Goal: Task Accomplishment & Management: Manage account settings

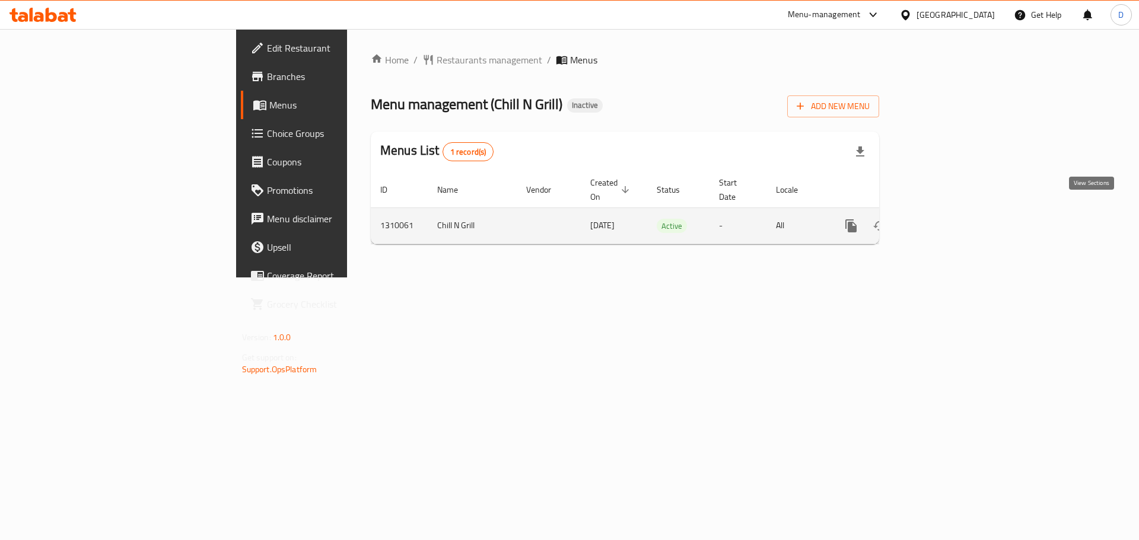
click at [944, 219] on icon "enhanced table" at bounding box center [936, 226] width 14 height 14
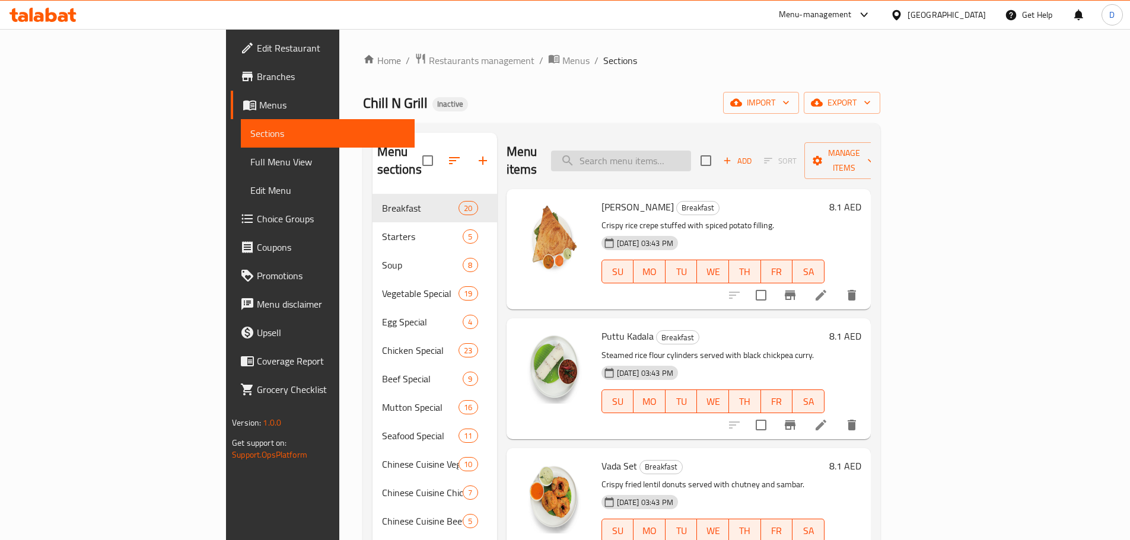
click at [691, 158] on input "search" at bounding box center [621, 161] width 140 height 21
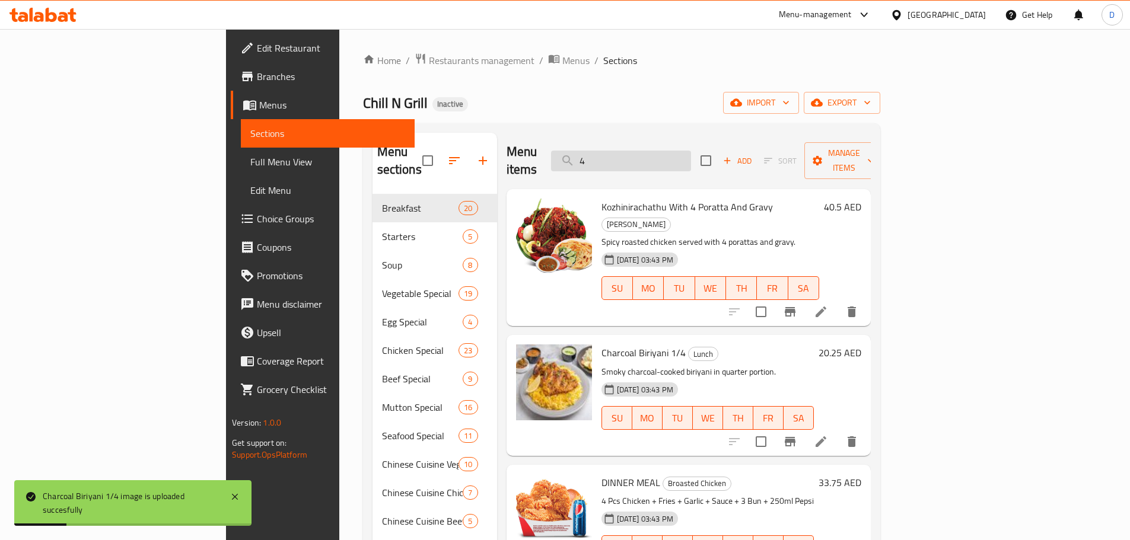
drag, startPoint x: 690, startPoint y: 163, endPoint x: 667, endPoint y: 158, distance: 24.2
click at [667, 158] on div "Menu items 4 Add Sort Manage items" at bounding box center [688, 161] width 364 height 56
drag, startPoint x: 672, startPoint y: 153, endPoint x: 617, endPoint y: 154, distance: 55.7
click at [617, 154] on div "Menu items 4 Add Sort Manage items" at bounding box center [688, 161] width 364 height 56
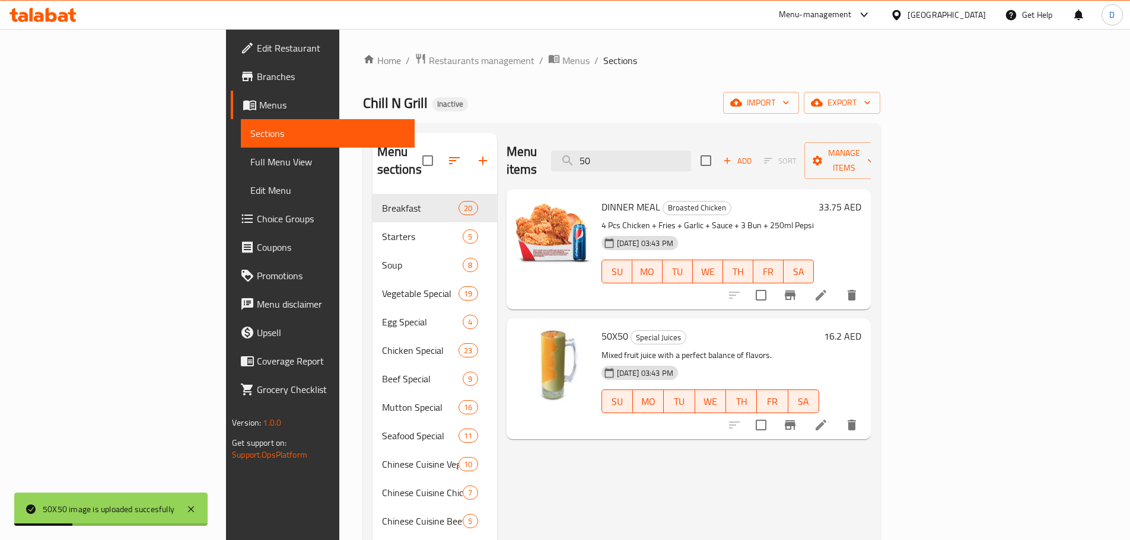
drag, startPoint x: 679, startPoint y: 146, endPoint x: 630, endPoint y: 146, distance: 49.2
click at [630, 146] on div "Menu items 50 Add Sort Manage items" at bounding box center [688, 161] width 364 height 56
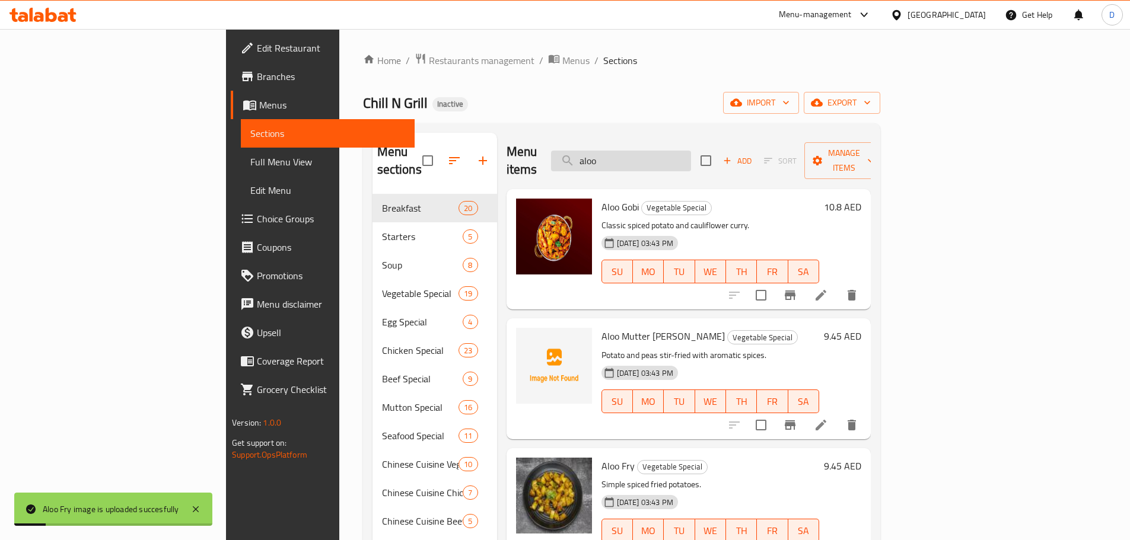
click at [691, 156] on input "aloo" at bounding box center [621, 161] width 140 height 21
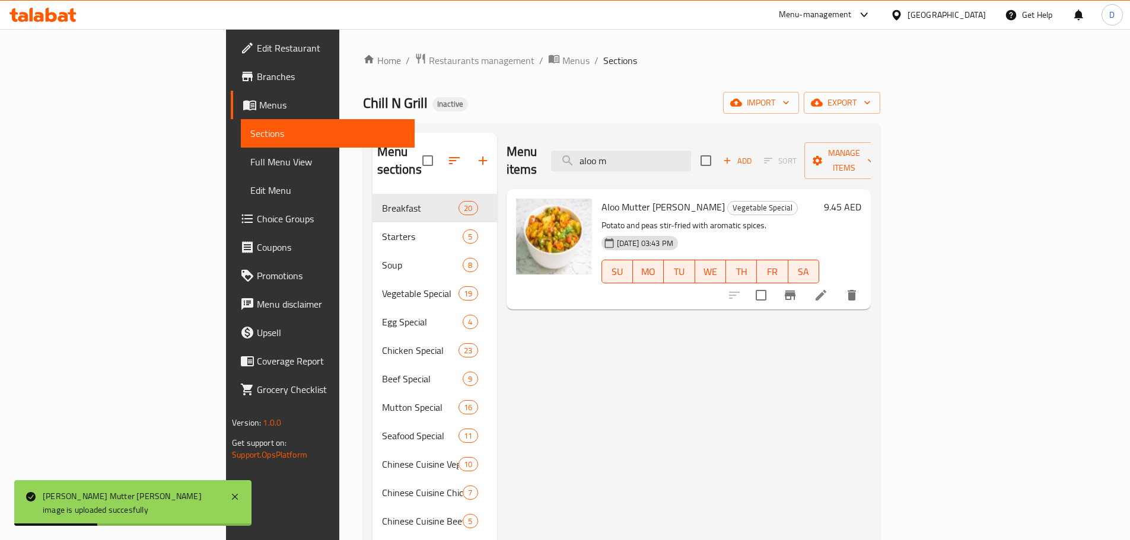
drag, startPoint x: 697, startPoint y: 151, endPoint x: 629, endPoint y: 155, distance: 67.8
click at [629, 155] on div "Menu items aloo m Add Sort Manage items" at bounding box center [688, 161] width 364 height 56
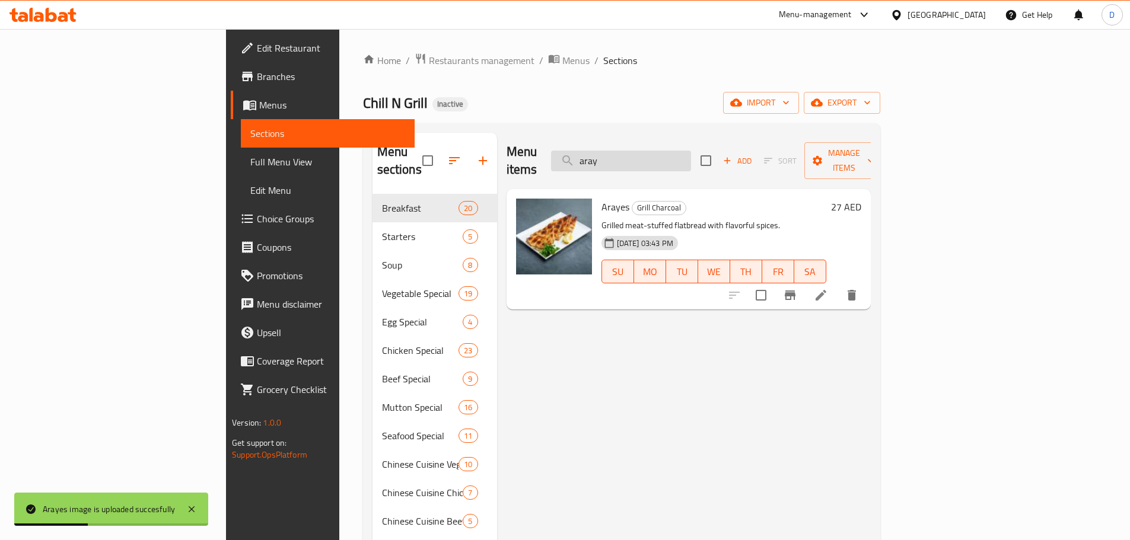
drag, startPoint x: 676, startPoint y: 153, endPoint x: 645, endPoint y: 160, distance: 32.1
click at [645, 160] on input "aray" at bounding box center [621, 161] width 140 height 21
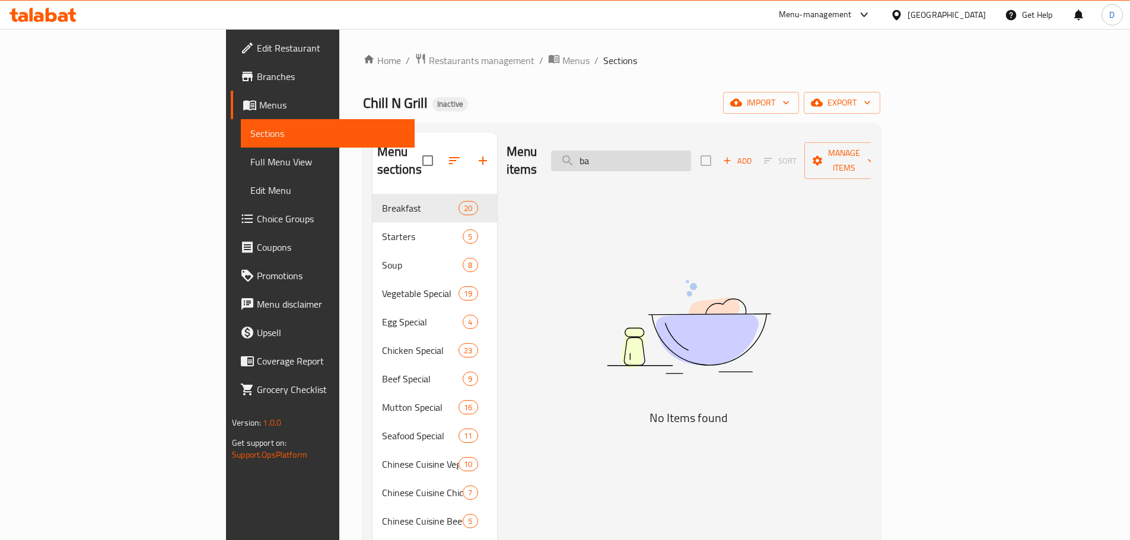
type input "b"
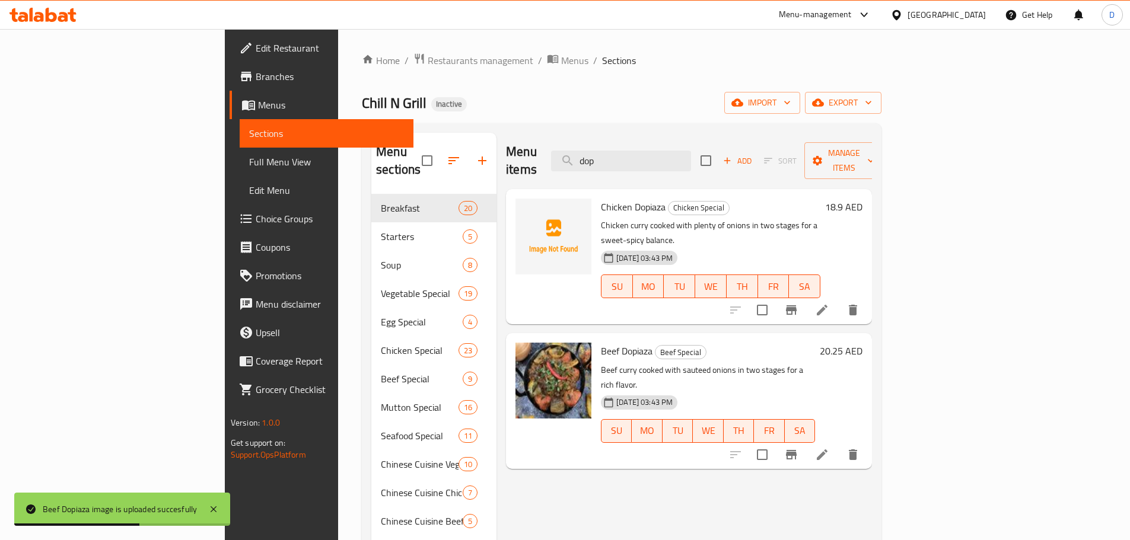
drag, startPoint x: 684, startPoint y: 153, endPoint x: 607, endPoint y: 153, distance: 77.7
click at [607, 153] on div "Menu items dop Add Sort Manage items" at bounding box center [689, 161] width 366 height 56
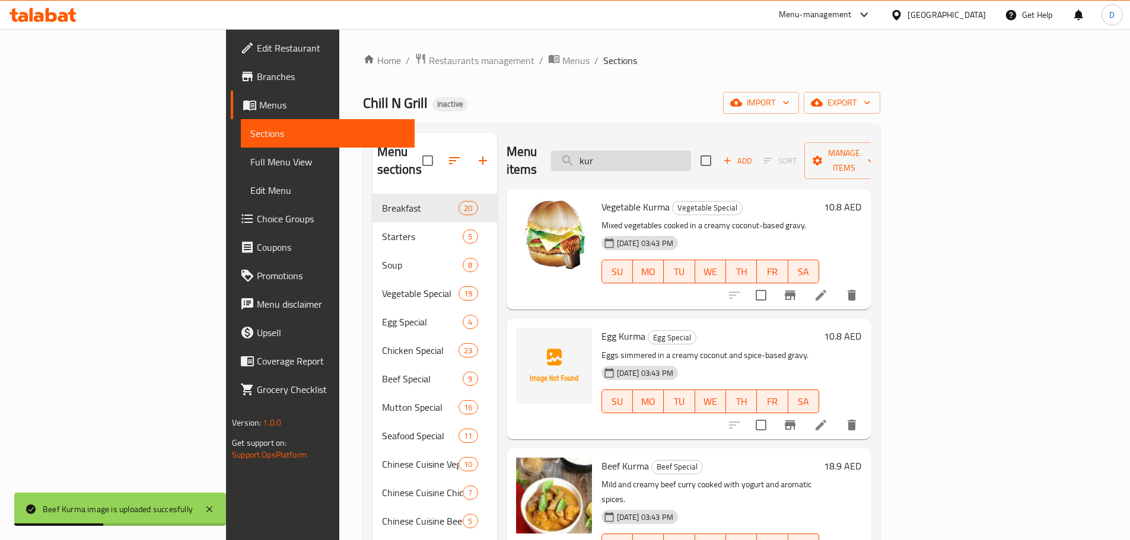
drag, startPoint x: 686, startPoint y: 158, endPoint x: 645, endPoint y: 158, distance: 40.9
click at [645, 158] on input "kur" at bounding box center [621, 161] width 140 height 21
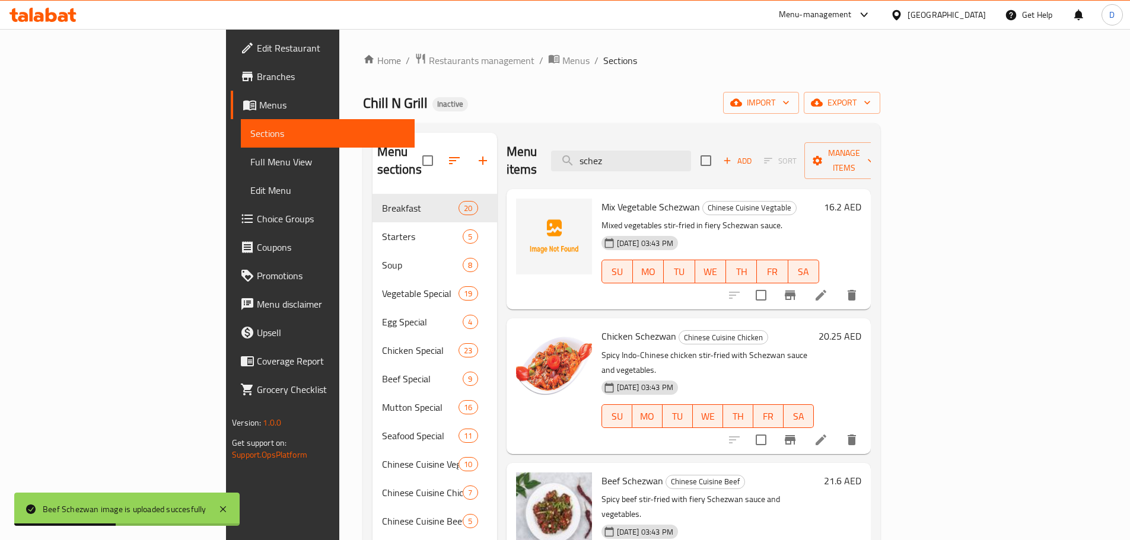
drag, startPoint x: 687, startPoint y: 160, endPoint x: 637, endPoint y: 166, distance: 50.8
click at [637, 166] on div "Menu items schez Add Sort Manage items" at bounding box center [688, 161] width 364 height 56
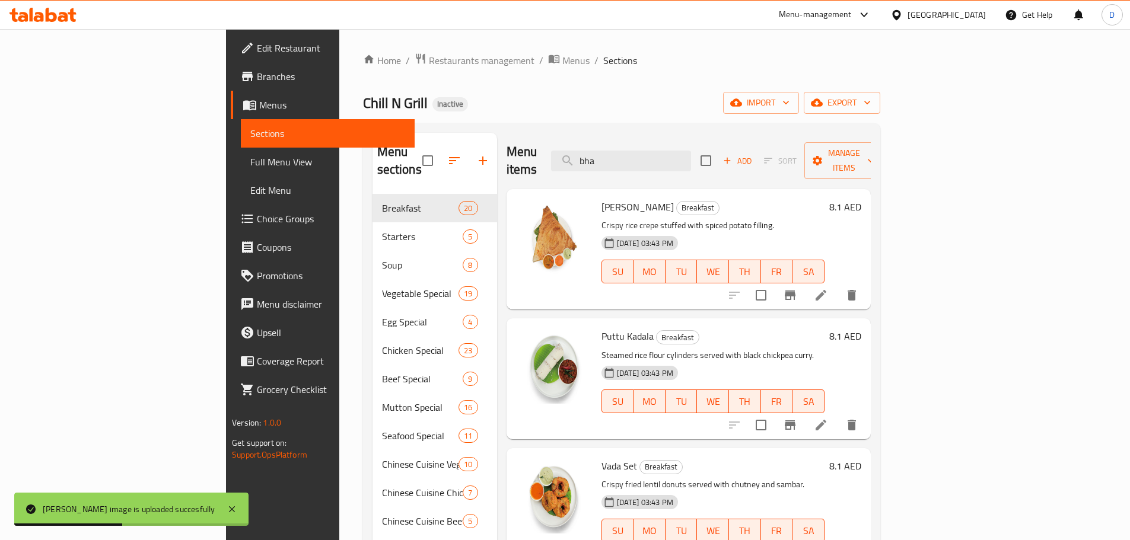
drag, startPoint x: 700, startPoint y: 154, endPoint x: 624, endPoint y: 160, distance: 75.5
click at [624, 160] on div "Menu items bha Add Sort Manage items" at bounding box center [688, 161] width 364 height 56
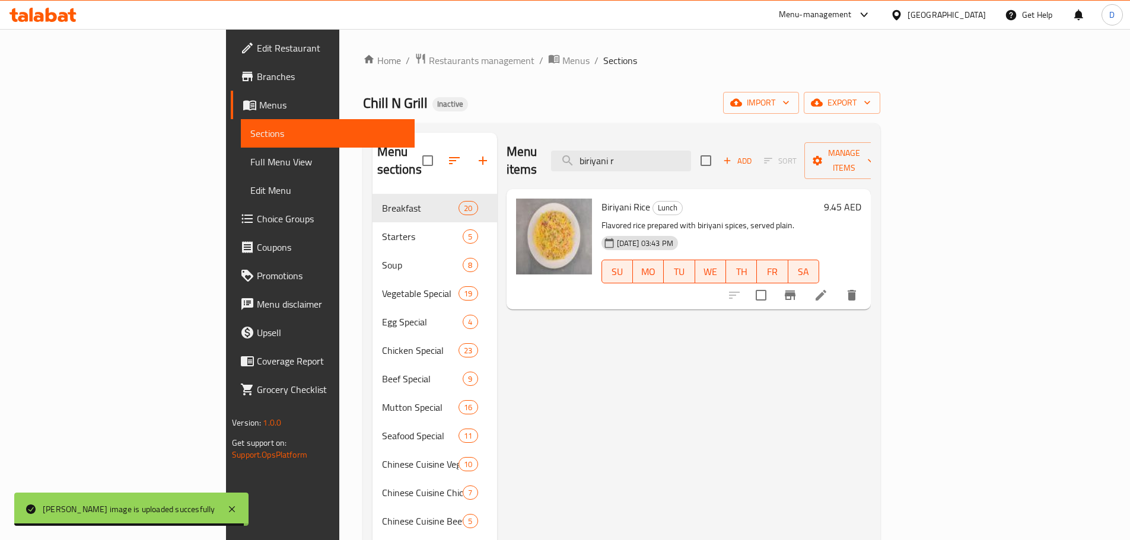
drag, startPoint x: 741, startPoint y: 158, endPoint x: 610, endPoint y: 161, distance: 131.1
click at [610, 161] on div "Menu items biriyani r Add Sort Manage items" at bounding box center [688, 161] width 364 height 56
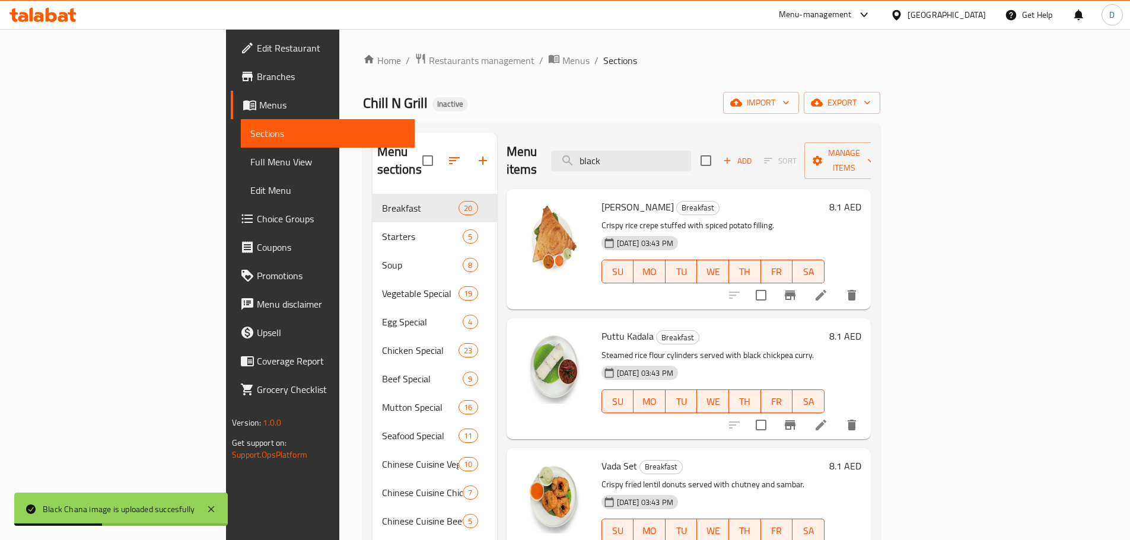
drag, startPoint x: 686, startPoint y: 155, endPoint x: 537, endPoint y: 162, distance: 148.4
click at [553, 165] on div "Menu items black Add Sort Manage items" at bounding box center [688, 161] width 364 height 56
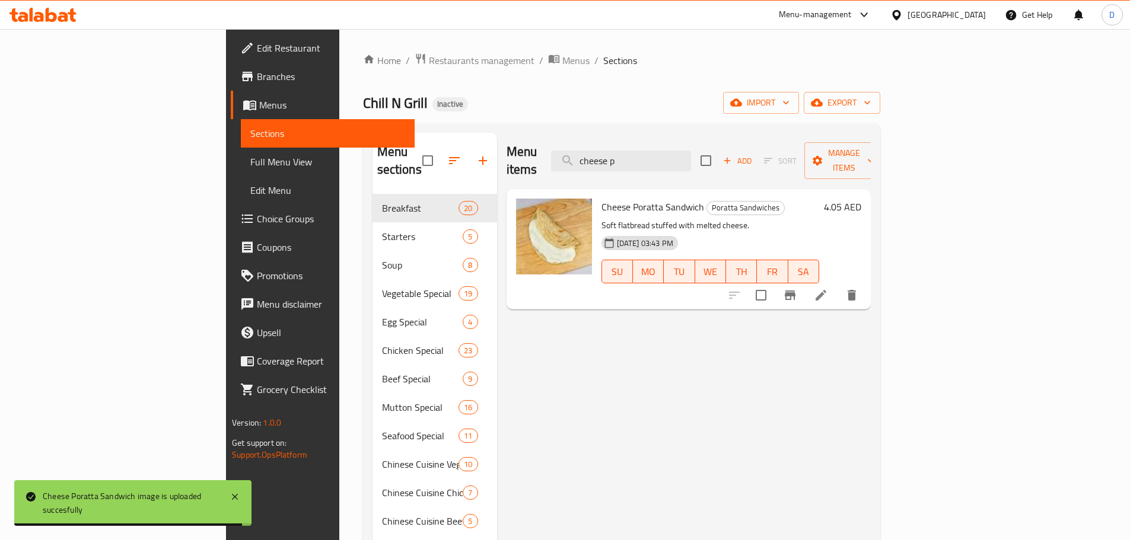
drag, startPoint x: 699, startPoint y: 148, endPoint x: 614, endPoint y: 151, distance: 84.3
click at [614, 151] on div "Menu items cheese p Add Sort Manage items" at bounding box center [688, 161] width 364 height 56
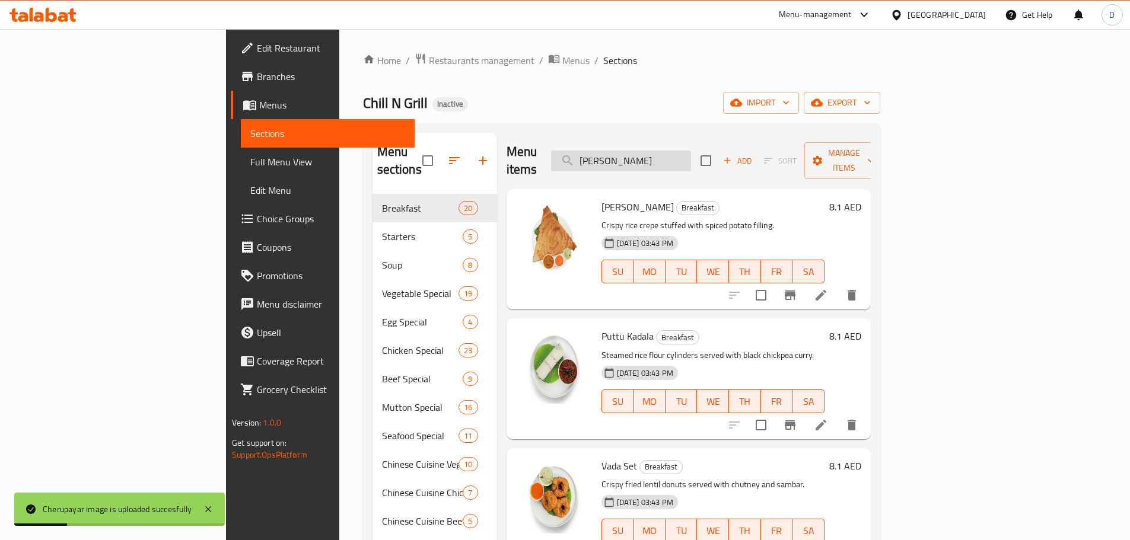
drag, startPoint x: 672, startPoint y: 153, endPoint x: 655, endPoint y: 155, distance: 16.8
click at [655, 155] on input "[PERSON_NAME]" at bounding box center [621, 161] width 140 height 21
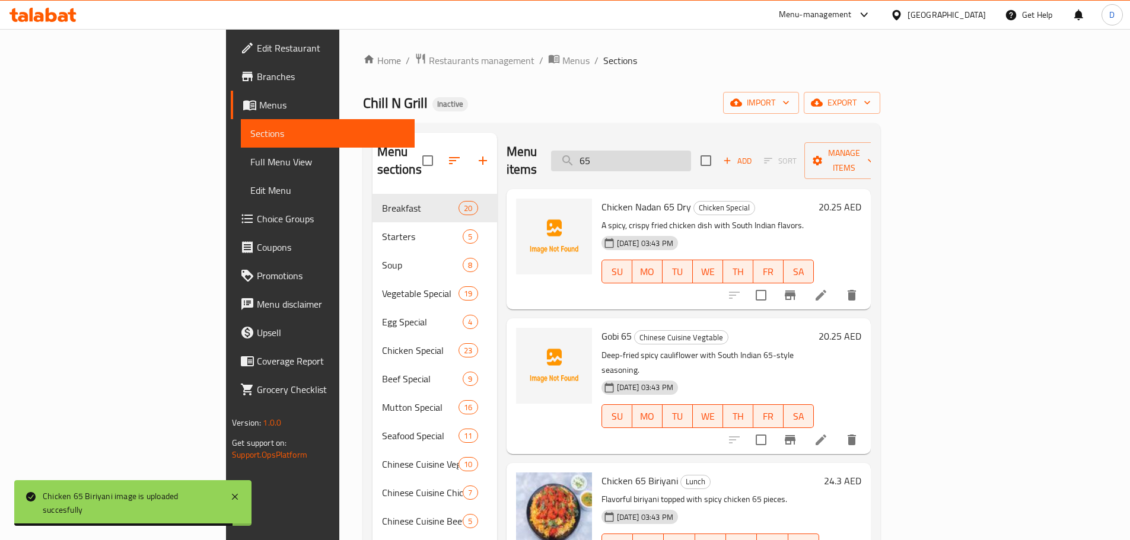
drag, startPoint x: 681, startPoint y: 148, endPoint x: 638, endPoint y: 157, distance: 44.8
click at [638, 157] on input "65" at bounding box center [621, 161] width 140 height 21
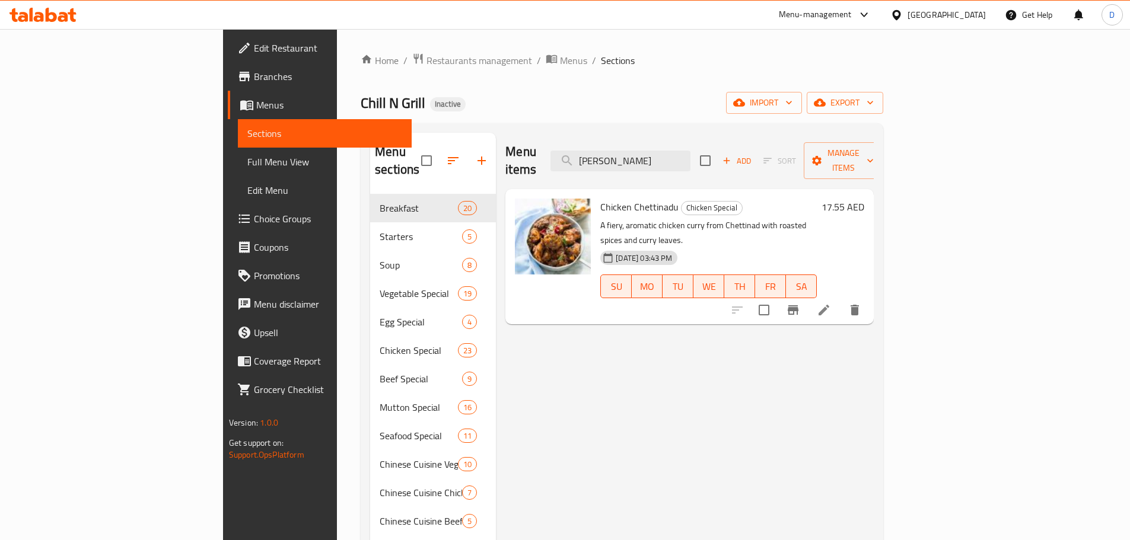
drag, startPoint x: 707, startPoint y: 155, endPoint x: 649, endPoint y: 163, distance: 58.7
click at [649, 163] on div "Menu items [PERSON_NAME] Add Sort Manage items" at bounding box center [689, 161] width 368 height 56
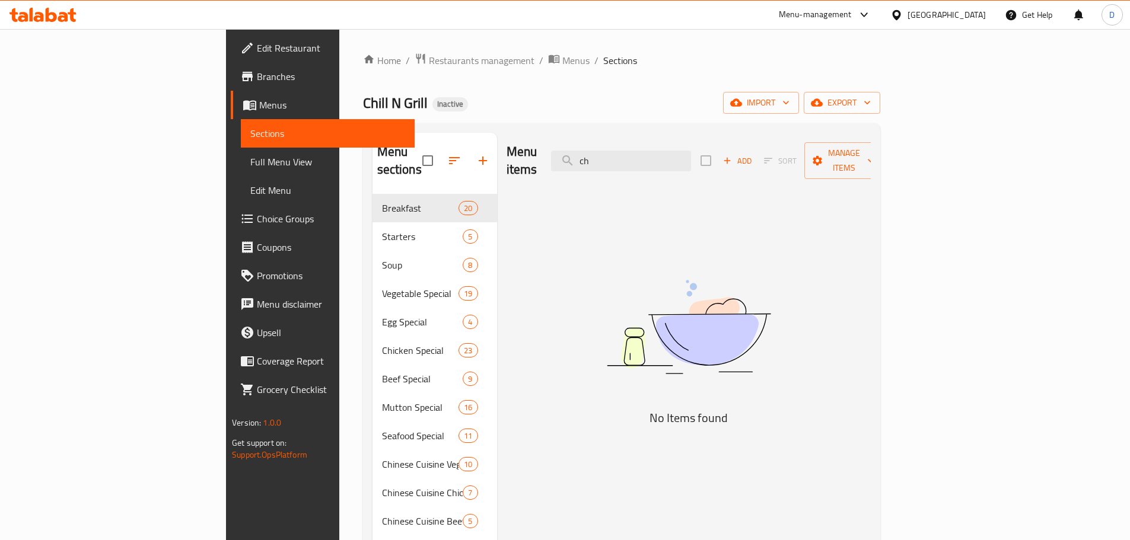
type input "c"
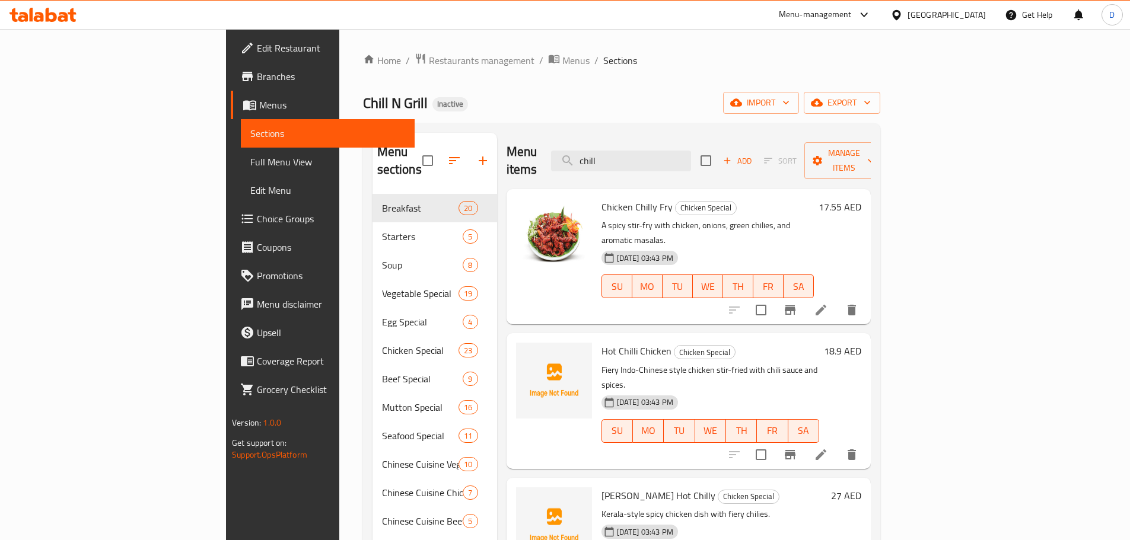
drag, startPoint x: 686, startPoint y: 156, endPoint x: 612, endPoint y: 171, distance: 75.7
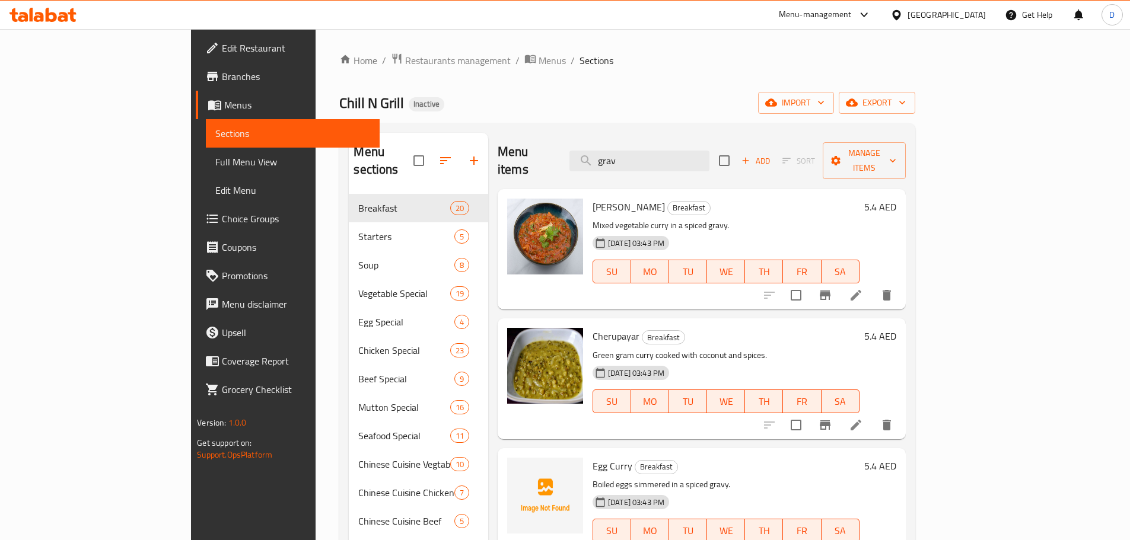
type input "gravy"
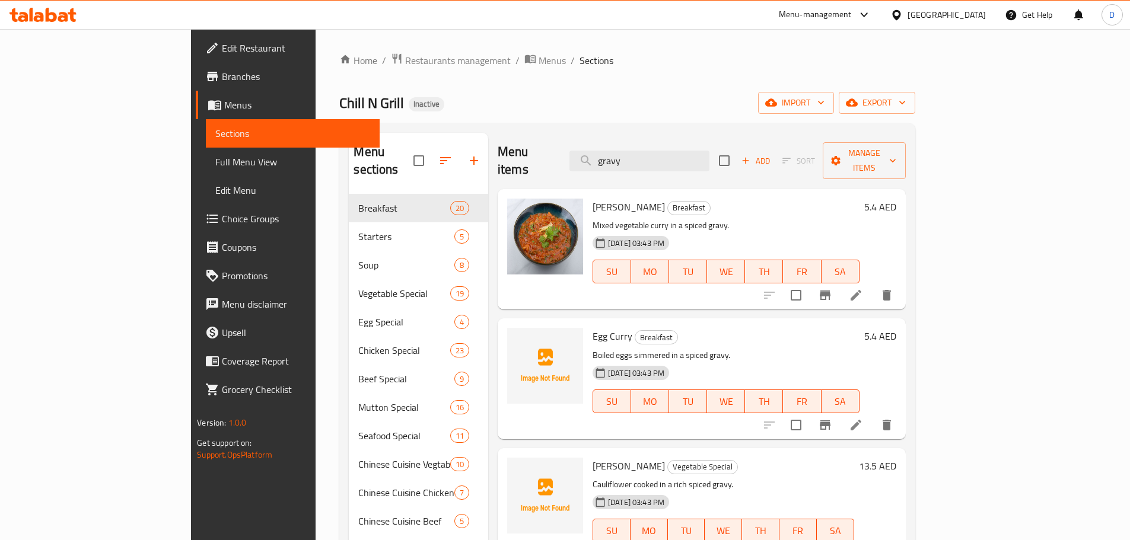
drag, startPoint x: 684, startPoint y: 149, endPoint x: 625, endPoint y: 155, distance: 59.0
click at [625, 155] on div "Menu items gravy Add Sort Manage items" at bounding box center [702, 161] width 408 height 56
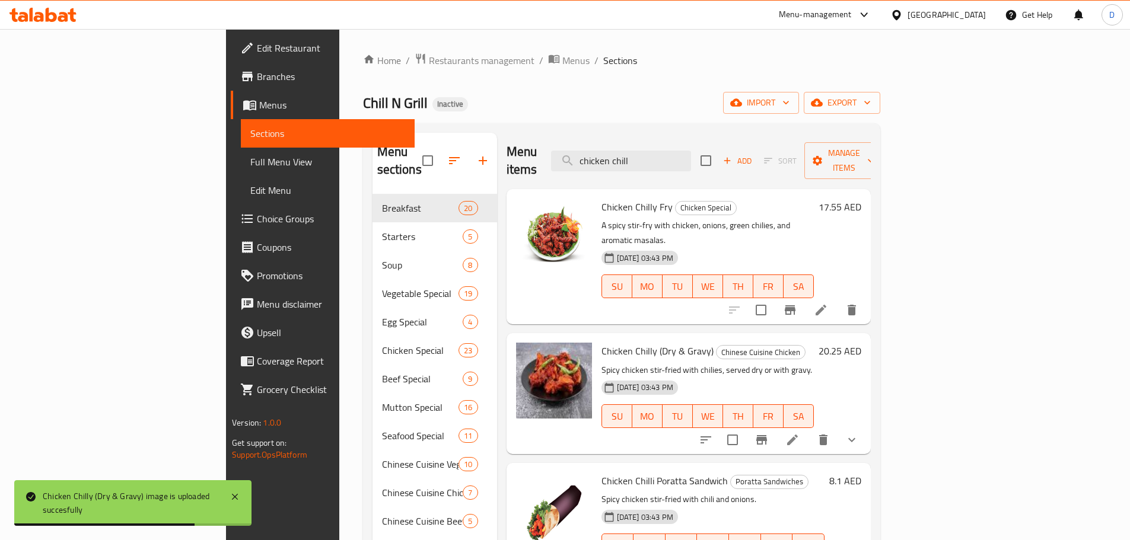
drag, startPoint x: 716, startPoint y: 154, endPoint x: 532, endPoint y: 155, distance: 184.4
click at [532, 155] on div "Menu items chicken chill Add Sort Manage items" at bounding box center [688, 161] width 364 height 56
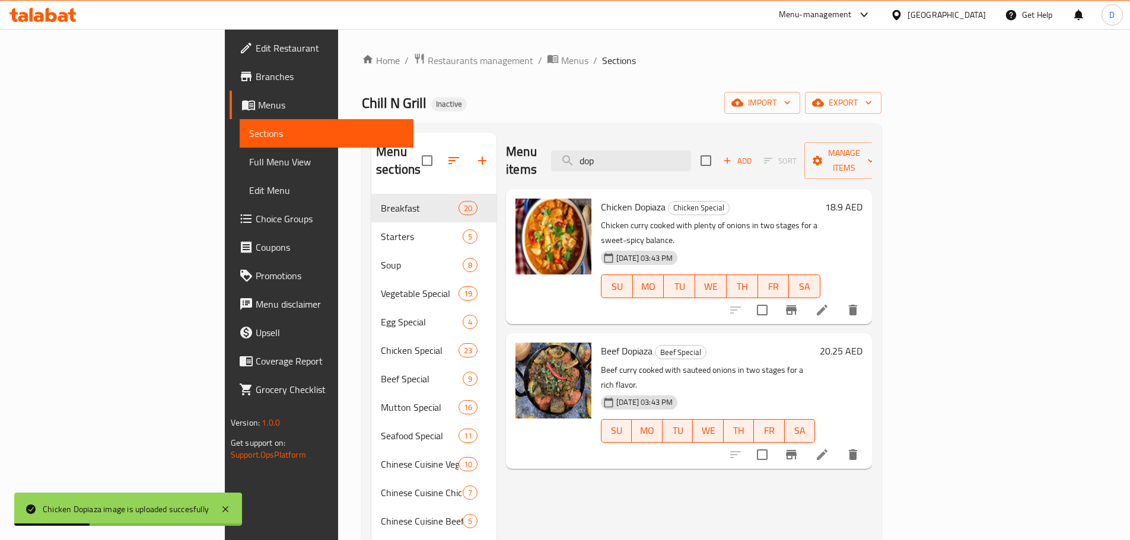
drag, startPoint x: 695, startPoint y: 156, endPoint x: 653, endPoint y: 165, distance: 43.0
click at [653, 165] on div "Menu items dop Add Sort Manage items" at bounding box center [689, 161] width 366 height 56
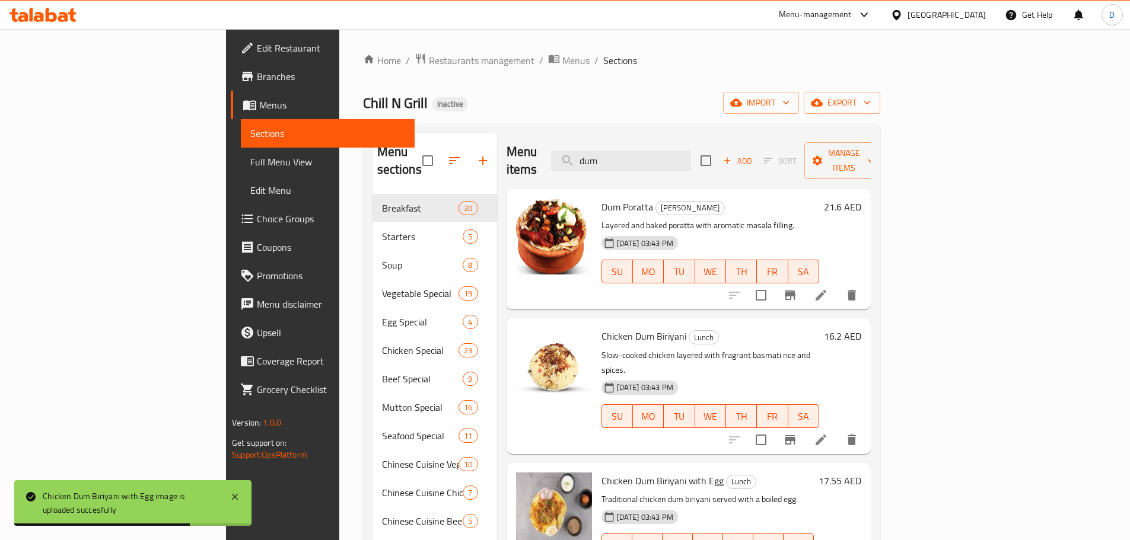
drag, startPoint x: 694, startPoint y: 143, endPoint x: 601, endPoint y: 130, distance: 93.3
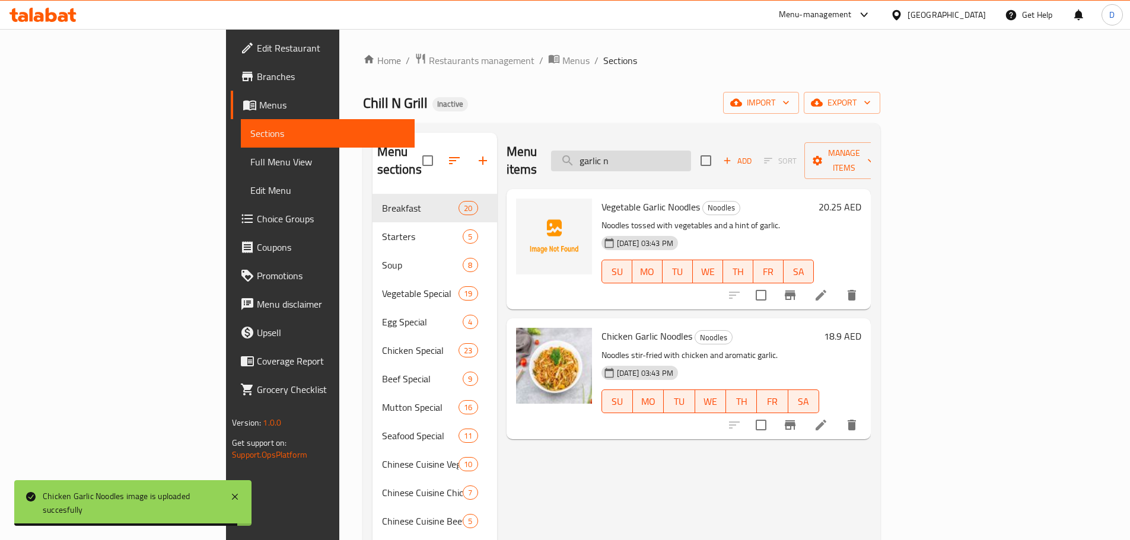
drag, startPoint x: 712, startPoint y: 154, endPoint x: 656, endPoint y: 155, distance: 55.2
click at [656, 155] on input "garlic n" at bounding box center [621, 161] width 140 height 21
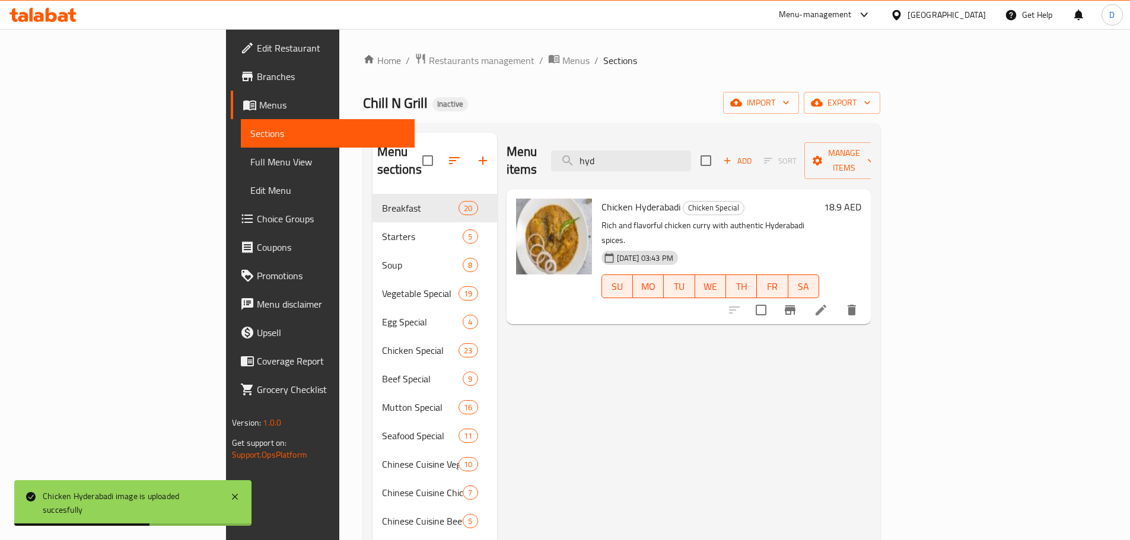
drag, startPoint x: 709, startPoint y: 160, endPoint x: 547, endPoint y: 153, distance: 162.6
click at [547, 153] on div "Menu items hyd Add Sort Manage items" at bounding box center [688, 161] width 364 height 56
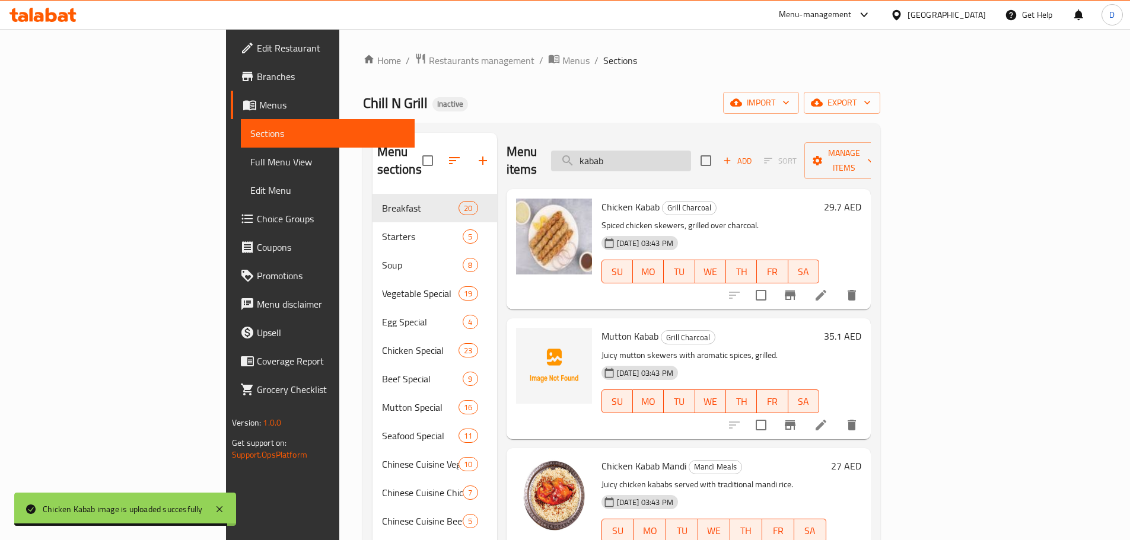
drag, startPoint x: 696, startPoint y: 157, endPoint x: 642, endPoint y: 158, distance: 54.6
click at [642, 158] on input "kabab" at bounding box center [621, 161] width 140 height 21
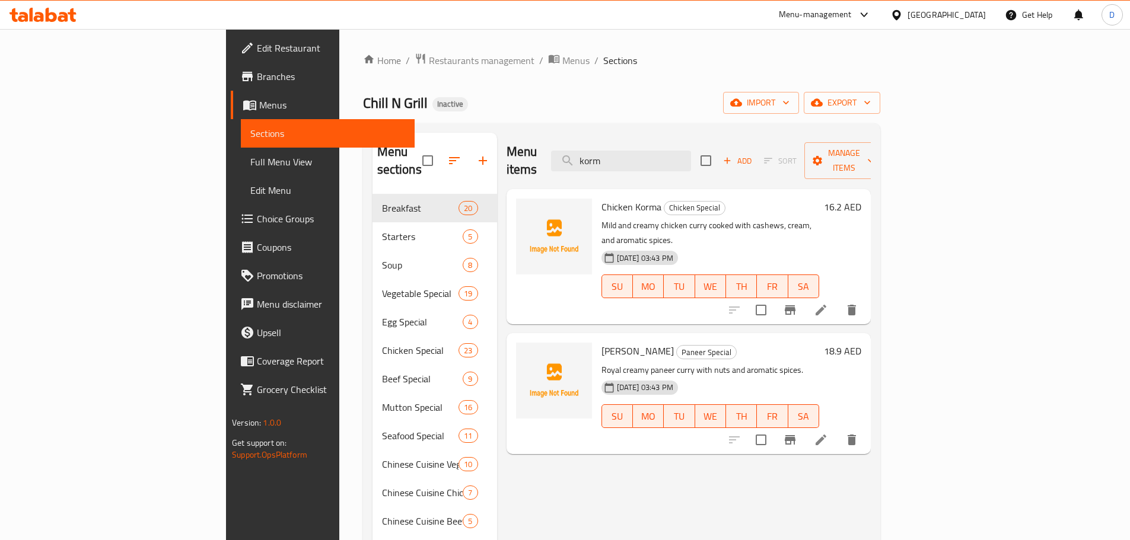
type input "korm"
drag, startPoint x: 702, startPoint y: 149, endPoint x: 600, endPoint y: 174, distance: 105.6
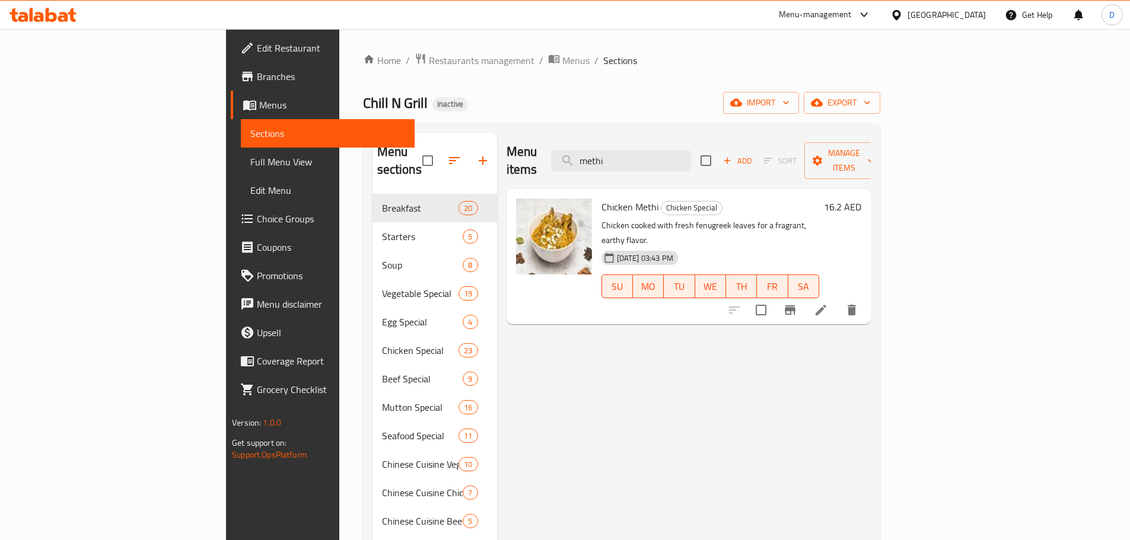
drag, startPoint x: 705, startPoint y: 153, endPoint x: 626, endPoint y: 164, distance: 79.7
click at [626, 164] on div "Menu items methi Add Sort Manage items" at bounding box center [688, 161] width 364 height 56
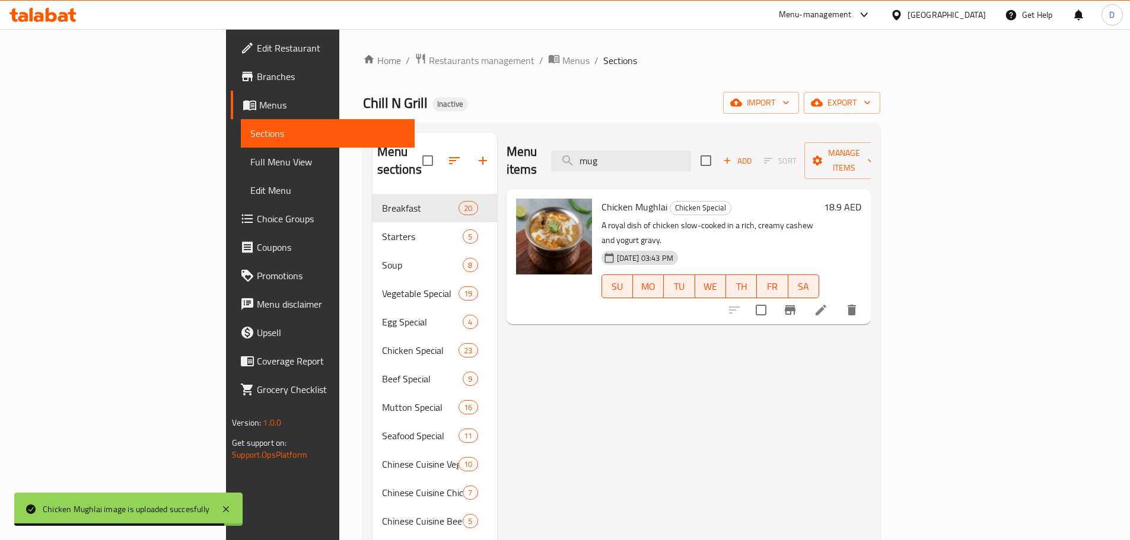
drag, startPoint x: 696, startPoint y: 150, endPoint x: 613, endPoint y: 158, distance: 83.4
click at [613, 158] on div "Menu items mug Add Sort Manage items" at bounding box center [688, 161] width 364 height 56
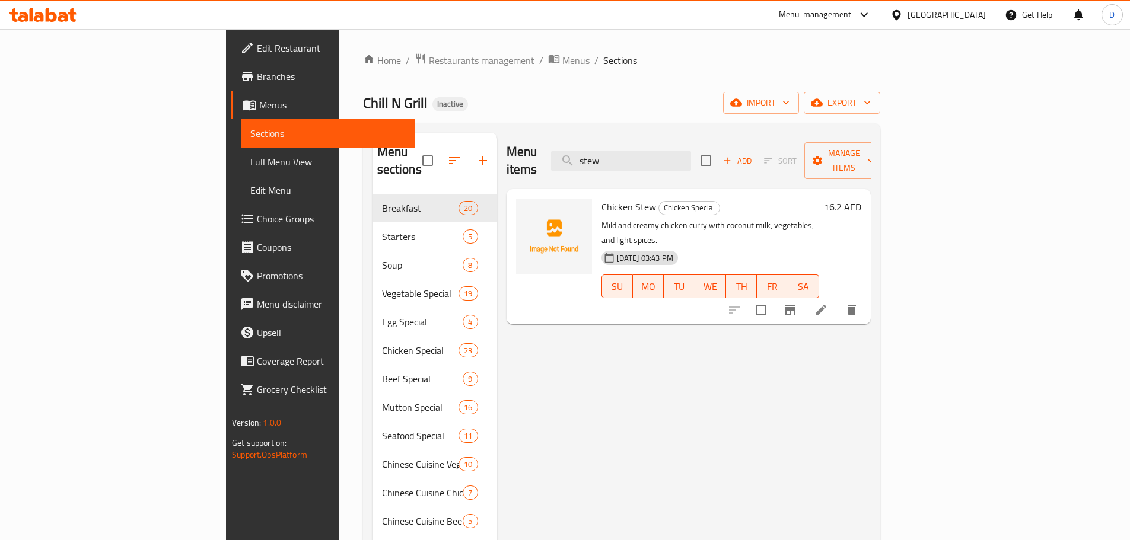
type input "stew"
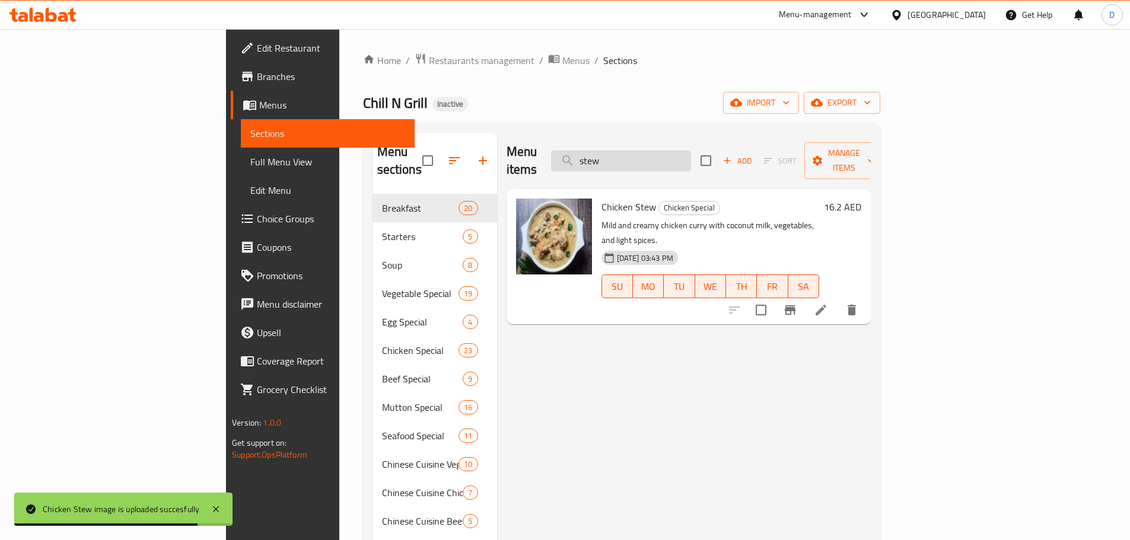
drag, startPoint x: 693, startPoint y: 154, endPoint x: 647, endPoint y: 155, distance: 45.7
click at [647, 155] on input "stew" at bounding box center [621, 161] width 140 height 21
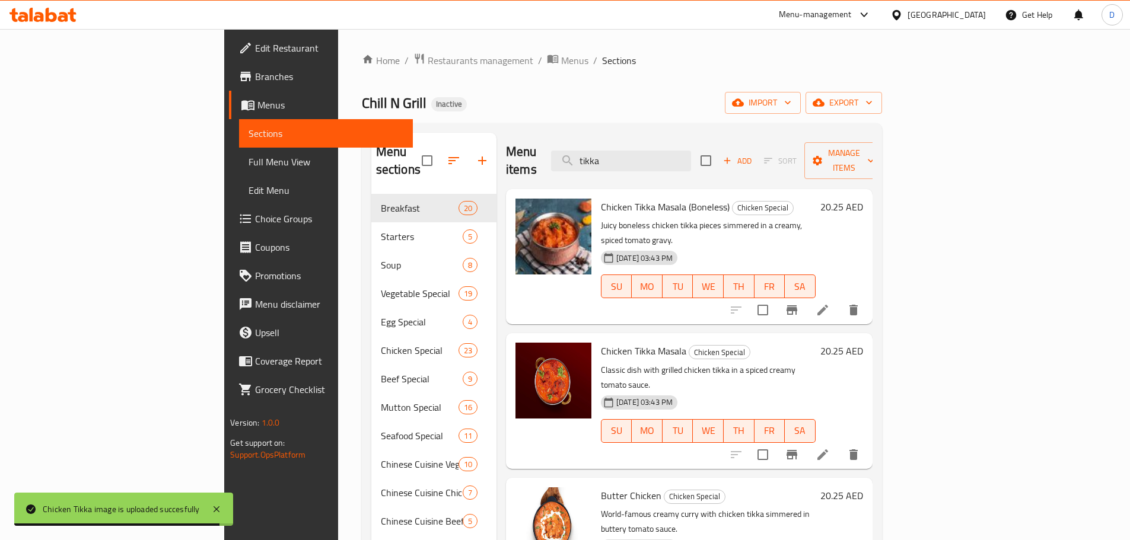
drag, startPoint x: 693, startPoint y: 155, endPoint x: 614, endPoint y: 168, distance: 79.9
click at [614, 168] on div "Menu items tikka Add Sort Manage items" at bounding box center [689, 161] width 366 height 56
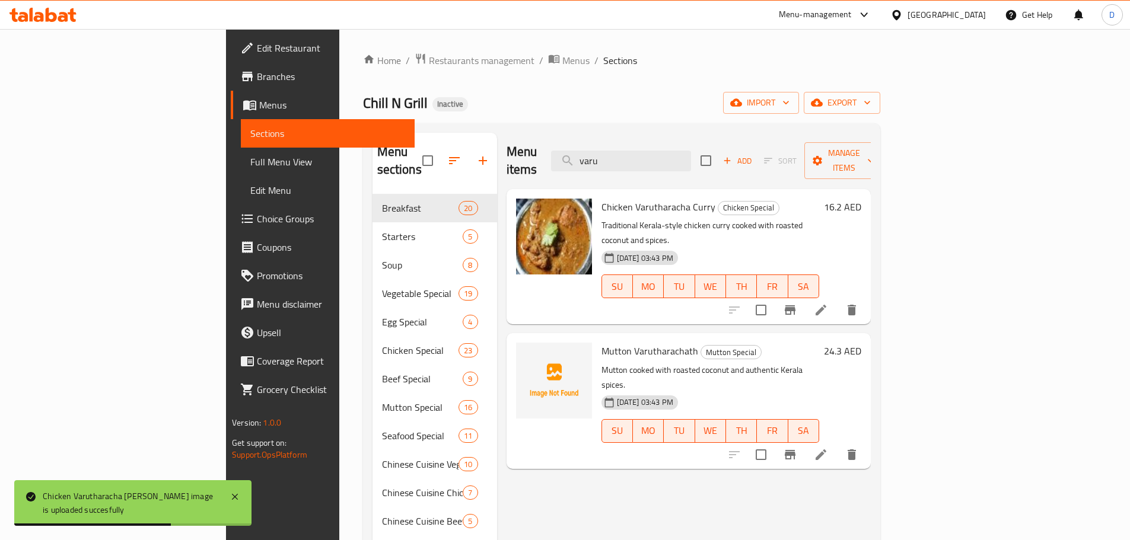
drag, startPoint x: 686, startPoint y: 152, endPoint x: 632, endPoint y: 153, distance: 53.4
click at [632, 153] on div "Menu items varu Add Sort Manage items" at bounding box center [688, 161] width 364 height 56
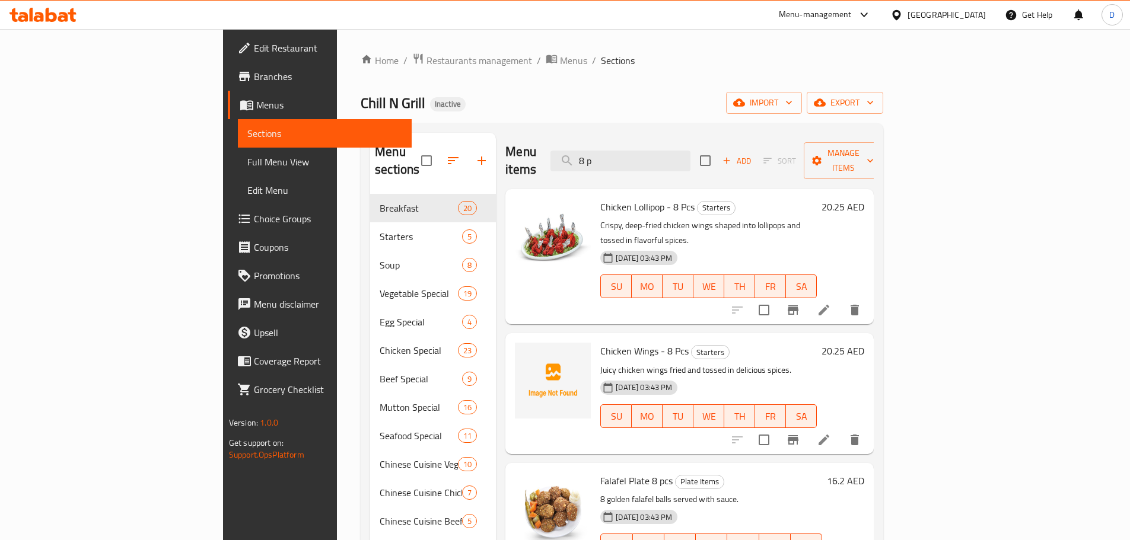
type input "8 p"
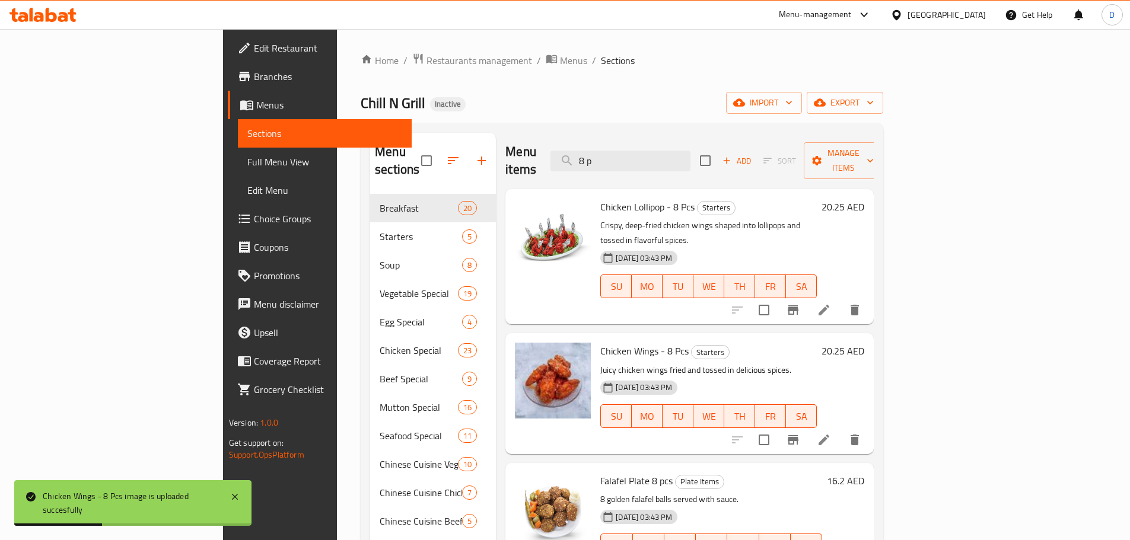
drag, startPoint x: 686, startPoint y: 157, endPoint x: 632, endPoint y: 157, distance: 54.0
click at [632, 157] on div "Menu items 8 p Add Sort Manage items" at bounding box center [689, 161] width 368 height 56
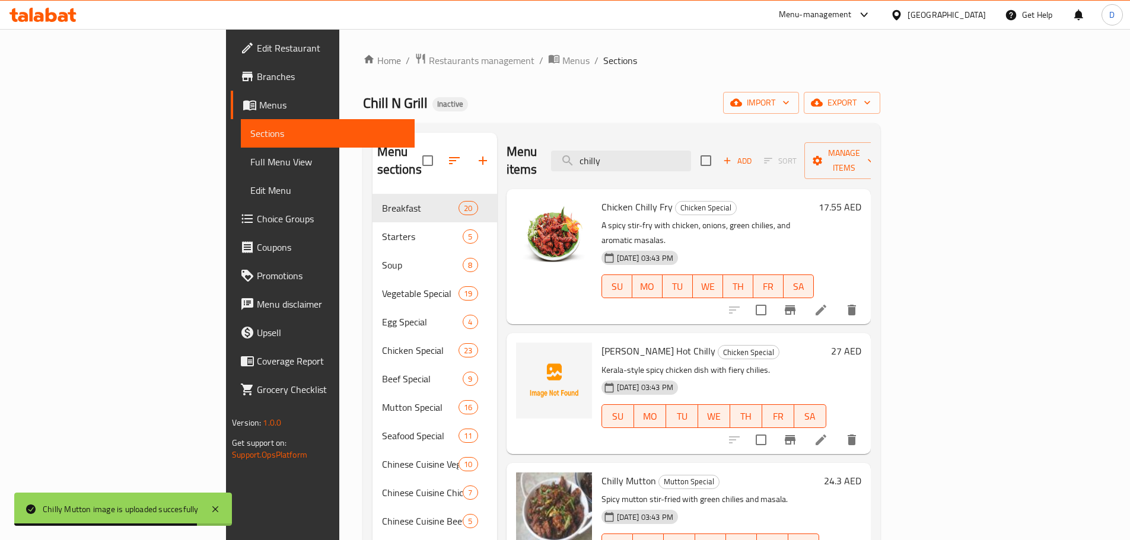
drag, startPoint x: 702, startPoint y: 154, endPoint x: 620, endPoint y: 157, distance: 81.9
click at [620, 157] on div "Menu items chilly Add Sort Manage items" at bounding box center [688, 161] width 364 height 56
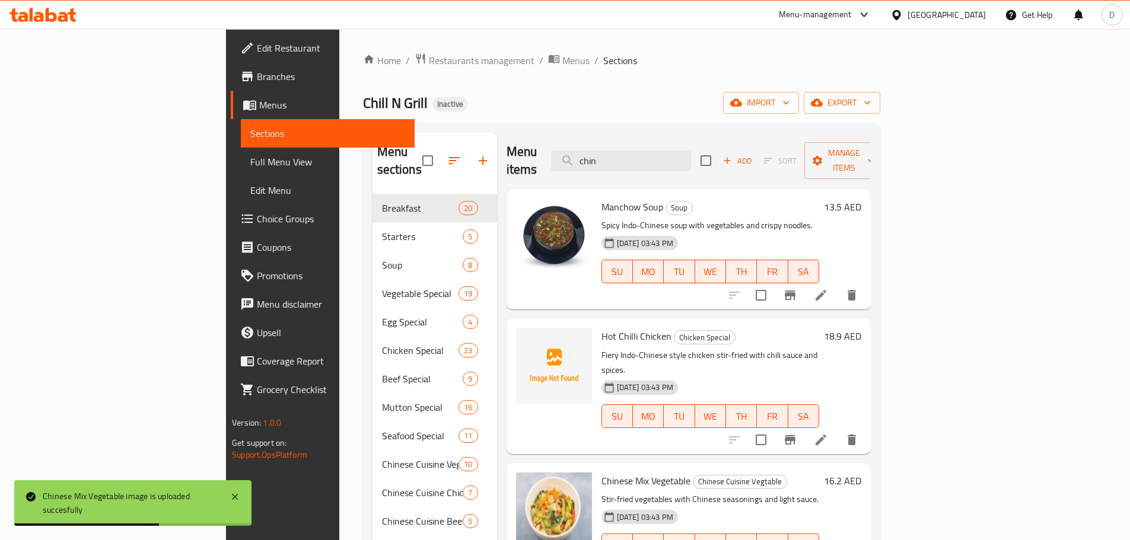
drag, startPoint x: 703, startPoint y: 156, endPoint x: 633, endPoint y: 164, distance: 70.4
click at [633, 164] on div "Menu items chin Add Sort Manage items" at bounding box center [688, 161] width 364 height 56
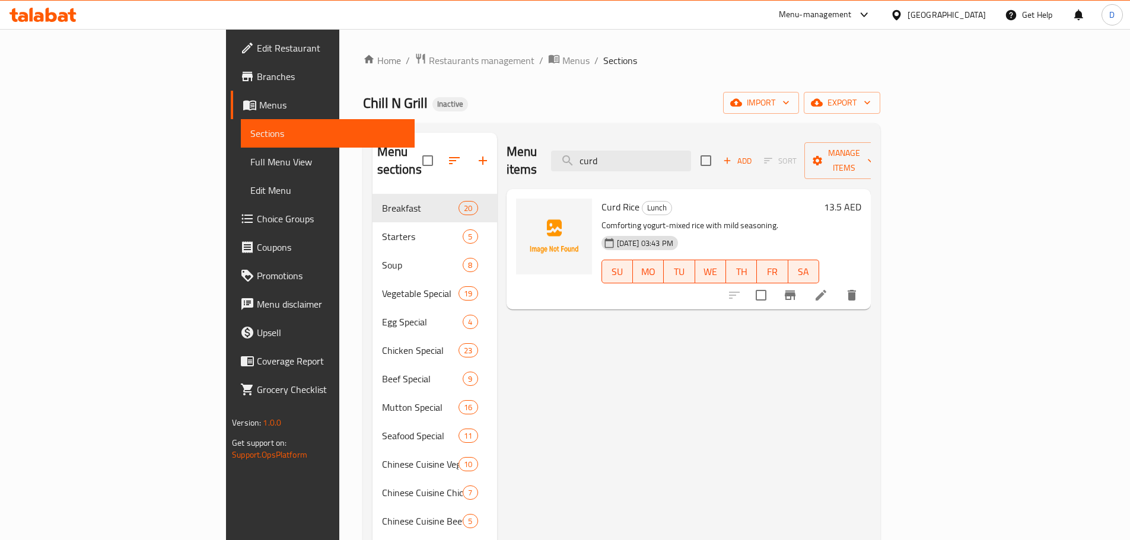
type input "curd"
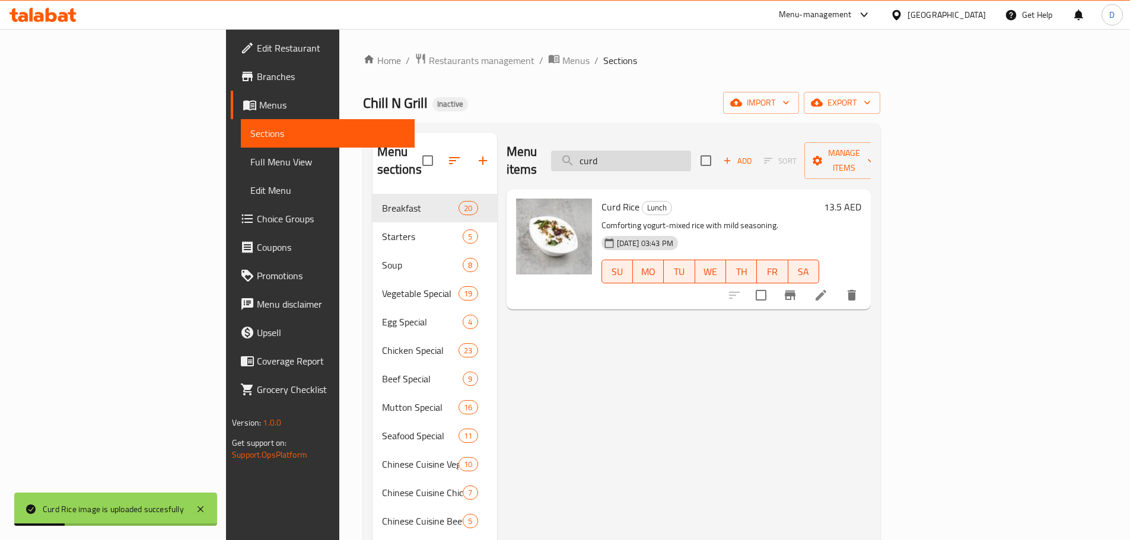
drag, startPoint x: 704, startPoint y: 152, endPoint x: 633, endPoint y: 159, distance: 70.9
click at [633, 159] on input "curd" at bounding box center [621, 161] width 140 height 21
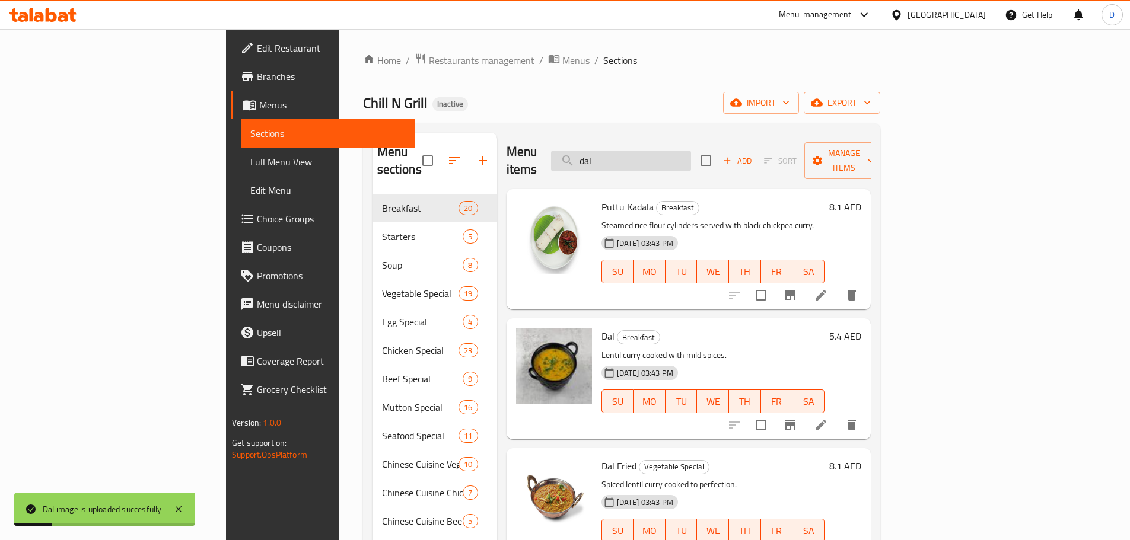
drag, startPoint x: 703, startPoint y: 151, endPoint x: 637, endPoint y: 160, distance: 67.0
click at [637, 160] on input "dal" at bounding box center [621, 161] width 140 height 21
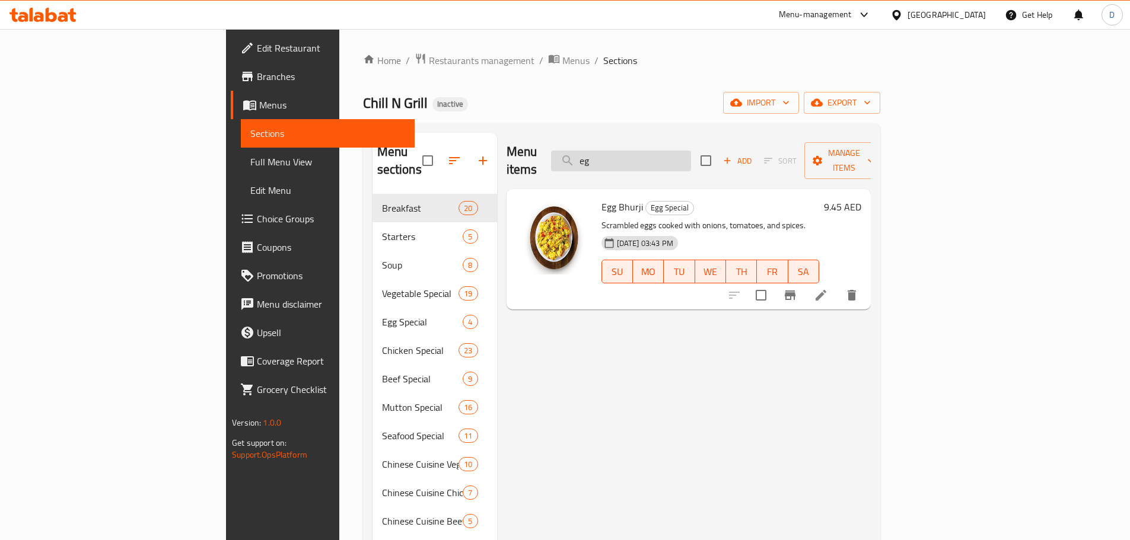
type input "e"
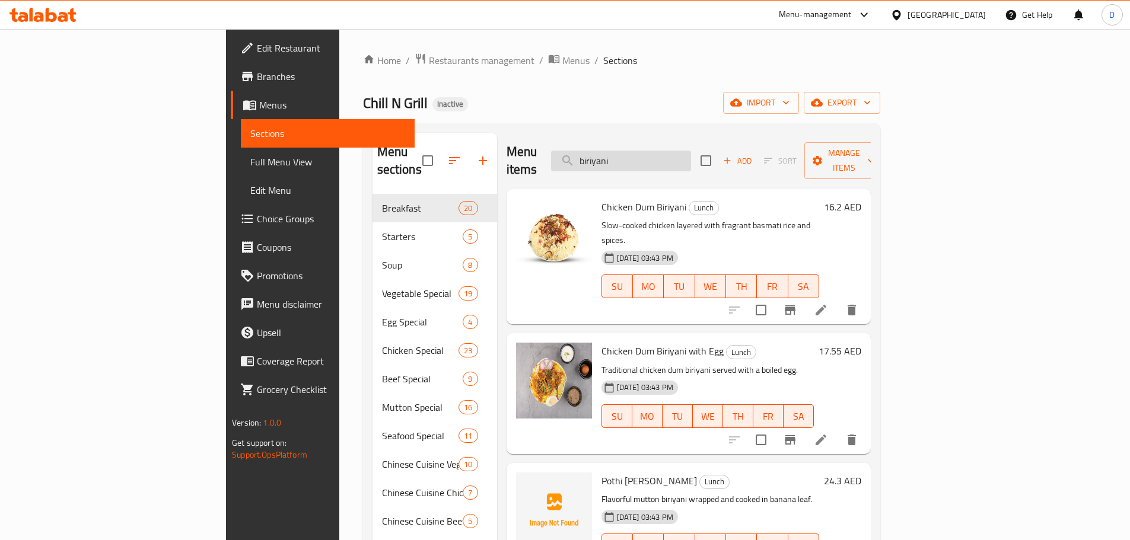
type input "biriyani"
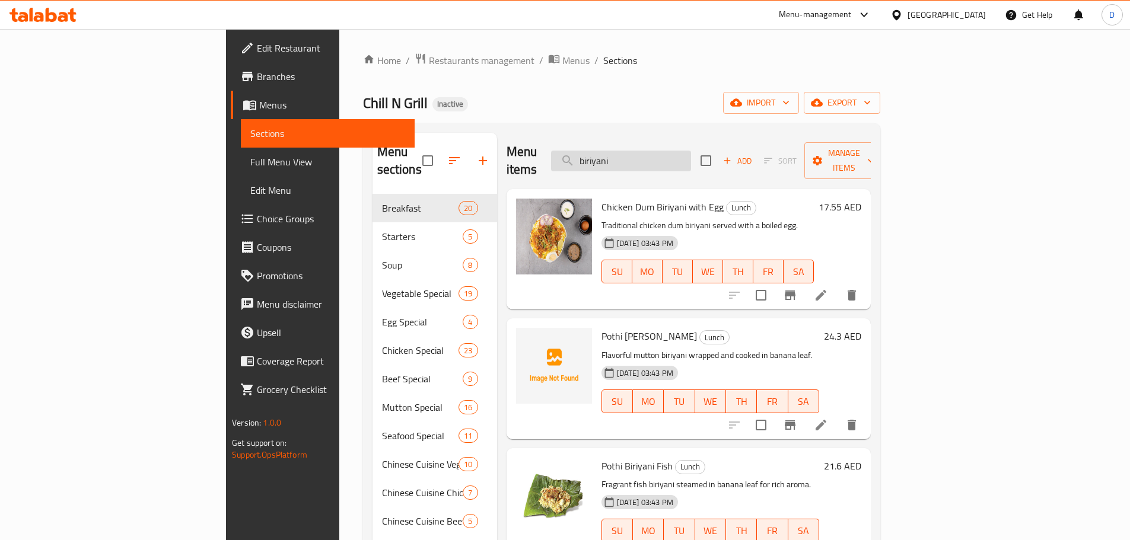
drag, startPoint x: 688, startPoint y: 146, endPoint x: 643, endPoint y: 151, distance: 44.7
click at [643, 151] on input "biriyani" at bounding box center [621, 161] width 140 height 21
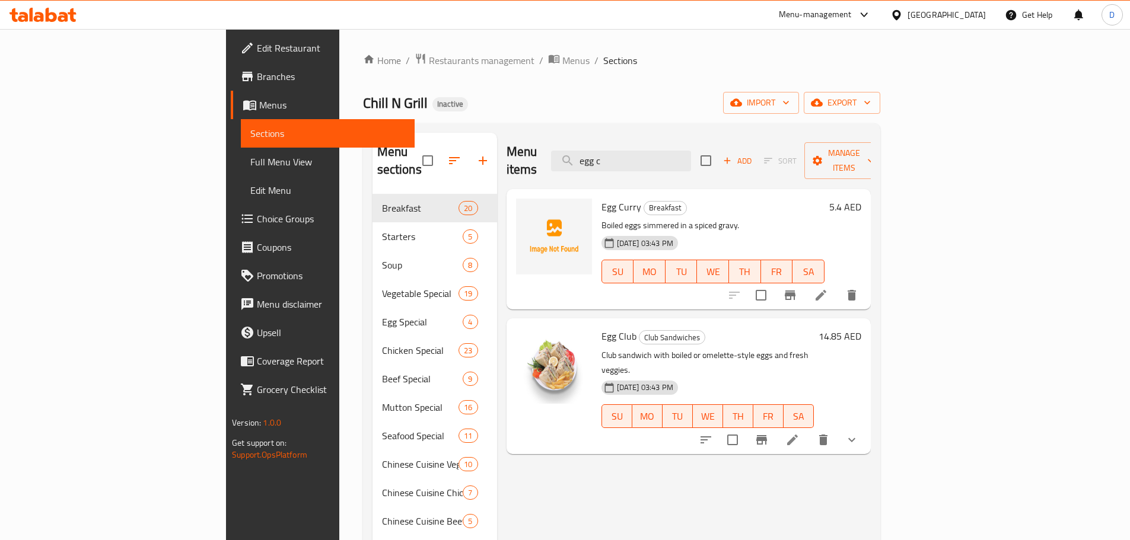
type input "egg c"
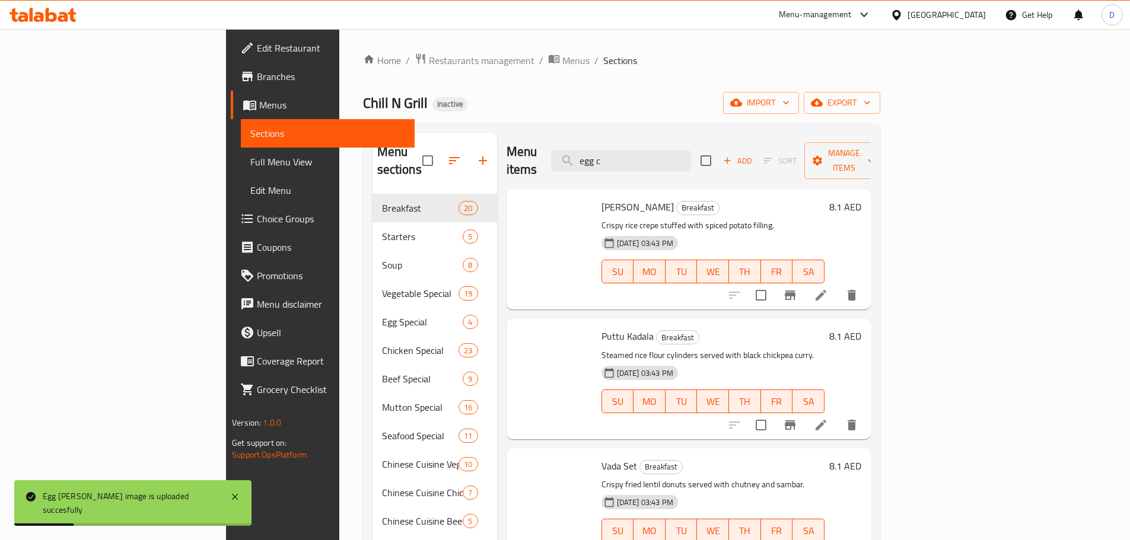
drag, startPoint x: 686, startPoint y: 152, endPoint x: 610, endPoint y: 161, distance: 76.5
click at [610, 161] on div "Menu items egg c Add Sort Manage items" at bounding box center [688, 161] width 364 height 56
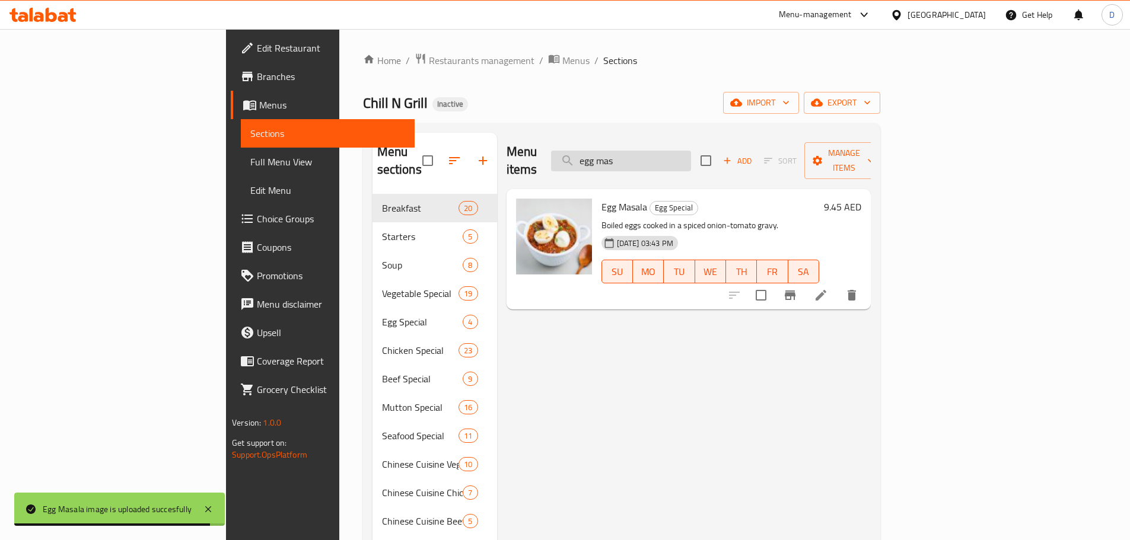
click at [691, 151] on input "egg mas" at bounding box center [621, 161] width 140 height 21
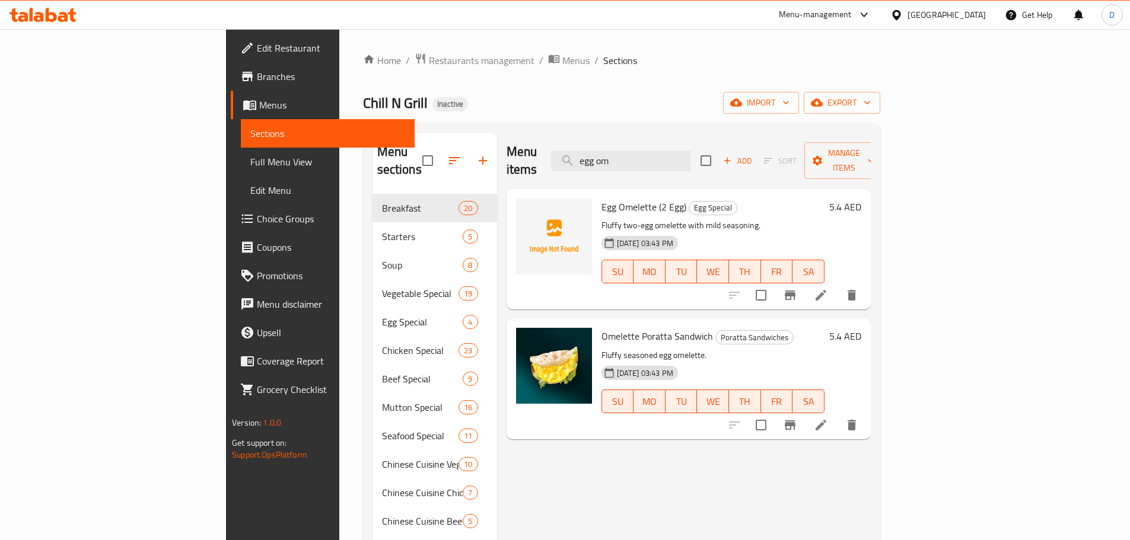
type input "egg om"
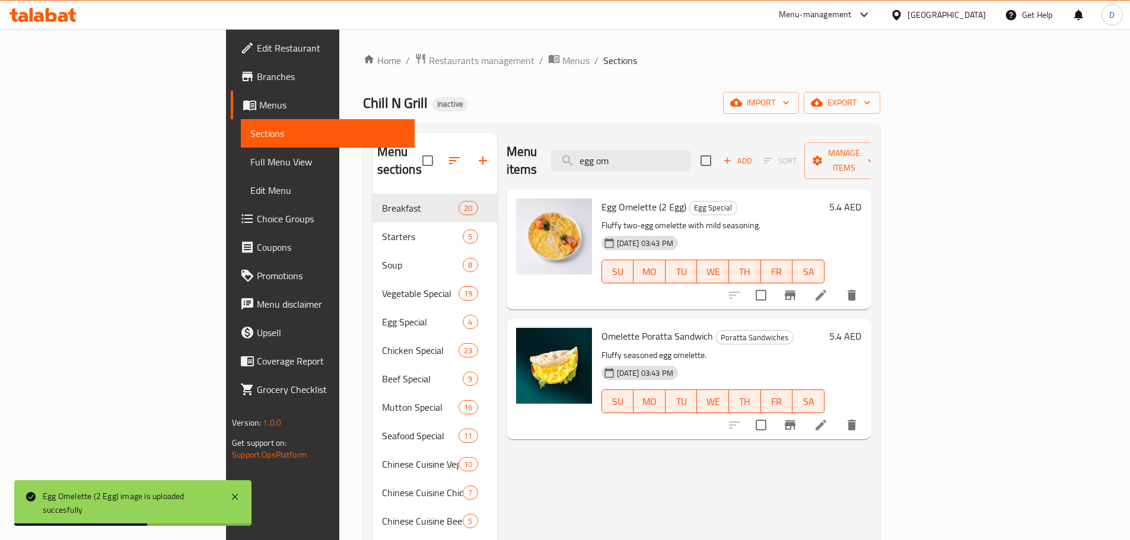
drag, startPoint x: 729, startPoint y: 155, endPoint x: 660, endPoint y: 166, distance: 70.3
click at [660, 166] on div "Menu items egg om Add Sort Manage items" at bounding box center [688, 161] width 364 height 56
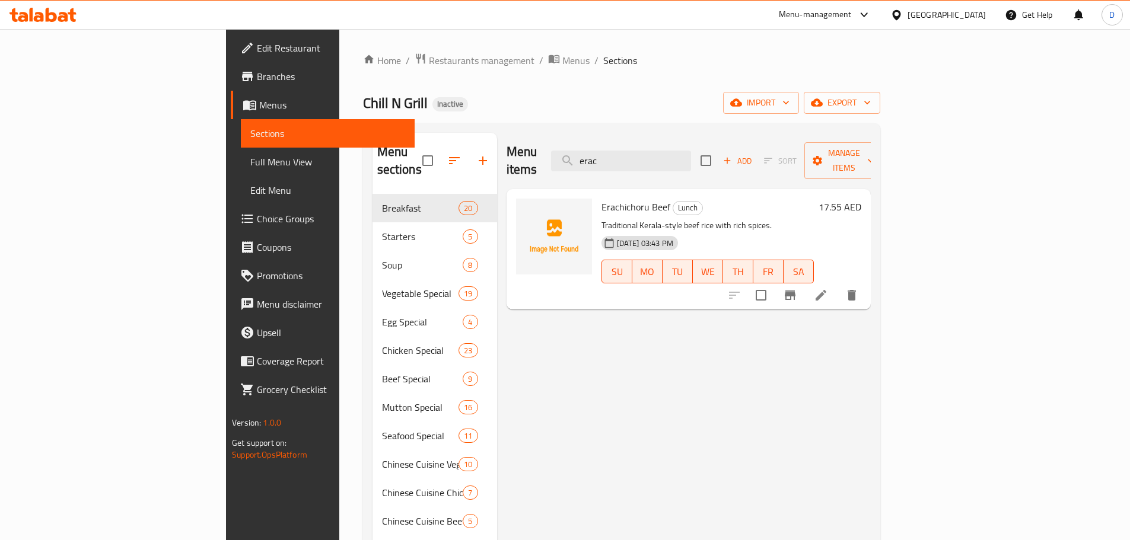
type input "erac"
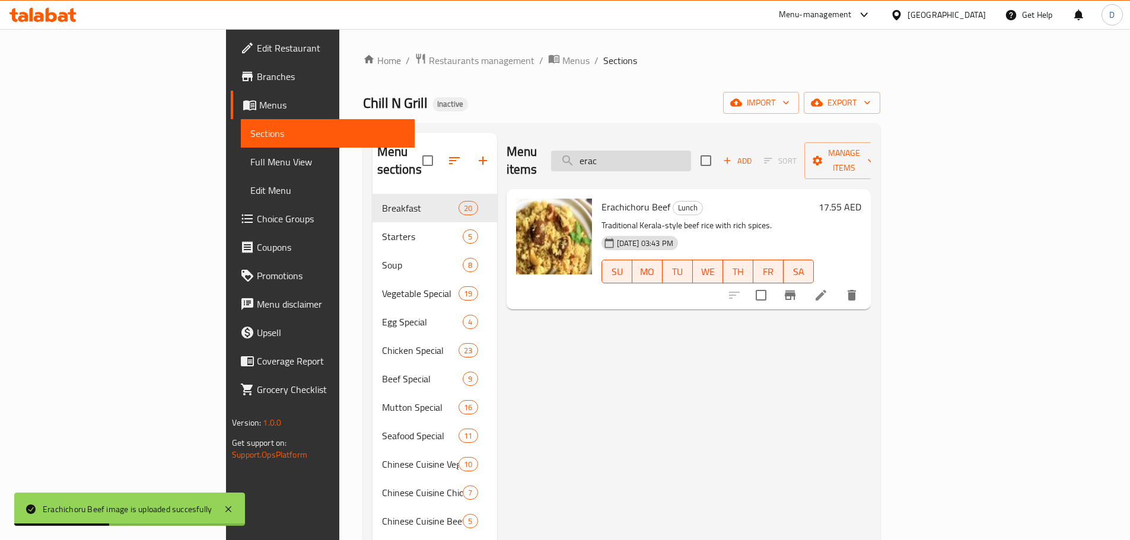
drag, startPoint x: 696, startPoint y: 145, endPoint x: 642, endPoint y: 153, distance: 54.5
click at [642, 153] on input "erac" at bounding box center [621, 161] width 140 height 21
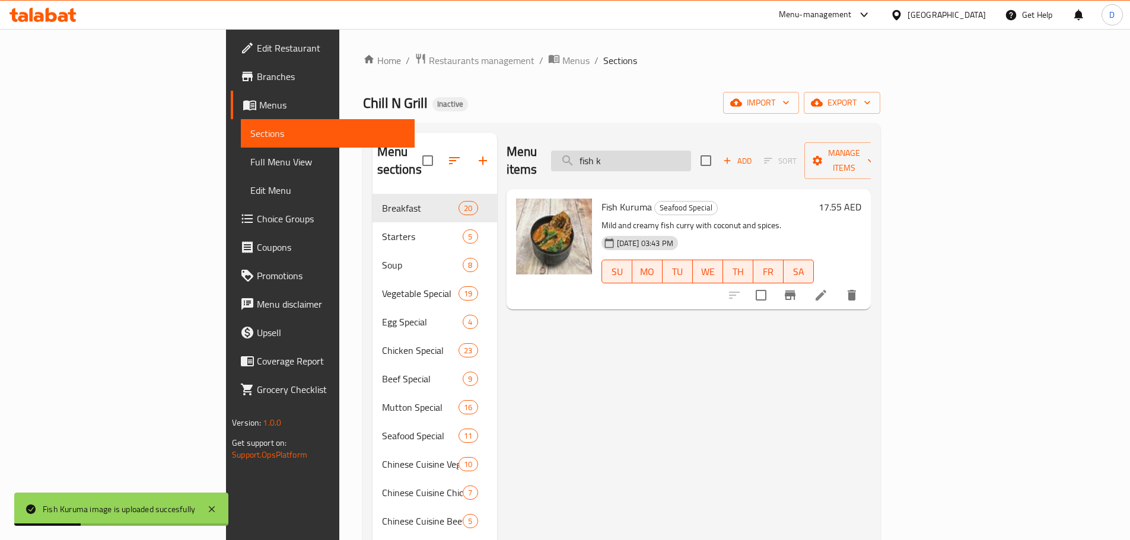
click at [691, 151] on input "fish k" at bounding box center [621, 161] width 140 height 21
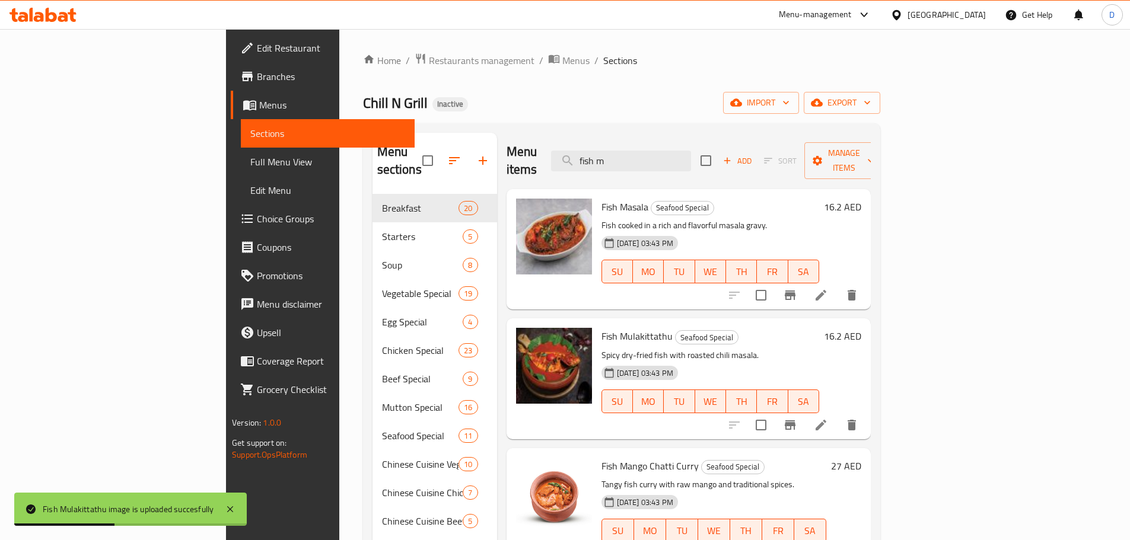
drag, startPoint x: 697, startPoint y: 151, endPoint x: 630, endPoint y: 168, distance: 69.8
click at [630, 168] on div "Menu items fish m Add Sort Manage items" at bounding box center [688, 161] width 364 height 56
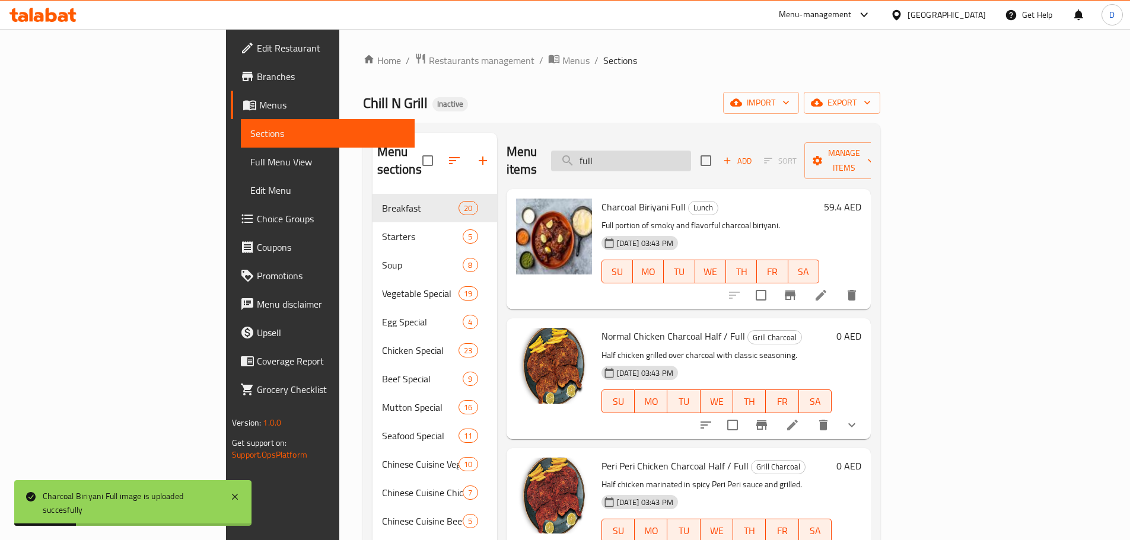
drag, startPoint x: 681, startPoint y: 146, endPoint x: 642, endPoint y: 148, distance: 39.2
click at [642, 151] on input "full" at bounding box center [621, 161] width 140 height 21
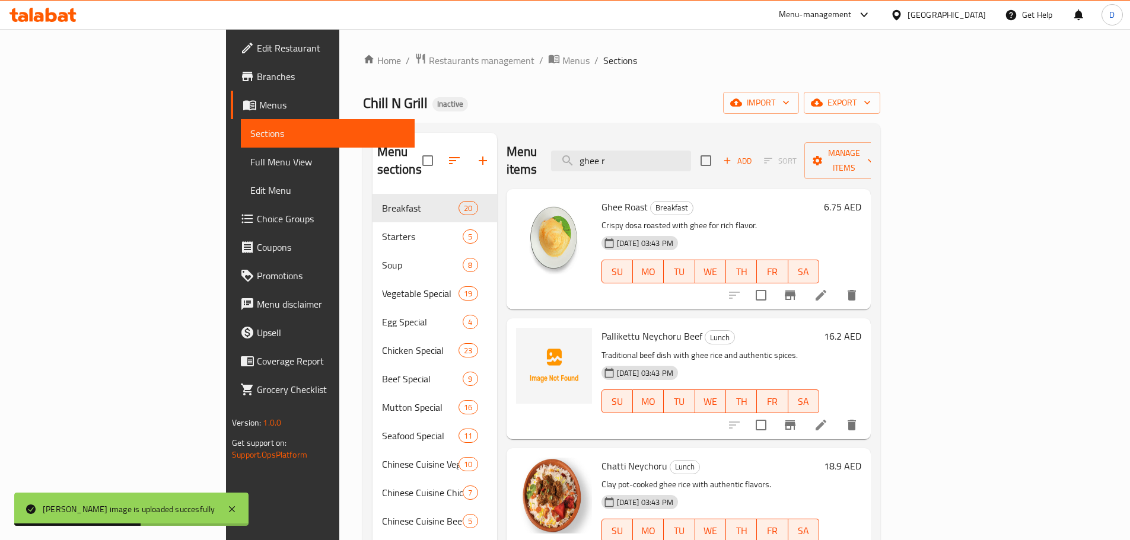
drag, startPoint x: 694, startPoint y: 154, endPoint x: 640, endPoint y: 167, distance: 56.2
click at [640, 167] on div "Menu items ghee r Add Sort Manage items" at bounding box center [688, 161] width 364 height 56
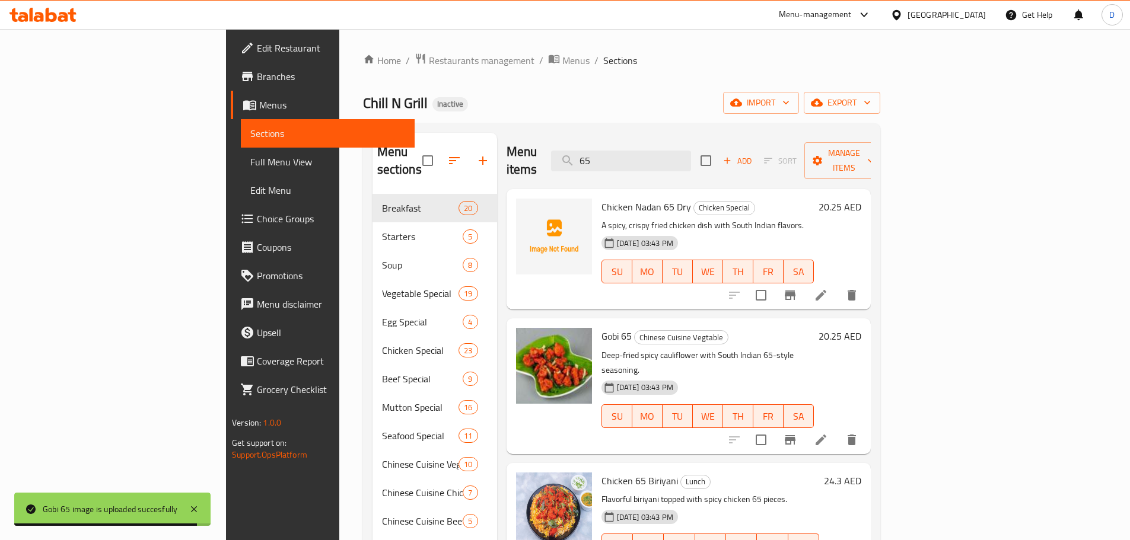
drag, startPoint x: 624, startPoint y: 158, endPoint x: 604, endPoint y: 160, distance: 19.6
click at [604, 160] on div "Menu items 65 Add Sort Manage items" at bounding box center [688, 161] width 364 height 56
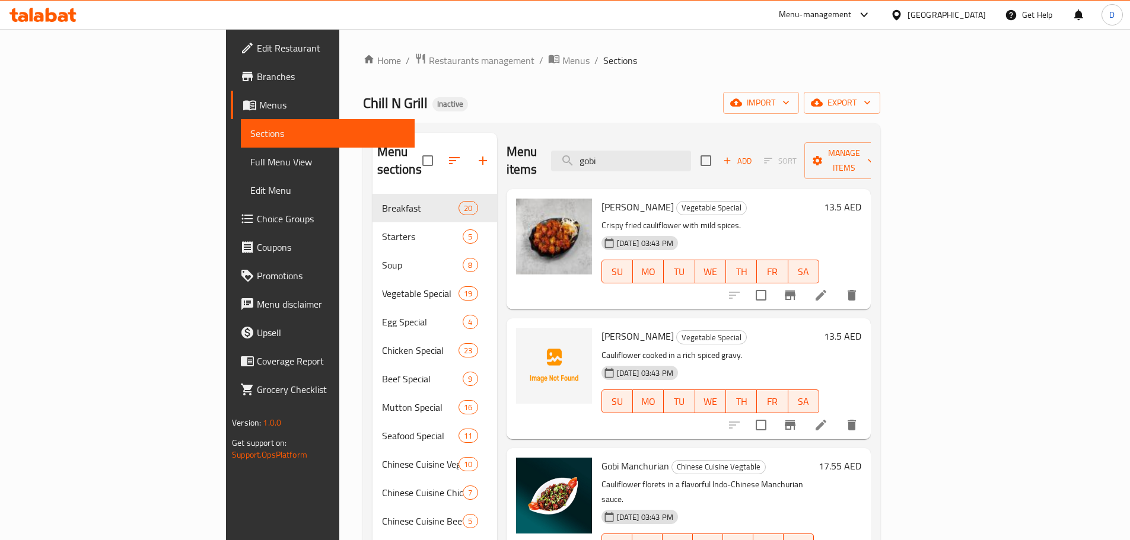
drag, startPoint x: 694, startPoint y: 145, endPoint x: 602, endPoint y: 155, distance: 93.1
click at [602, 155] on div "Menu items gobi Add Sort Manage items" at bounding box center [688, 161] width 364 height 56
click at [691, 152] on input "gobi" at bounding box center [621, 161] width 140 height 21
drag, startPoint x: 696, startPoint y: 151, endPoint x: 637, endPoint y: 147, distance: 59.4
click at [637, 151] on input "gobi" at bounding box center [621, 161] width 140 height 21
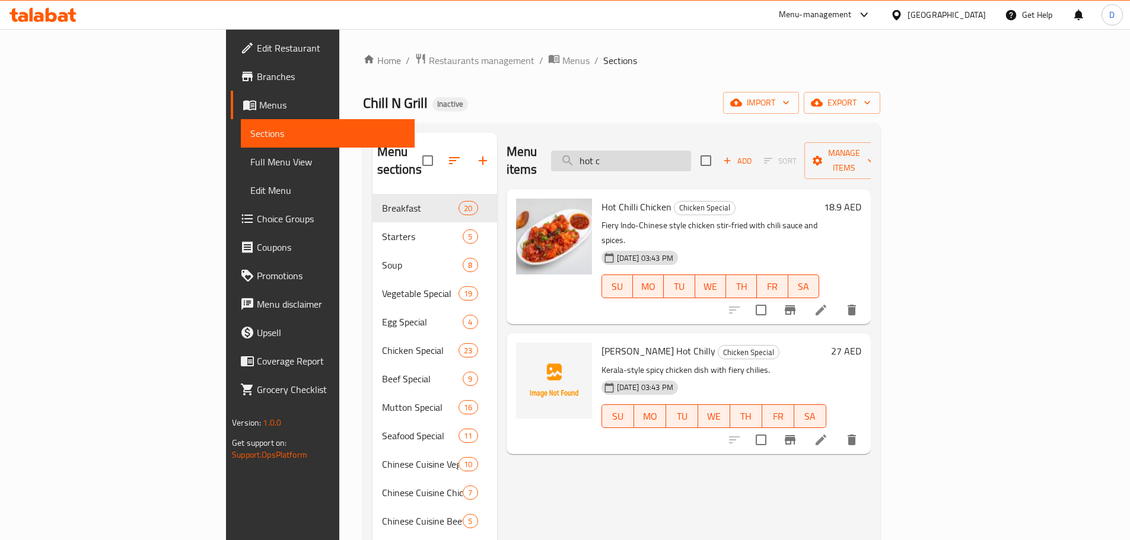
click at [687, 151] on input "hot c" at bounding box center [621, 161] width 140 height 21
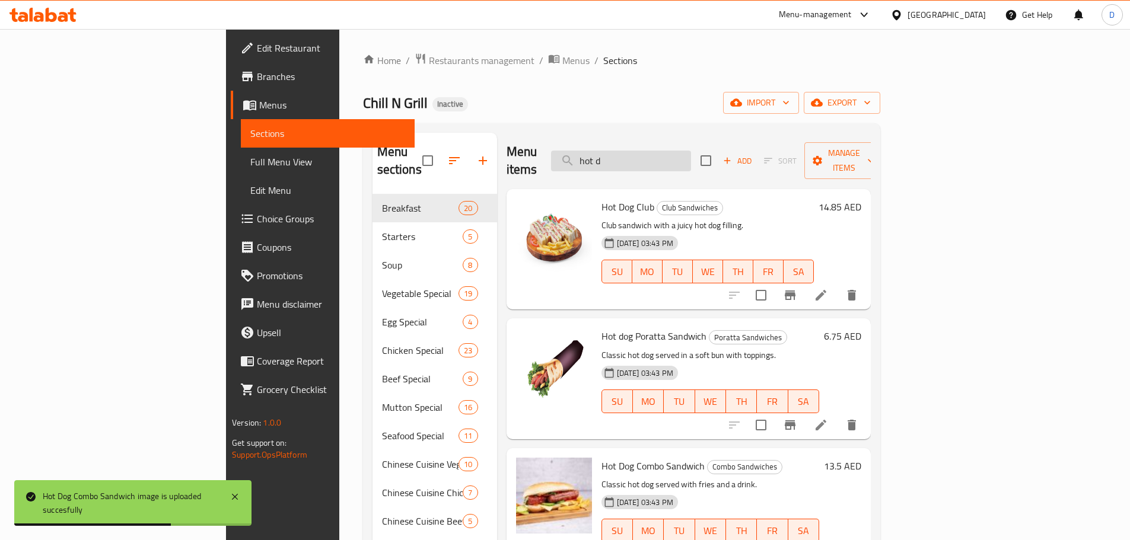
drag, startPoint x: 653, startPoint y: 152, endPoint x: 641, endPoint y: 152, distance: 11.9
click at [641, 152] on input "hot d" at bounding box center [621, 161] width 140 height 21
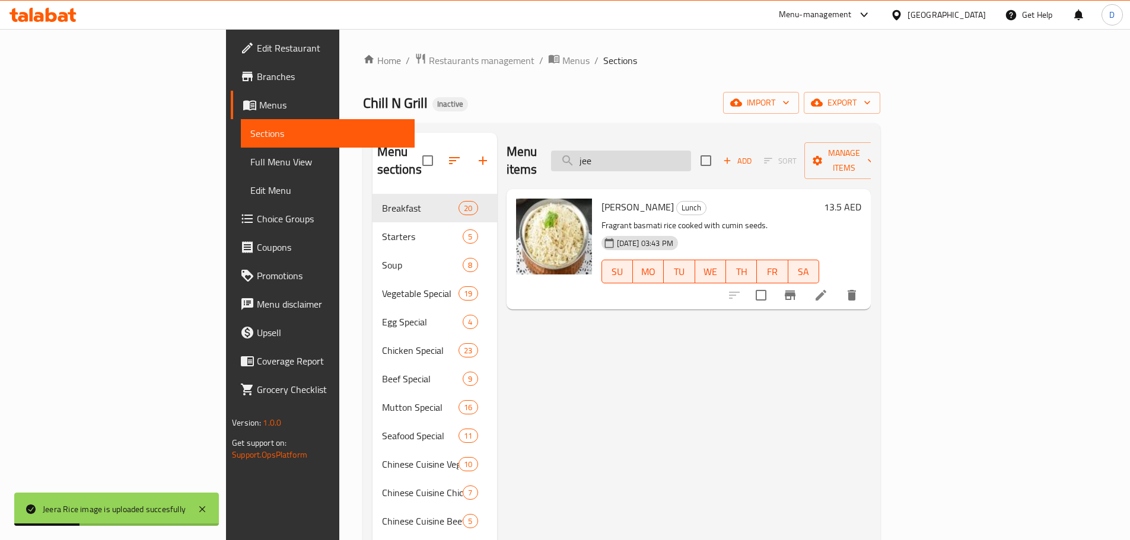
drag, startPoint x: 684, startPoint y: 149, endPoint x: 640, endPoint y: 155, distance: 44.4
click at [640, 155] on input "jee" at bounding box center [621, 161] width 140 height 21
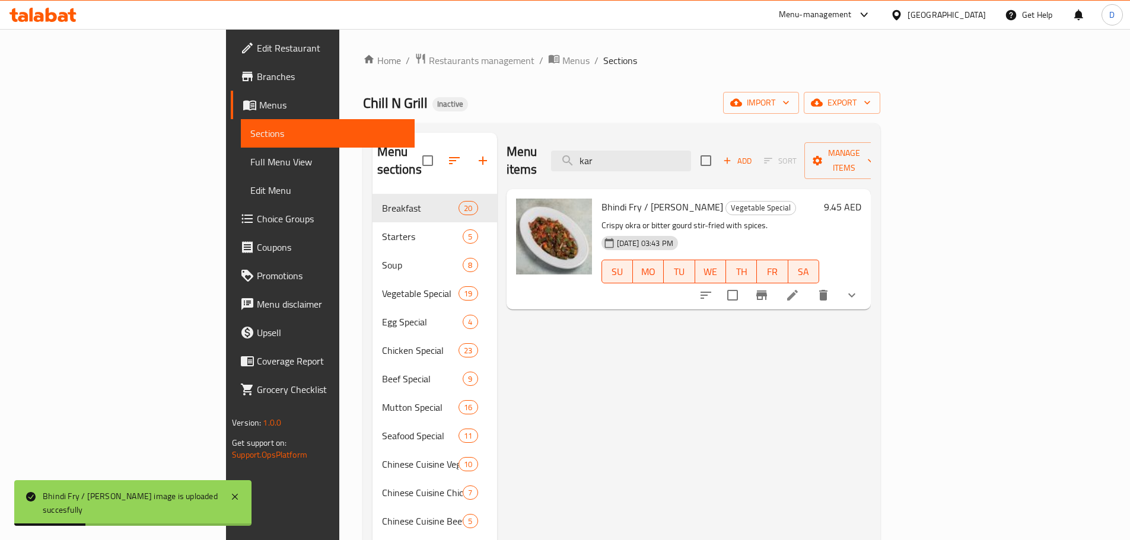
drag, startPoint x: 698, startPoint y: 161, endPoint x: 635, endPoint y: 164, distance: 62.9
click at [635, 164] on div "Menu items kar Add Sort Manage items" at bounding box center [688, 161] width 364 height 56
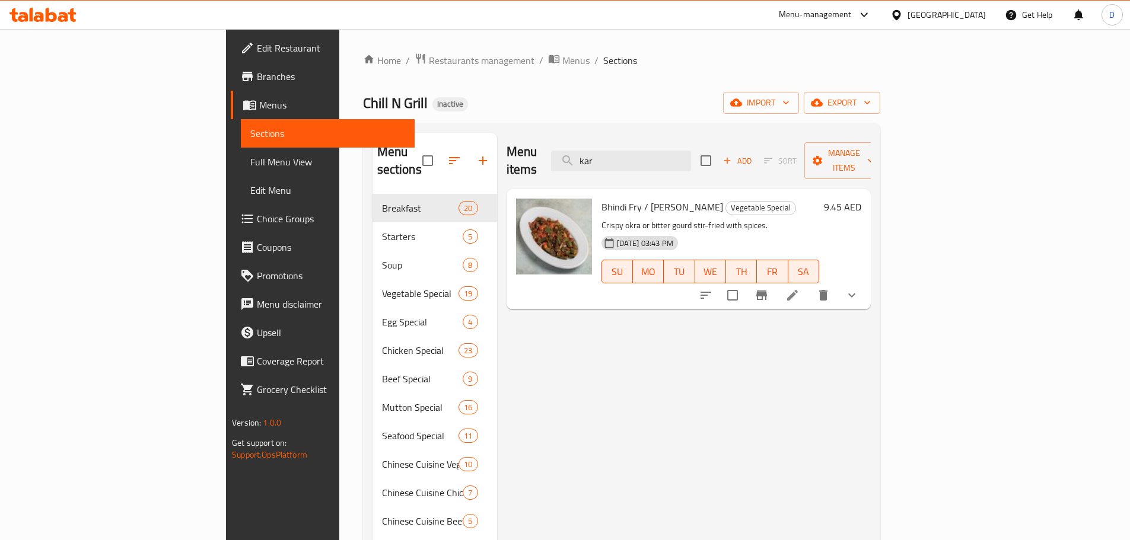
drag, startPoint x: 686, startPoint y: 152, endPoint x: 622, endPoint y: 151, distance: 63.5
click at [622, 151] on div "Menu items kar Add Sort Manage items" at bounding box center [688, 161] width 364 height 56
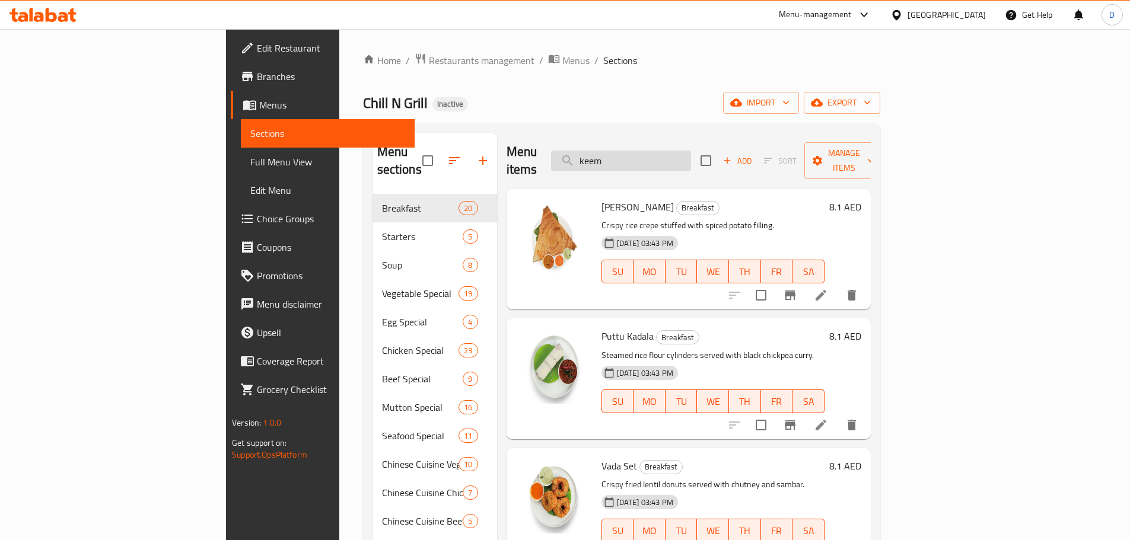
drag, startPoint x: 692, startPoint y: 142, endPoint x: 649, endPoint y: 154, distance: 44.3
click at [649, 154] on input "keem" at bounding box center [621, 161] width 140 height 21
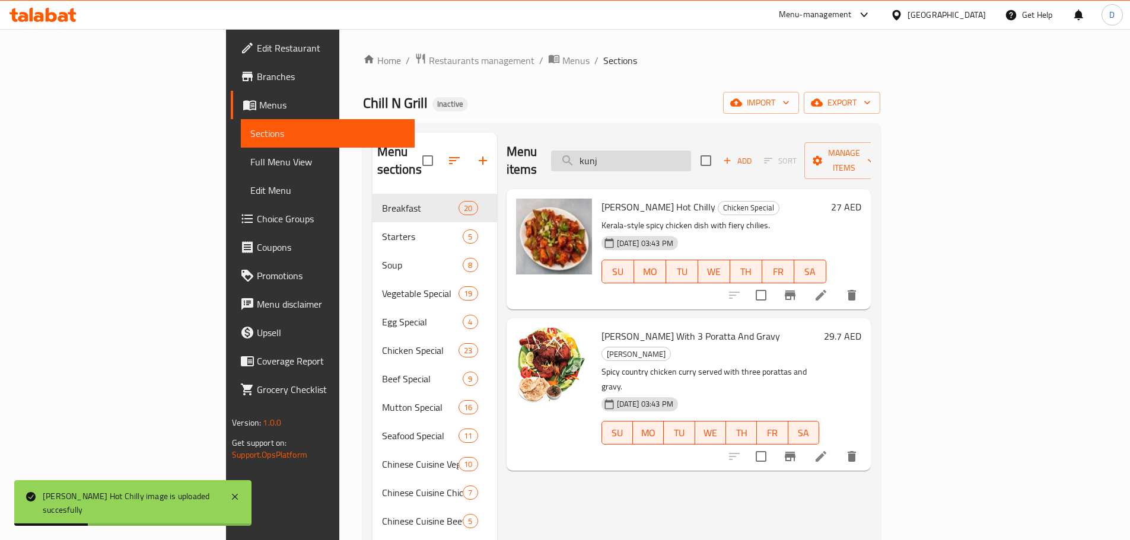
drag, startPoint x: 684, startPoint y: 154, endPoint x: 635, endPoint y: 154, distance: 49.2
click at [635, 154] on input "kunj" at bounding box center [621, 161] width 140 height 21
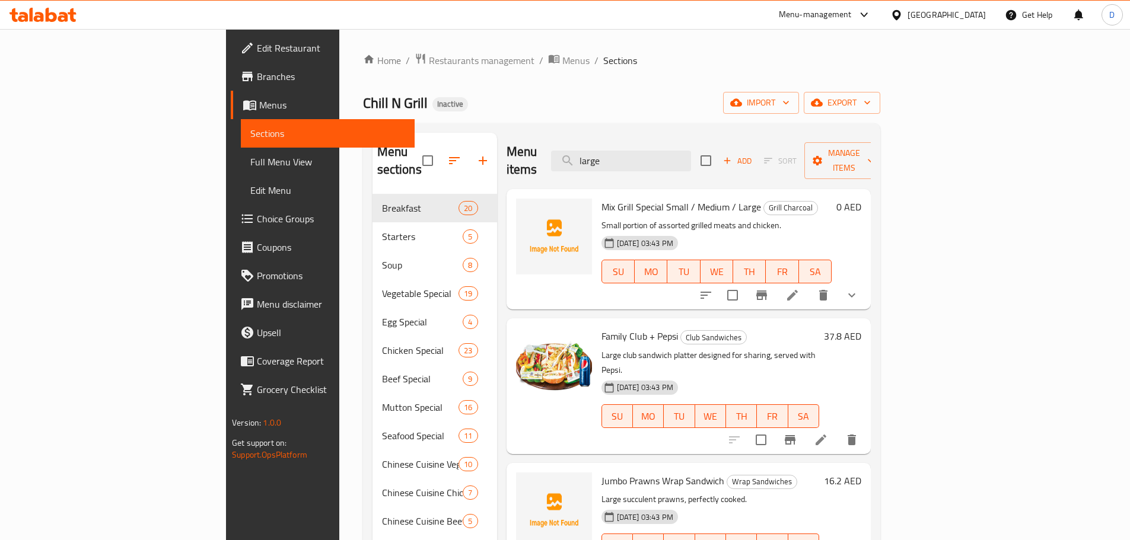
type input "large"
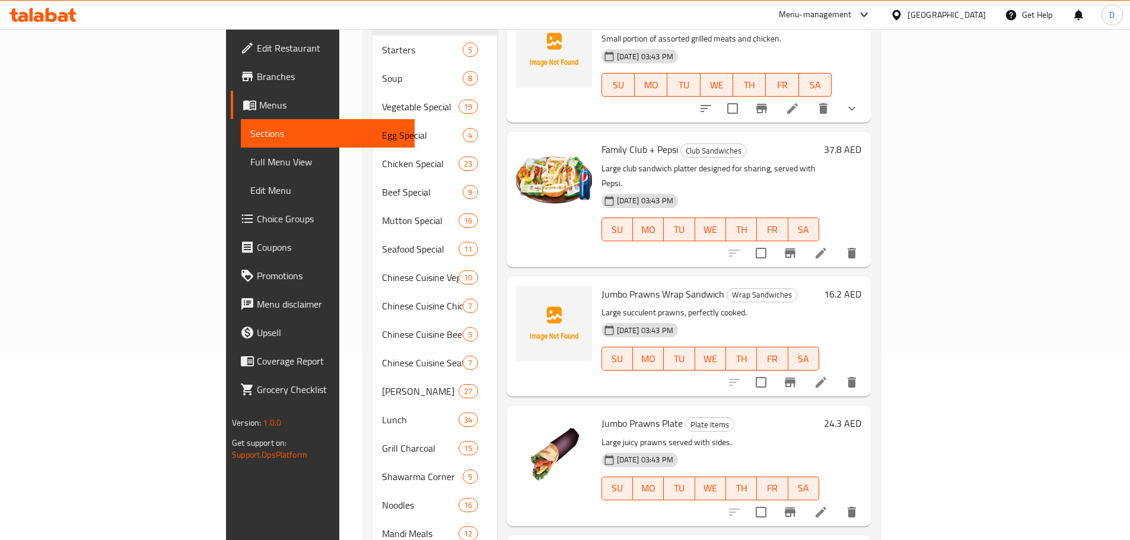
scroll to position [59, 0]
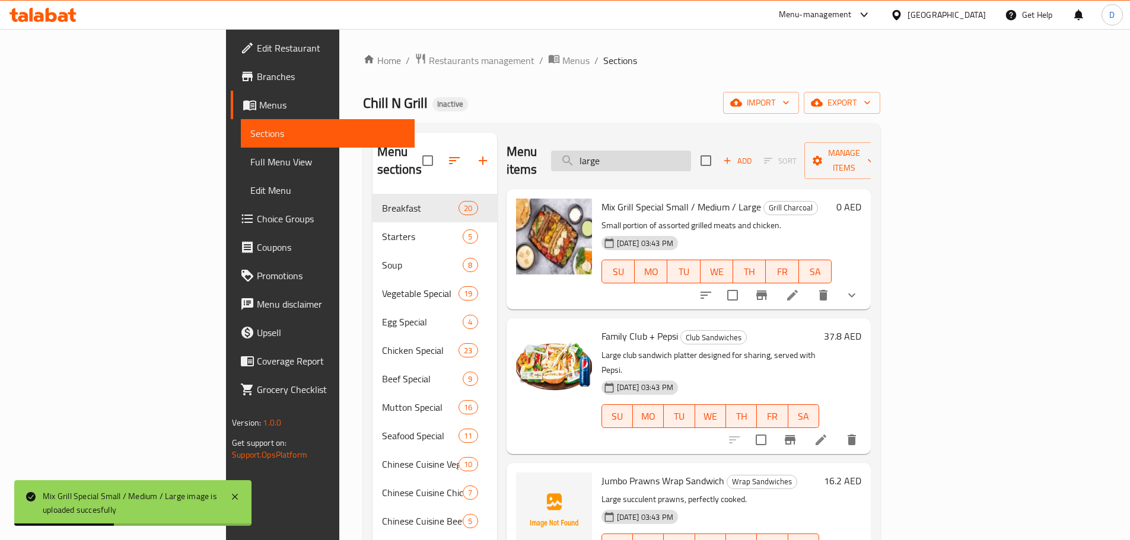
drag, startPoint x: 703, startPoint y: 153, endPoint x: 648, endPoint y: 142, distance: 56.3
click at [648, 151] on input "large" at bounding box center [621, 161] width 140 height 21
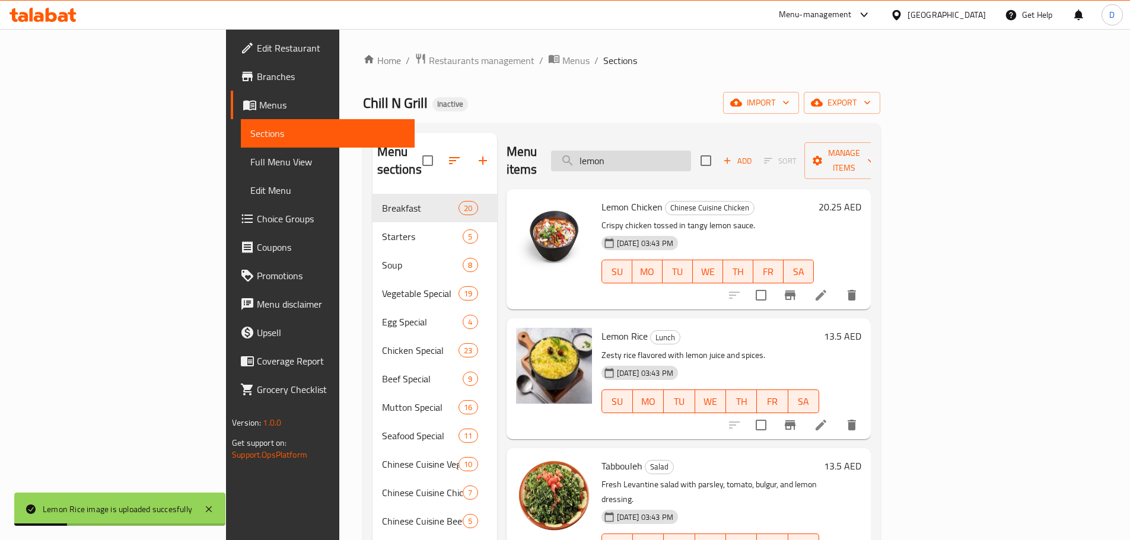
drag, startPoint x: 698, startPoint y: 158, endPoint x: 648, endPoint y: 154, distance: 50.6
click at [648, 154] on input "lemon" at bounding box center [621, 161] width 140 height 21
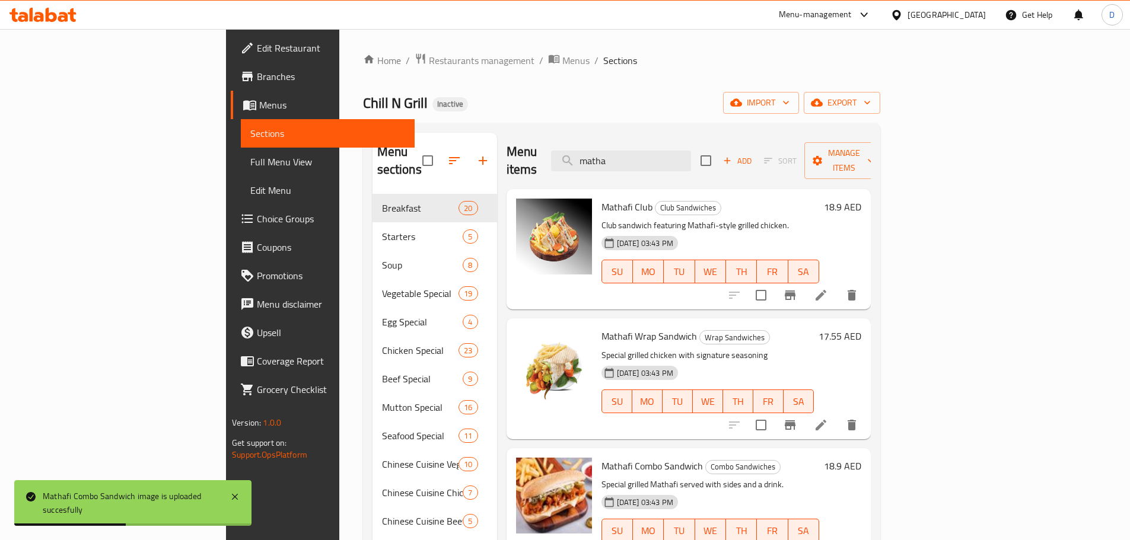
drag, startPoint x: 716, startPoint y: 152, endPoint x: 632, endPoint y: 154, distance: 84.8
click at [632, 154] on div "Menu items matha Add Sort Manage items" at bounding box center [688, 161] width 364 height 56
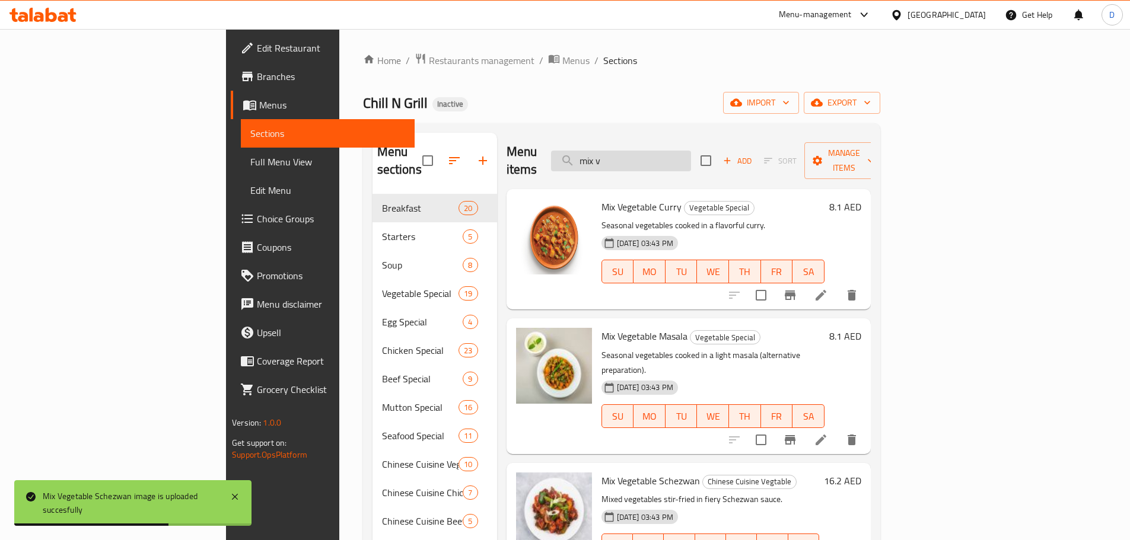
click at [691, 160] on input "mix v" at bounding box center [621, 161] width 140 height 21
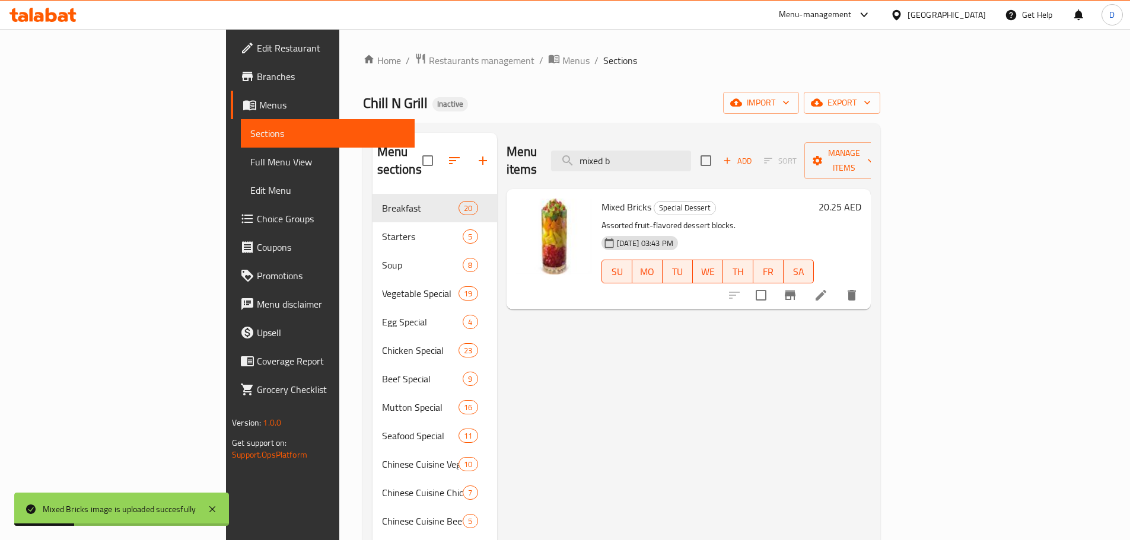
drag, startPoint x: 719, startPoint y: 153, endPoint x: 629, endPoint y: 170, distance: 91.8
click at [629, 170] on div "Menu items mixed b Add Sort Manage items" at bounding box center [688, 161] width 364 height 56
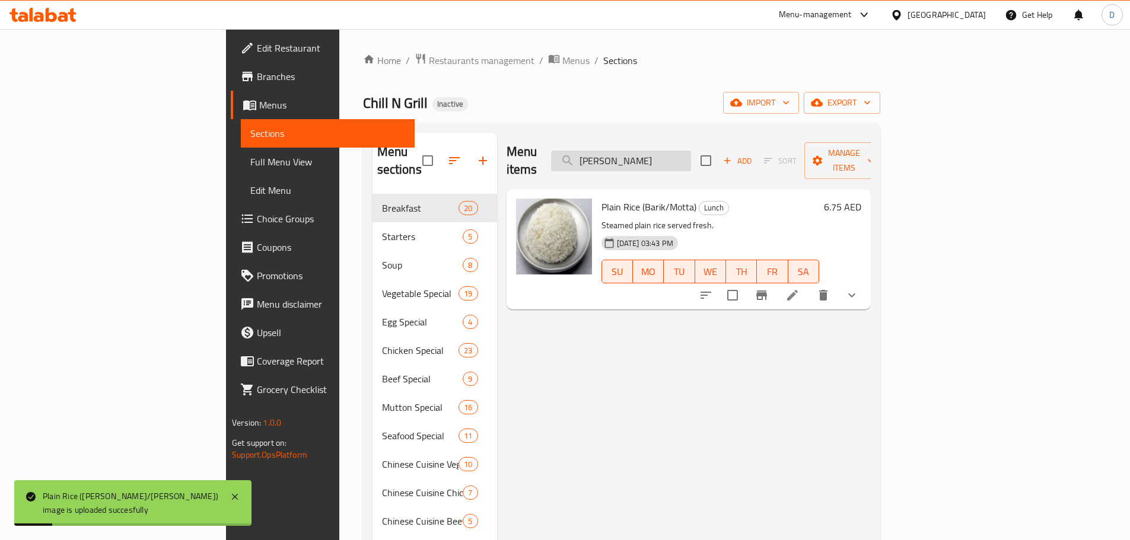
drag, startPoint x: 707, startPoint y: 155, endPoint x: 635, endPoint y: 158, distance: 73.0
click at [635, 158] on input "mott" at bounding box center [621, 161] width 140 height 21
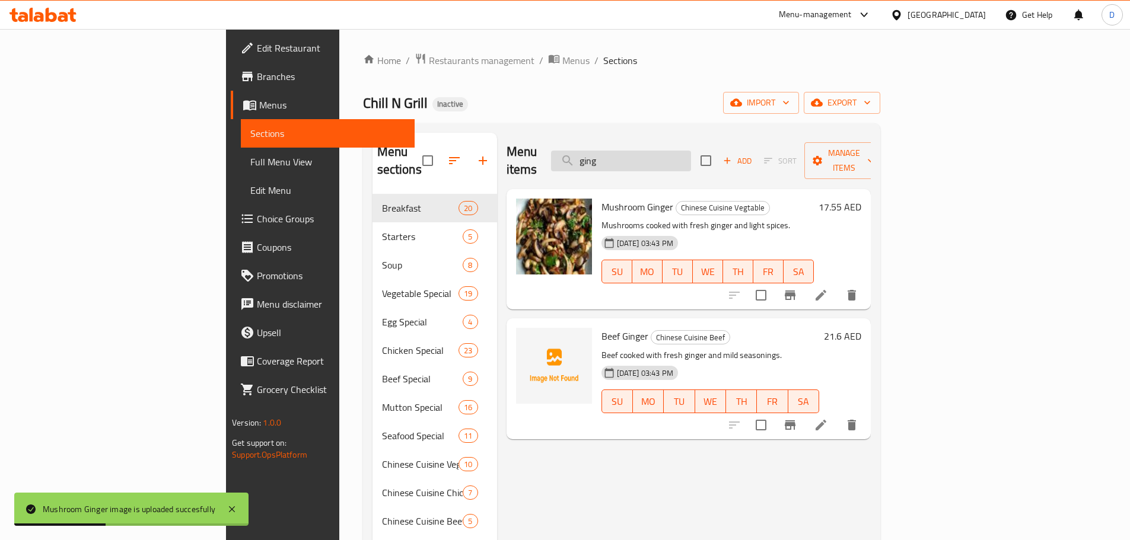
drag, startPoint x: 710, startPoint y: 143, endPoint x: 658, endPoint y: 146, distance: 52.3
click at [658, 151] on input "ging" at bounding box center [621, 161] width 140 height 21
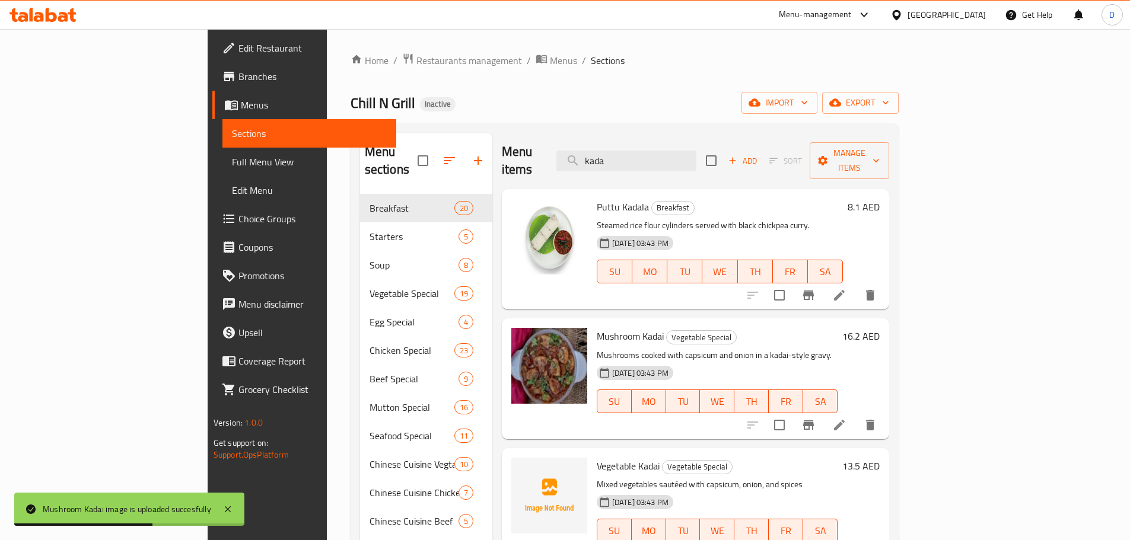
drag, startPoint x: 690, startPoint y: 156, endPoint x: 621, endPoint y: 162, distance: 69.7
click at [621, 162] on div "Menu items kada Add Sort Manage items" at bounding box center [695, 161] width 387 height 56
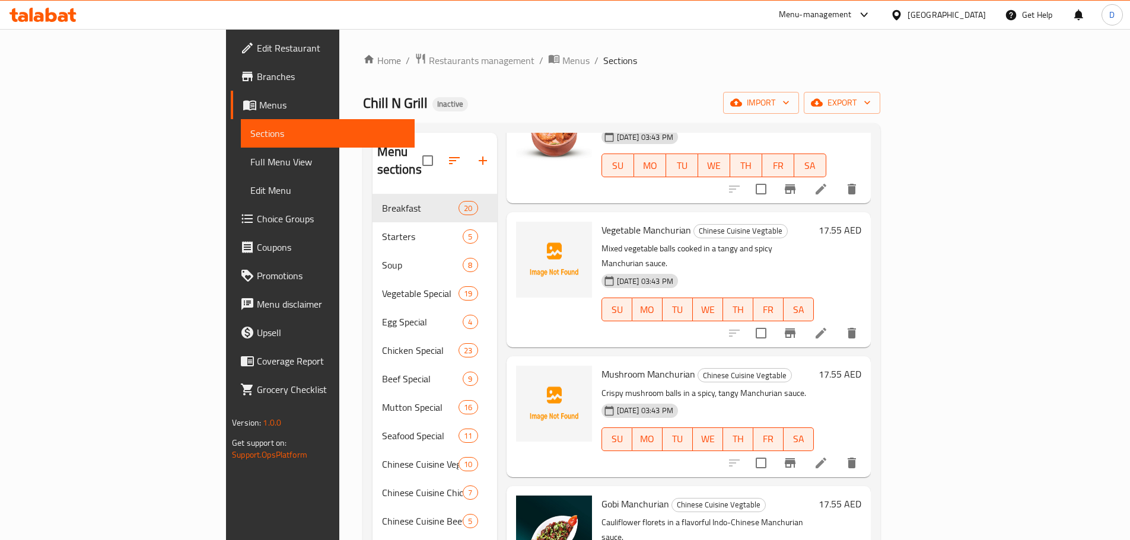
scroll to position [237, 0]
type input "man"
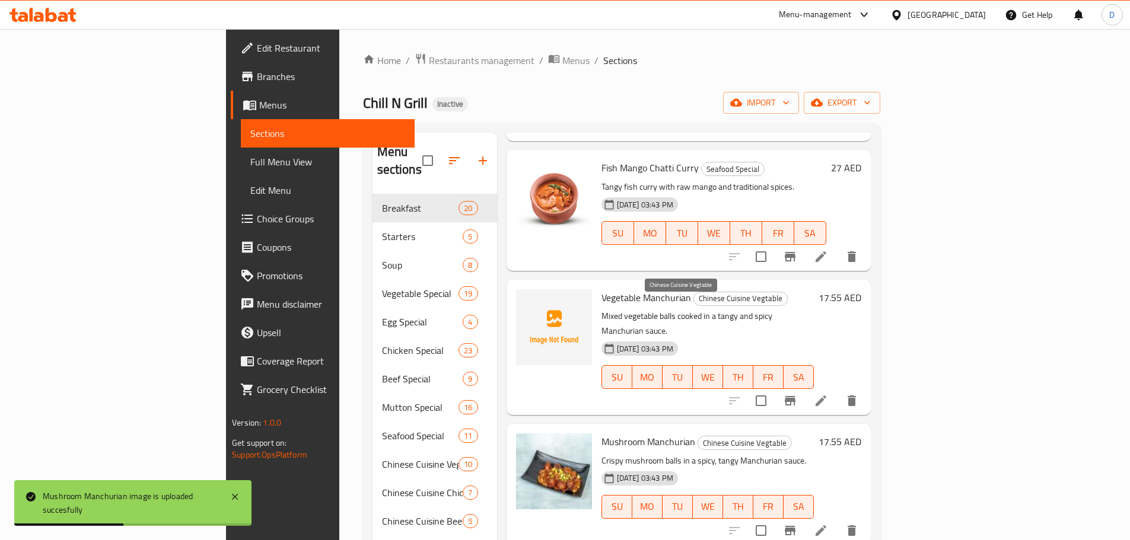
scroll to position [0, 0]
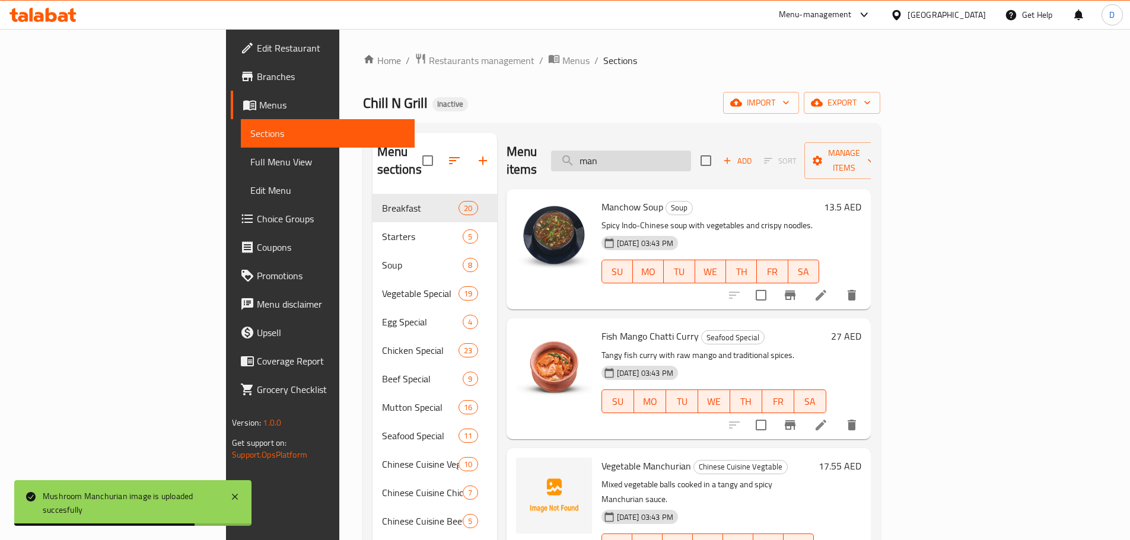
drag, startPoint x: 681, startPoint y: 152, endPoint x: 639, endPoint y: 159, distance: 42.6
click at [639, 159] on input "man" at bounding box center [621, 161] width 140 height 21
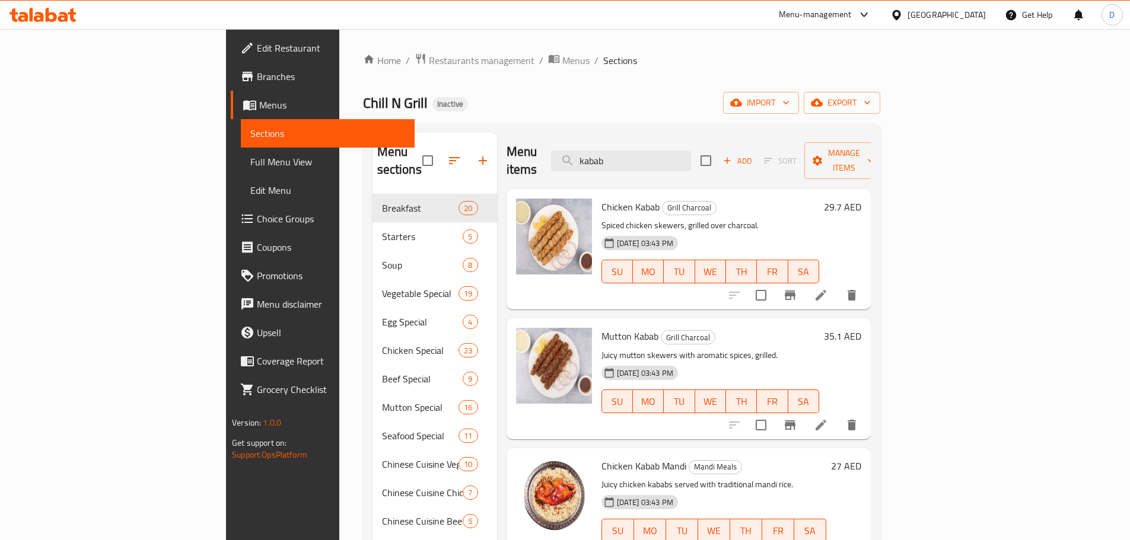
drag, startPoint x: 712, startPoint y: 156, endPoint x: 598, endPoint y: 155, distance: 113.9
click at [598, 155] on div "Menu items kabab Add Sort Manage items" at bounding box center [688, 161] width 364 height 56
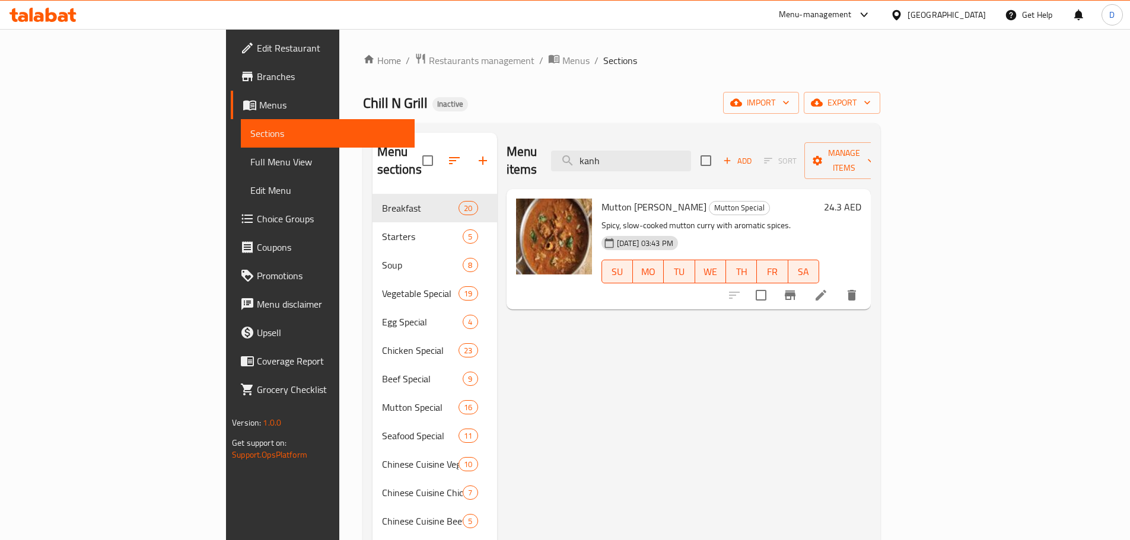
drag, startPoint x: 696, startPoint y: 151, endPoint x: 617, endPoint y: 154, distance: 78.9
click at [617, 154] on div "Menu items kanh Add Sort Manage items" at bounding box center [688, 161] width 364 height 56
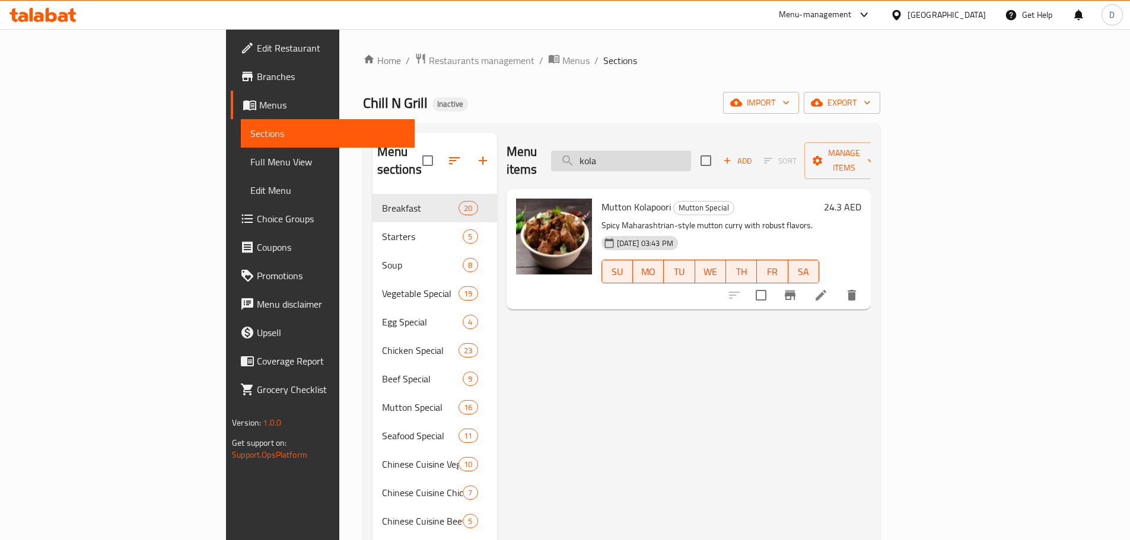
drag, startPoint x: 709, startPoint y: 147, endPoint x: 646, endPoint y: 145, distance: 62.9
click at [646, 151] on input "kola" at bounding box center [621, 161] width 140 height 21
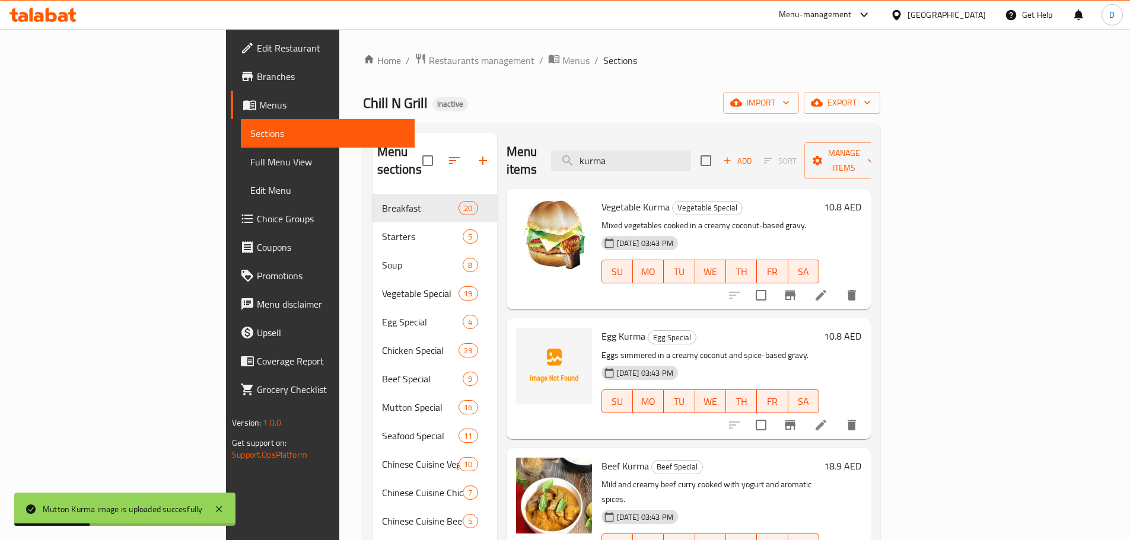
drag, startPoint x: 690, startPoint y: 152, endPoint x: 629, endPoint y: 155, distance: 61.2
click at [630, 157] on div "Menu items kurma Add Sort Manage items" at bounding box center [688, 161] width 364 height 56
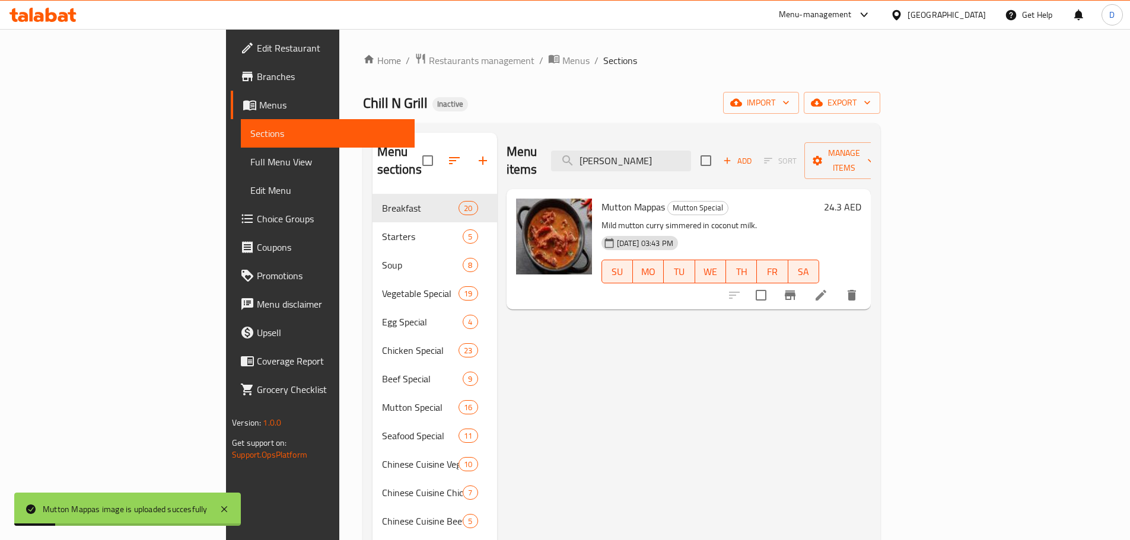
drag, startPoint x: 713, startPoint y: 155, endPoint x: 632, endPoint y: 155, distance: 81.8
click at [632, 155] on div "Menu items mapp Add Sort Manage items" at bounding box center [688, 161] width 364 height 56
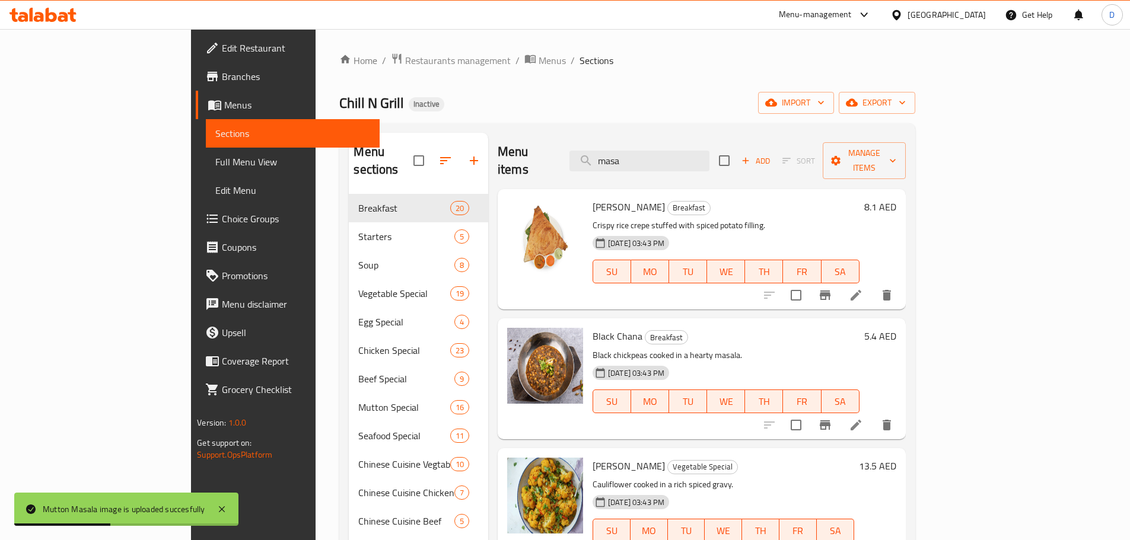
drag, startPoint x: 688, startPoint y: 147, endPoint x: 667, endPoint y: 88, distance: 62.8
click at [631, 133] on div "Menu items masa Add Sort Manage items" at bounding box center [702, 161] width 408 height 56
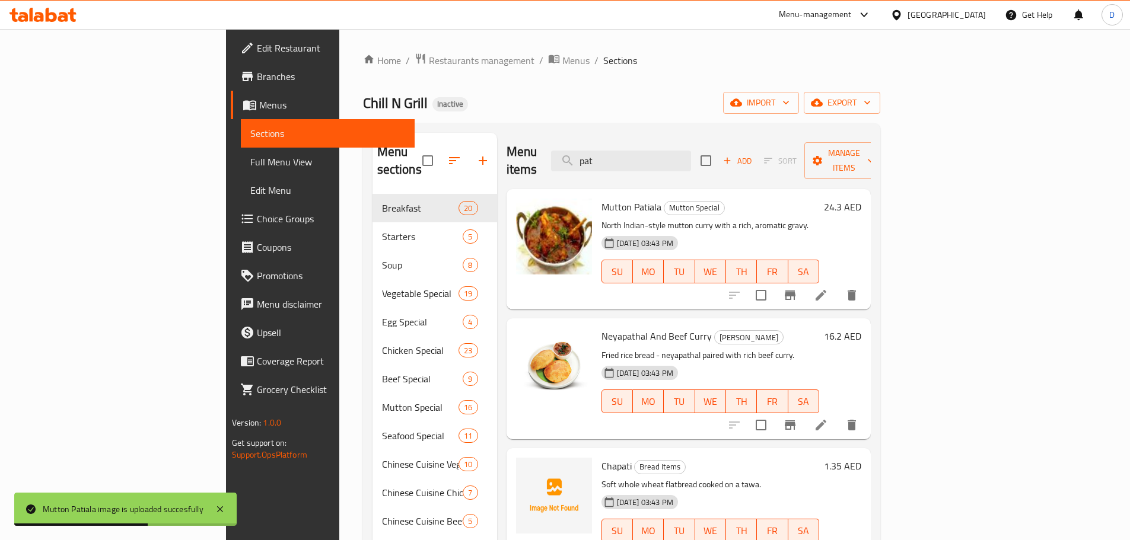
drag, startPoint x: 682, startPoint y: 158, endPoint x: 633, endPoint y: 164, distance: 49.5
click at [633, 164] on div "Menu items pat Add Sort Manage items" at bounding box center [688, 161] width 364 height 56
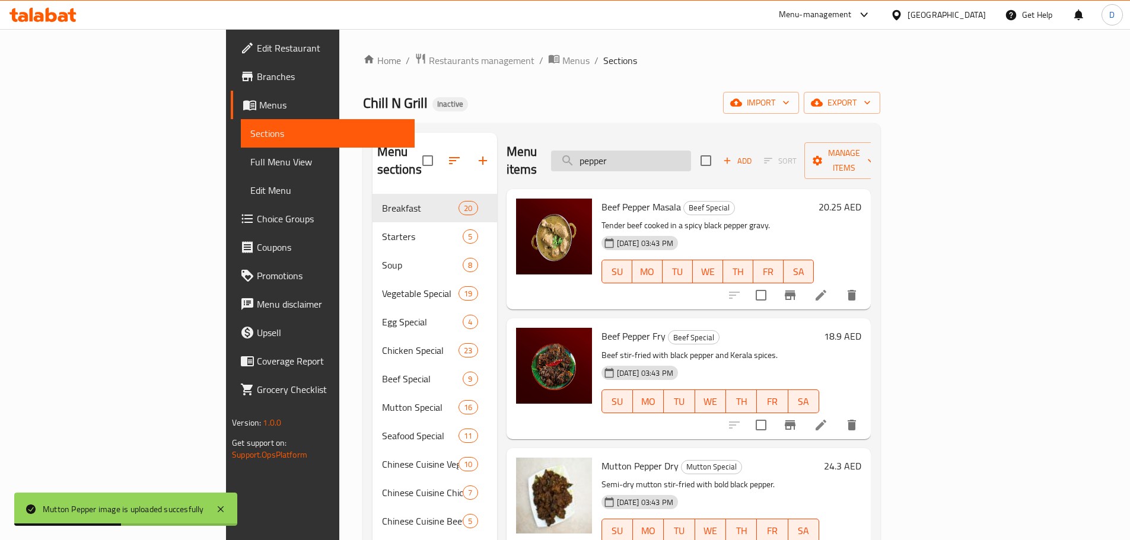
drag, startPoint x: 712, startPoint y: 151, endPoint x: 651, endPoint y: 145, distance: 61.9
click at [649, 151] on input "pepper" at bounding box center [621, 161] width 140 height 21
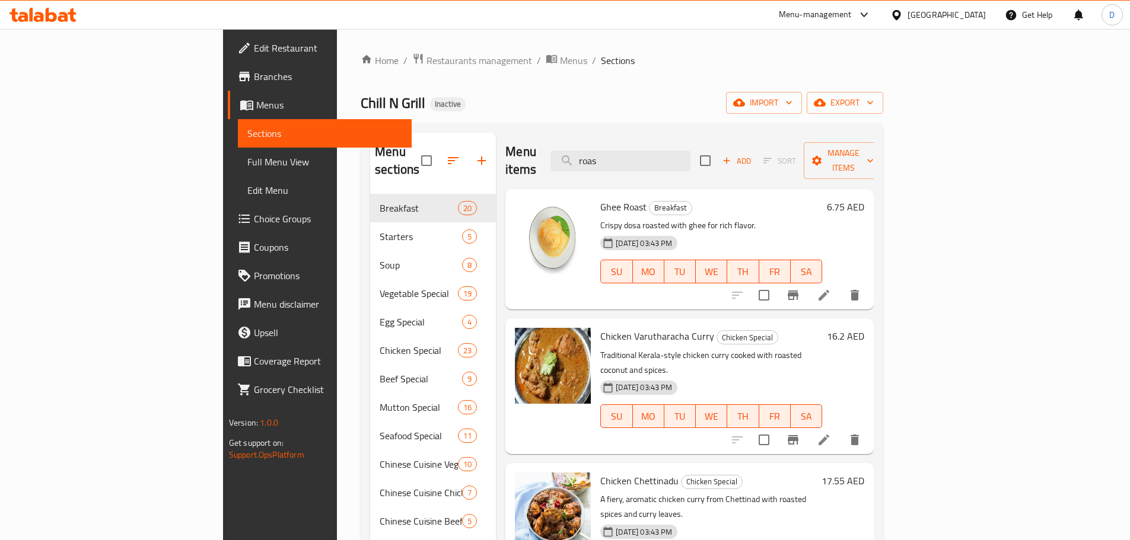
drag, startPoint x: 693, startPoint y: 155, endPoint x: 578, endPoint y: 157, distance: 115.1
click at [578, 157] on div "Menu items roas Add Sort Manage items" at bounding box center [689, 161] width 368 height 56
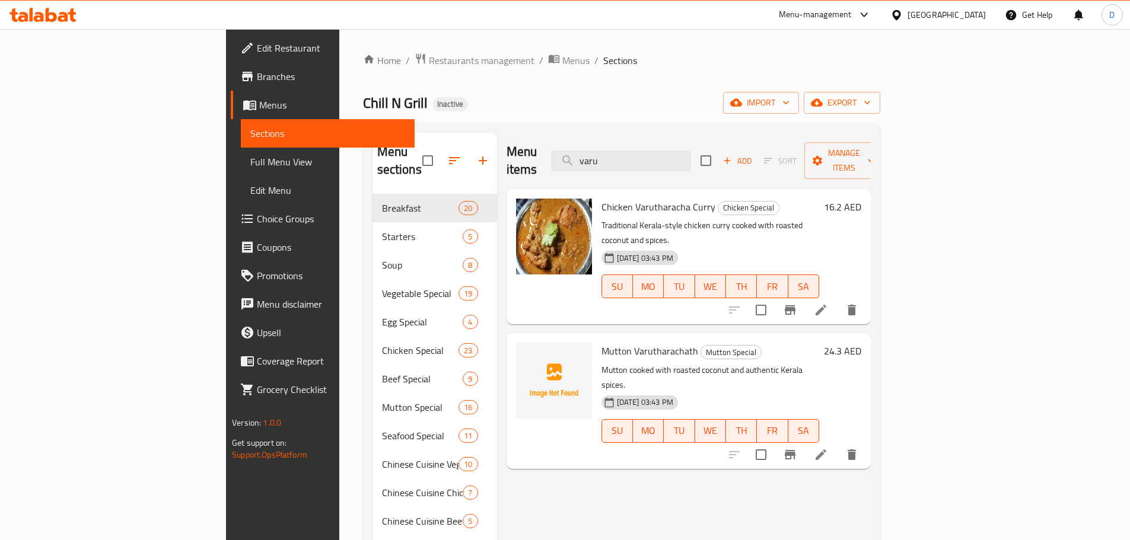
type input "varu"
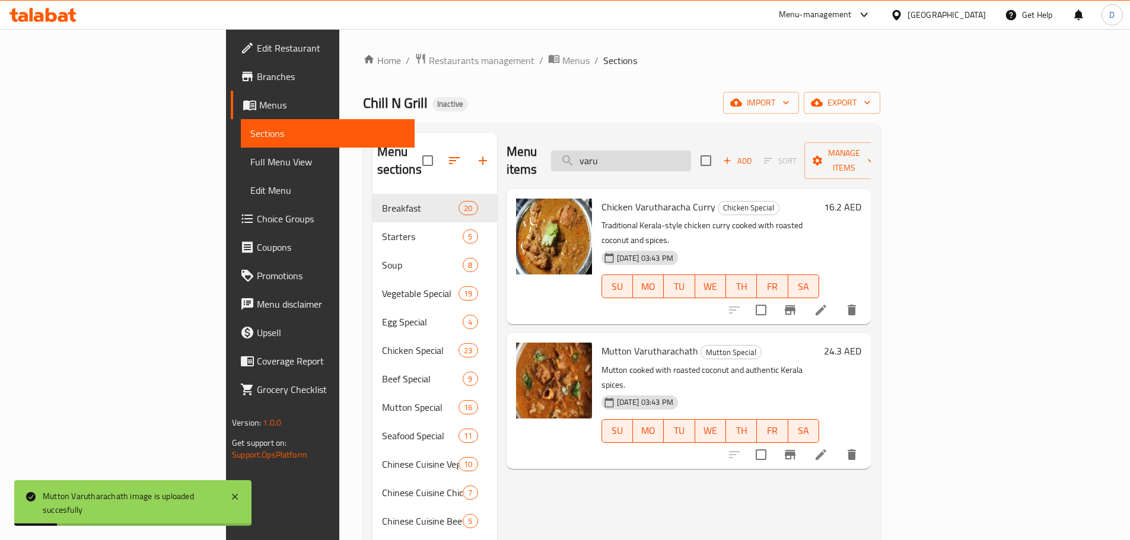
drag, startPoint x: 690, startPoint y: 153, endPoint x: 638, endPoint y: 154, distance: 52.2
click at [638, 154] on input "varu" at bounding box center [621, 161] width 140 height 21
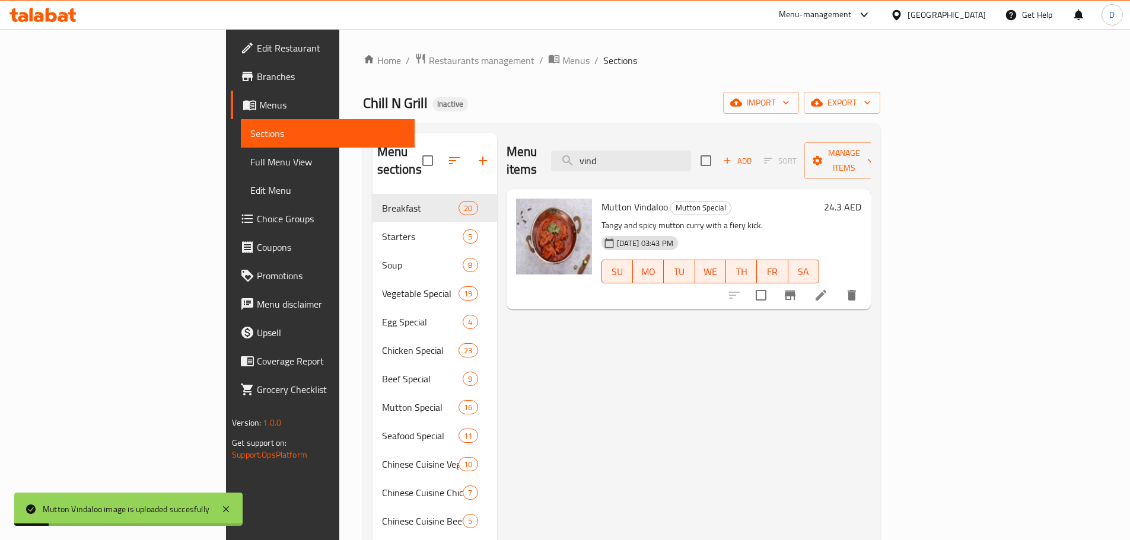
drag, startPoint x: 715, startPoint y: 155, endPoint x: 562, endPoint y: 145, distance: 153.3
click at [562, 145] on div "Menu items vind Add Sort Manage items" at bounding box center [688, 161] width 364 height 56
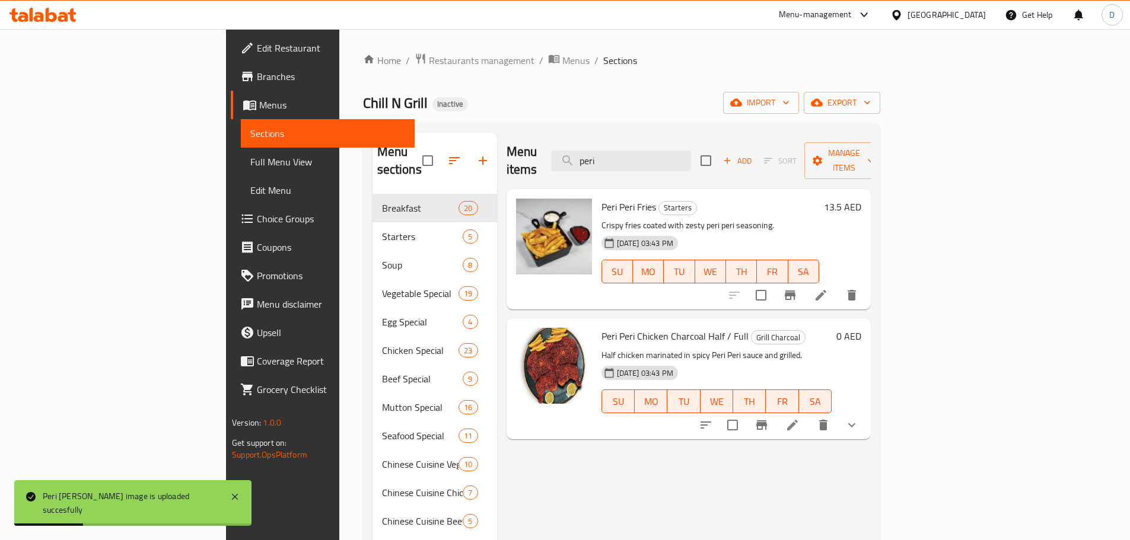
drag, startPoint x: 679, startPoint y: 160, endPoint x: 630, endPoint y: 166, distance: 49.7
click at [630, 166] on div "Menu items peri Add Sort Manage items" at bounding box center [688, 161] width 364 height 56
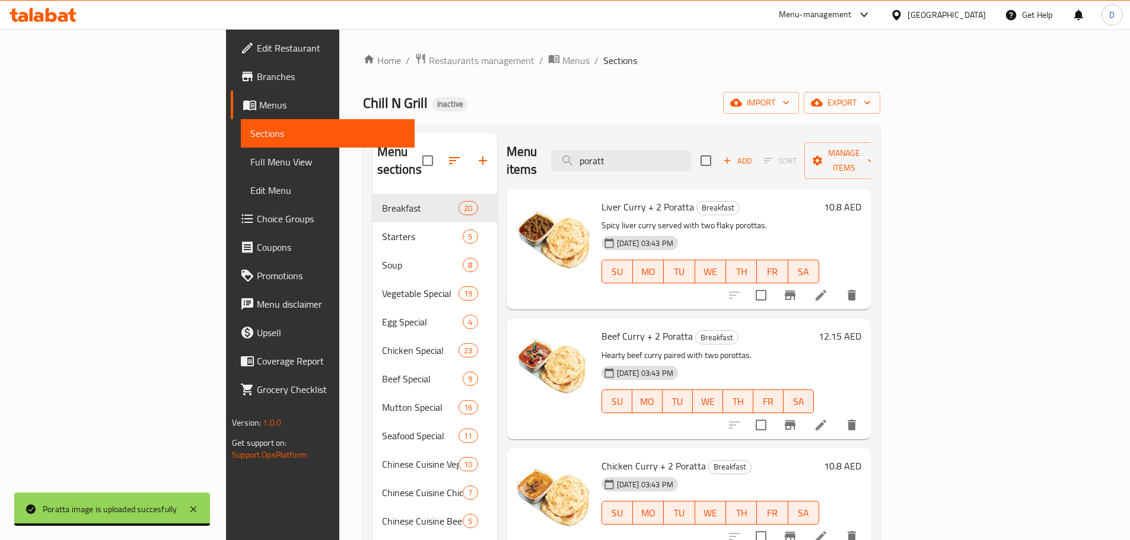
drag, startPoint x: 695, startPoint y: 160, endPoint x: 628, endPoint y: 155, distance: 67.1
click at [628, 155] on div "Menu items poratt Add Sort Manage items" at bounding box center [688, 161] width 364 height 56
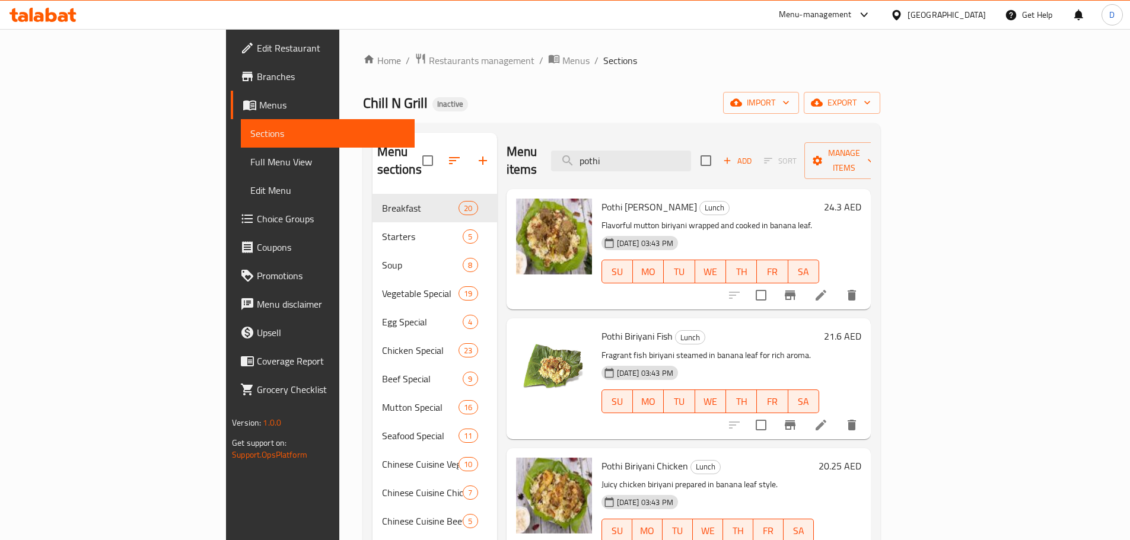
drag, startPoint x: 697, startPoint y: 151, endPoint x: 628, endPoint y: 155, distance: 69.5
click at [628, 155] on div "Menu items pothi Add Sort Manage items" at bounding box center [688, 161] width 364 height 56
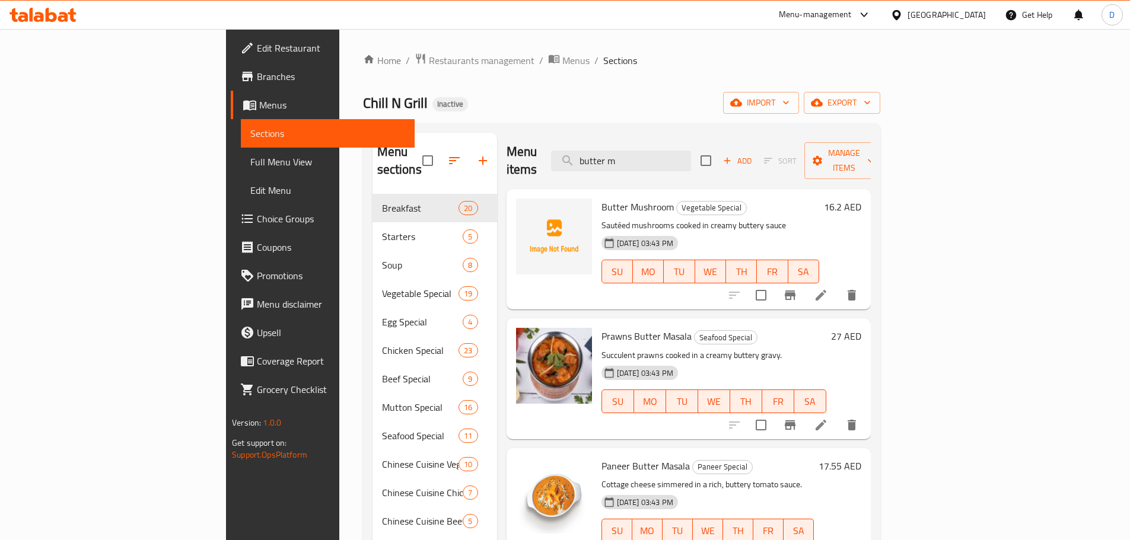
drag, startPoint x: 718, startPoint y: 156, endPoint x: 544, endPoint y: 147, distance: 173.4
click at [544, 147] on div "Menu items butter m Add Sort Manage items" at bounding box center [688, 161] width 364 height 56
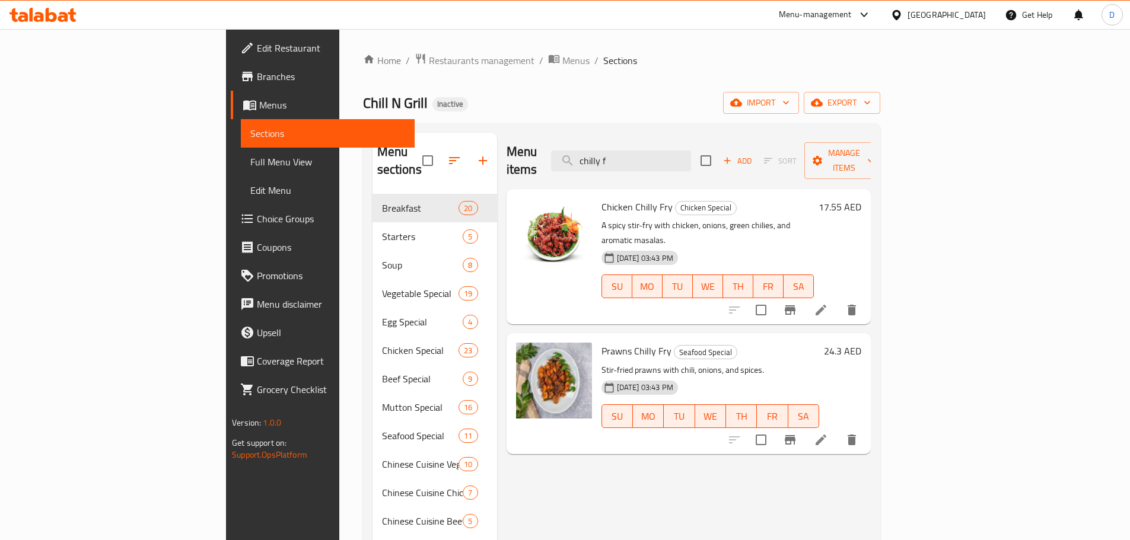
drag, startPoint x: 700, startPoint y: 156, endPoint x: 629, endPoint y: 132, distance: 75.0
click at [624, 146] on div "Menu items chilly f Add Sort Manage items" at bounding box center [688, 161] width 364 height 56
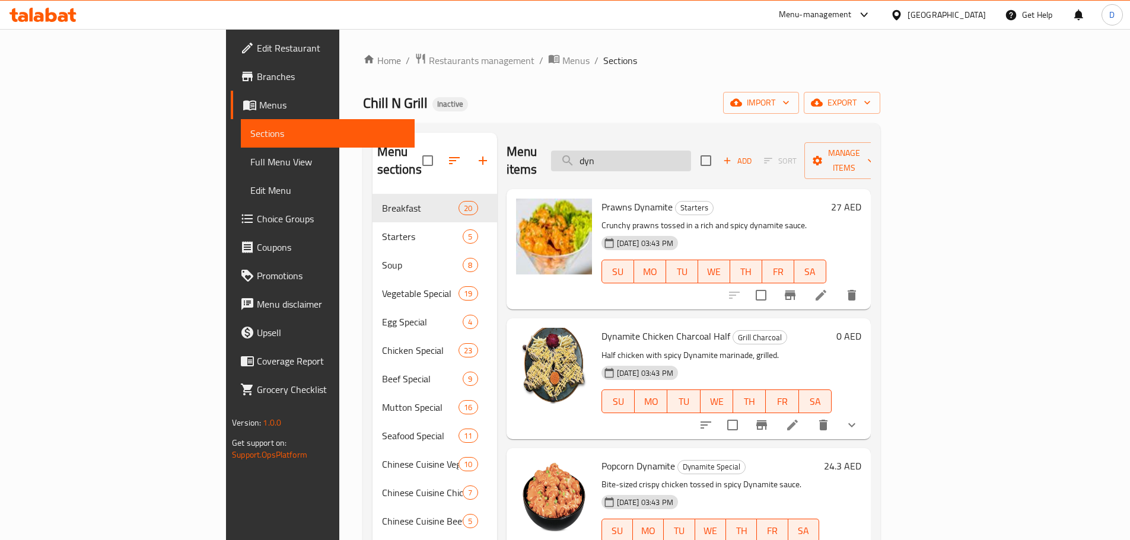
drag, startPoint x: 688, startPoint y: 158, endPoint x: 651, endPoint y: 152, distance: 37.3
click at [651, 152] on input "dyn" at bounding box center [621, 161] width 140 height 21
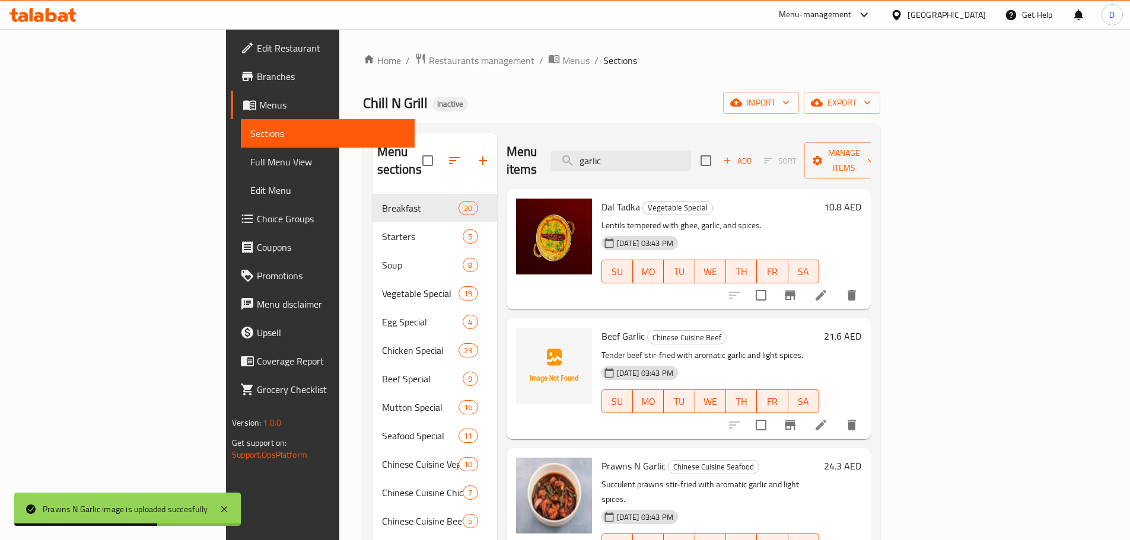
drag, startPoint x: 708, startPoint y: 155, endPoint x: 642, endPoint y: 171, distance: 67.7
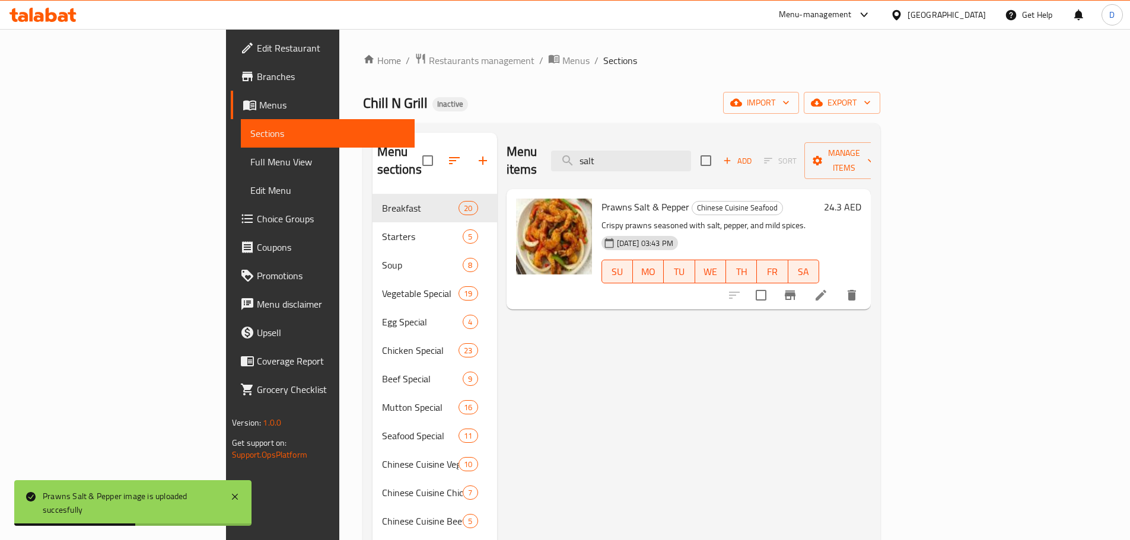
drag, startPoint x: 681, startPoint y: 146, endPoint x: 623, endPoint y: 147, distance: 58.1
click at [623, 147] on div "Menu items salt Add Sort Manage items" at bounding box center [688, 161] width 364 height 56
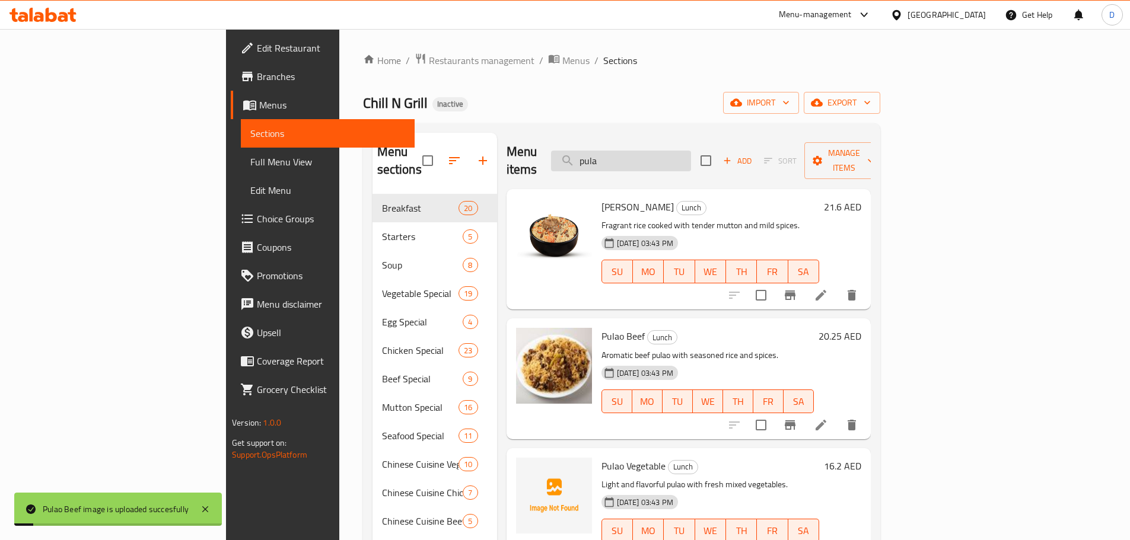
click at [691, 157] on input "pula" at bounding box center [621, 161] width 140 height 21
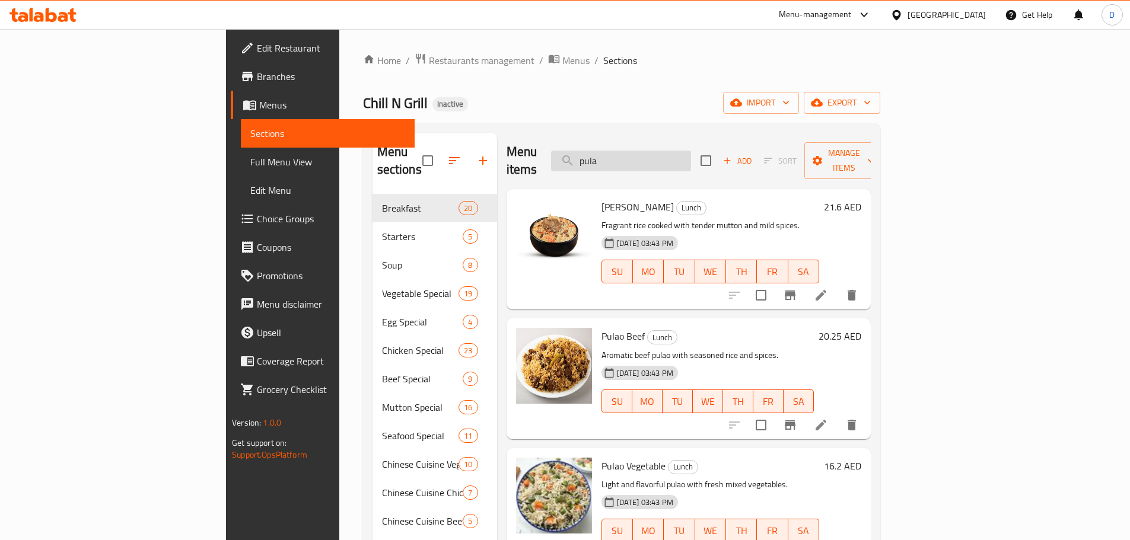
drag, startPoint x: 686, startPoint y: 147, endPoint x: 648, endPoint y: 151, distance: 38.7
click at [648, 151] on input "pula" at bounding box center [621, 161] width 140 height 21
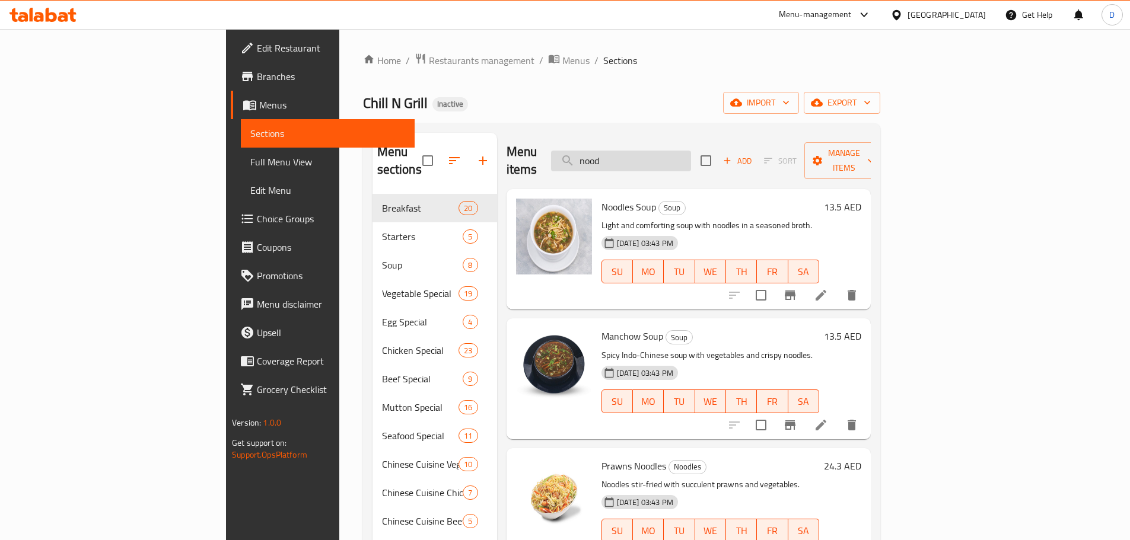
type input "noodl"
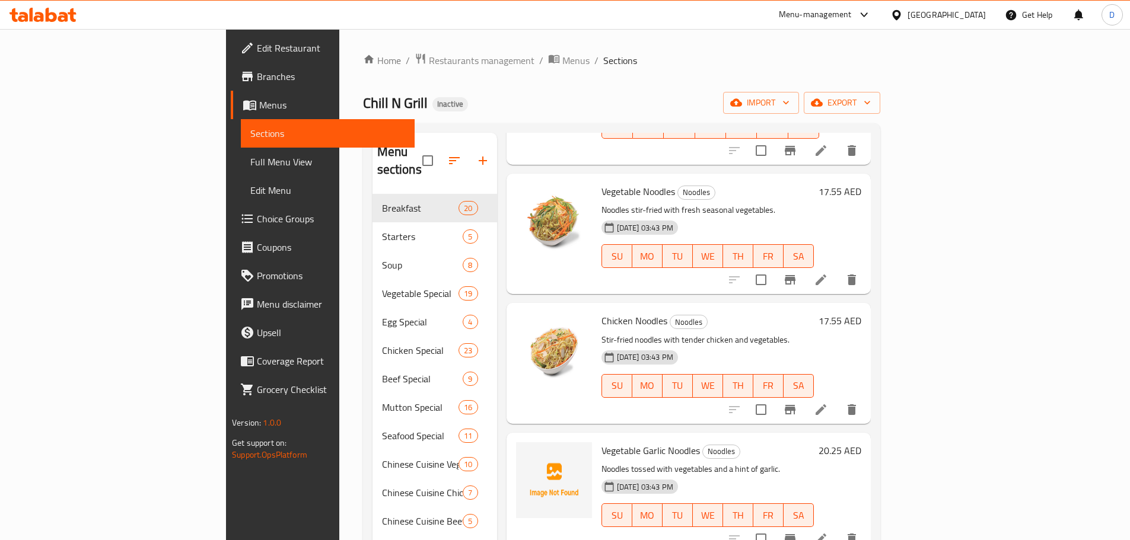
scroll to position [547, 0]
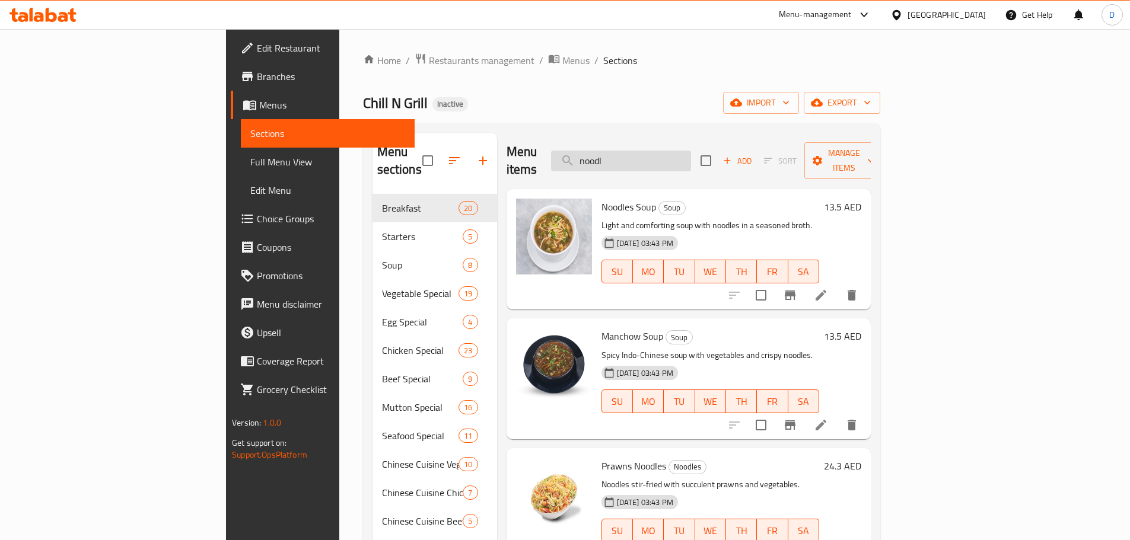
drag, startPoint x: 699, startPoint y: 153, endPoint x: 643, endPoint y: 160, distance: 55.6
click at [643, 160] on input "noodl" at bounding box center [621, 161] width 140 height 21
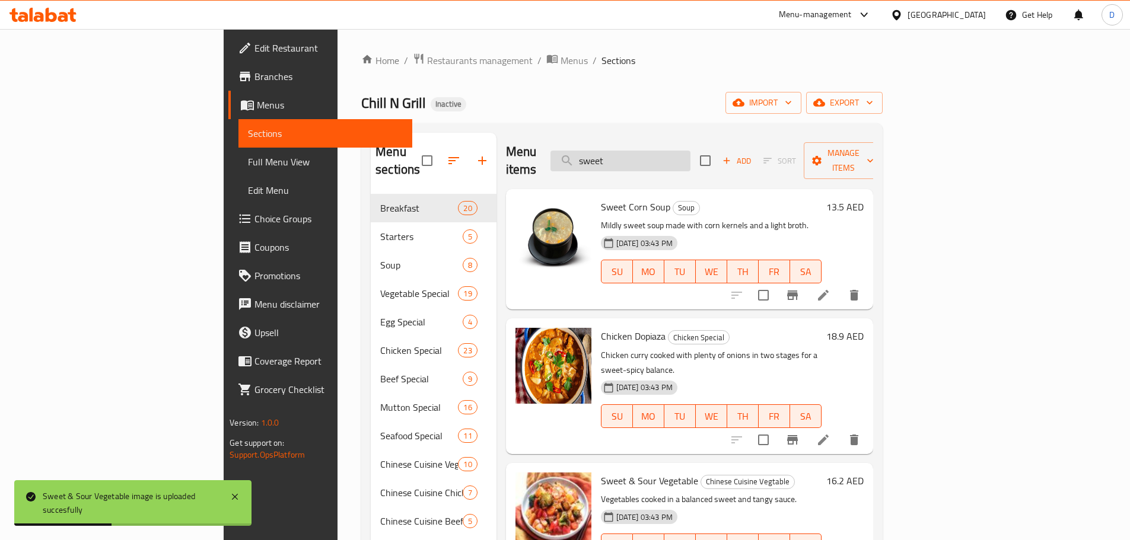
drag, startPoint x: 713, startPoint y: 146, endPoint x: 615, endPoint y: 164, distance: 99.3
click at [636, 160] on input "sweet" at bounding box center [620, 161] width 140 height 21
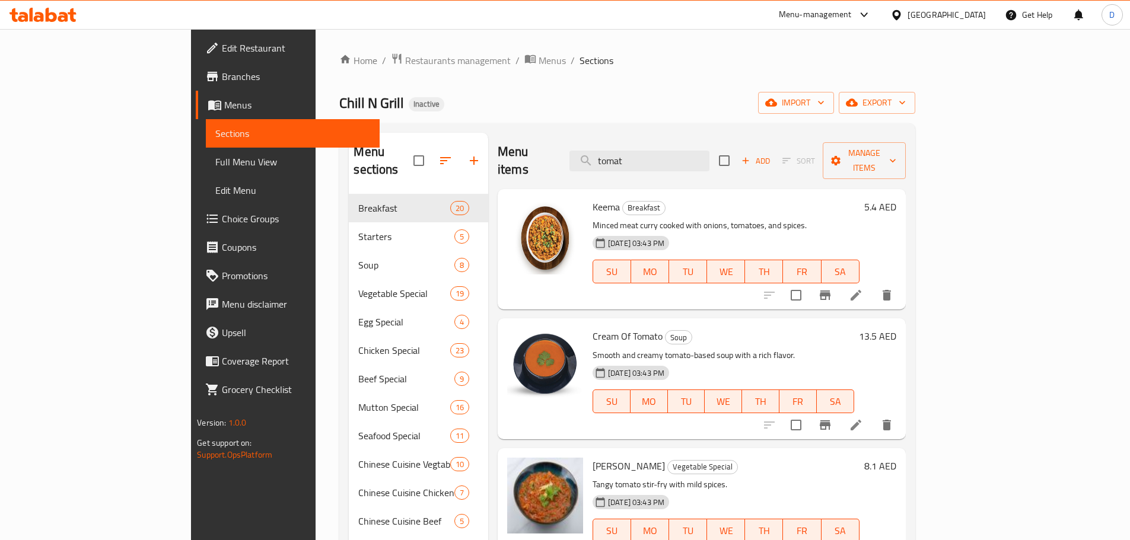
drag, startPoint x: 686, startPoint y: 157, endPoint x: 627, endPoint y: 160, distance: 58.8
click at [627, 160] on div "Menu items tomat Add Sort Manage items" at bounding box center [702, 161] width 408 height 56
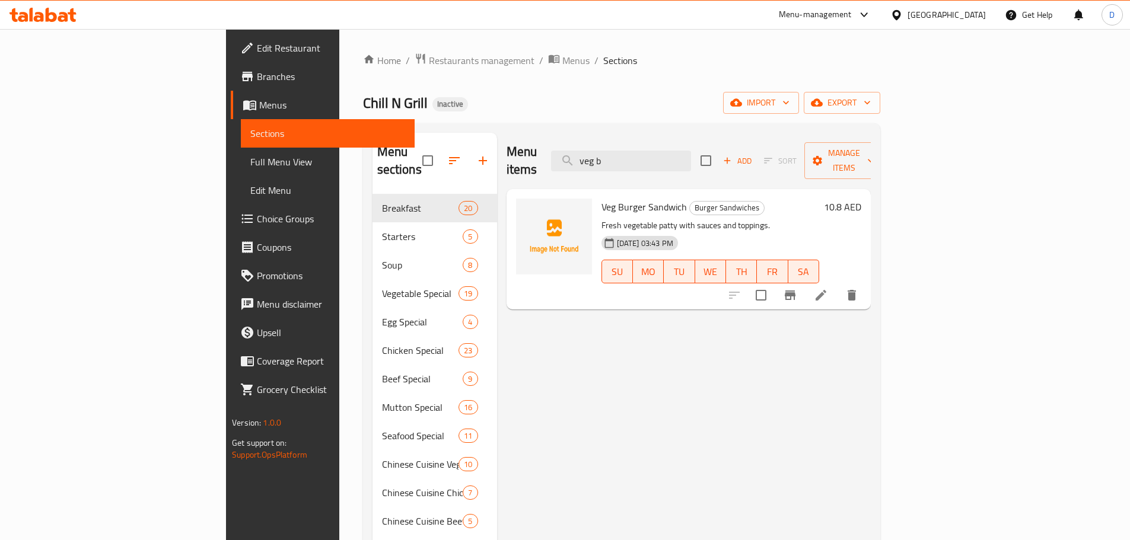
drag, startPoint x: 726, startPoint y: 157, endPoint x: 621, endPoint y: 163, distance: 105.2
click at [621, 163] on div "Menu items veg b Add Sort Manage items" at bounding box center [688, 161] width 364 height 56
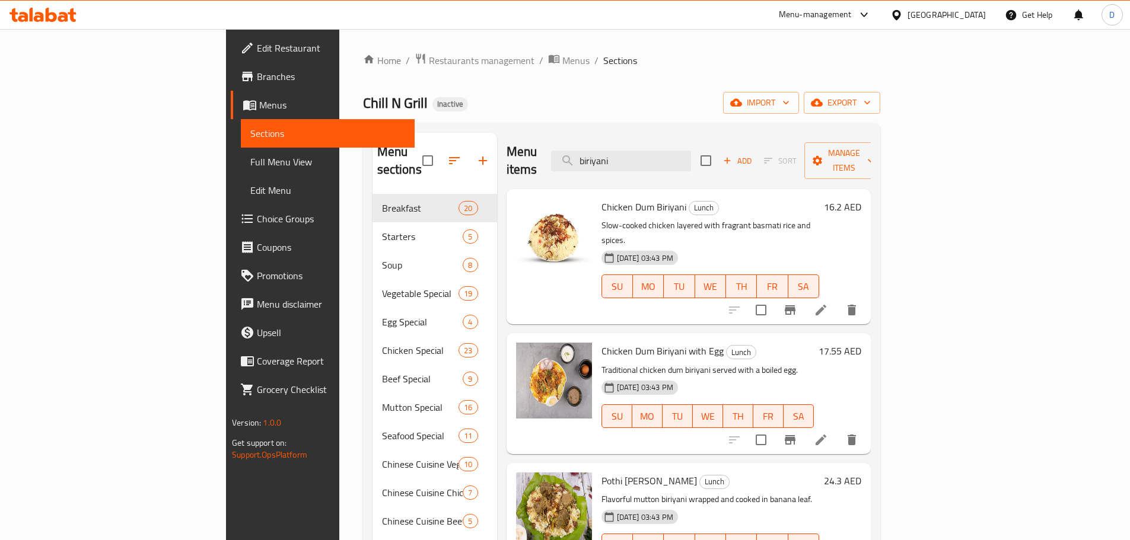
drag, startPoint x: 693, startPoint y: 159, endPoint x: 647, endPoint y: 166, distance: 46.8
click at [647, 166] on div "Menu items biriyani Add Sort Manage items" at bounding box center [688, 161] width 364 height 56
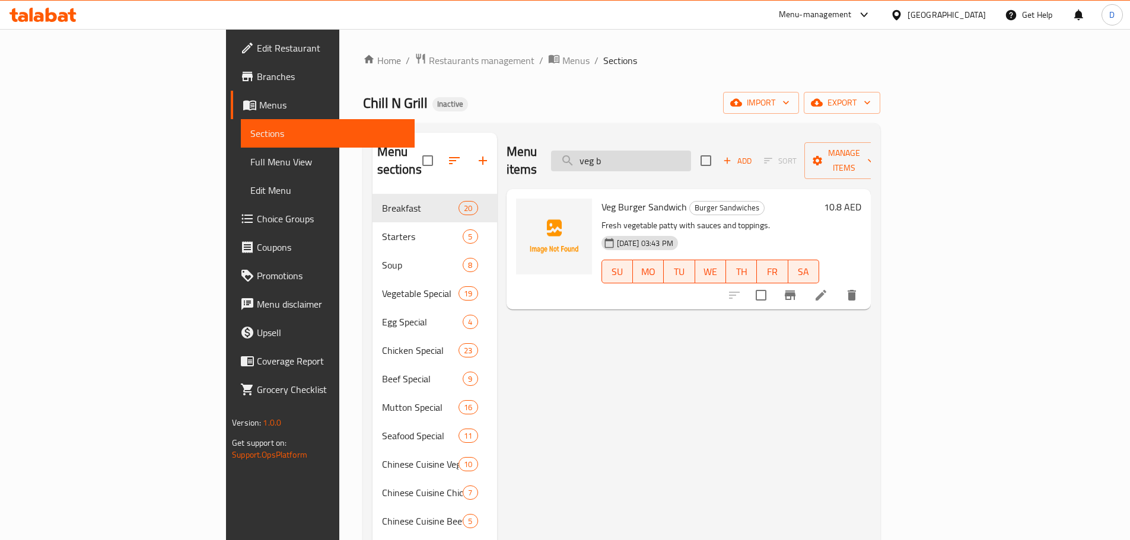
click at [691, 152] on input "veg b" at bounding box center [621, 161] width 140 height 21
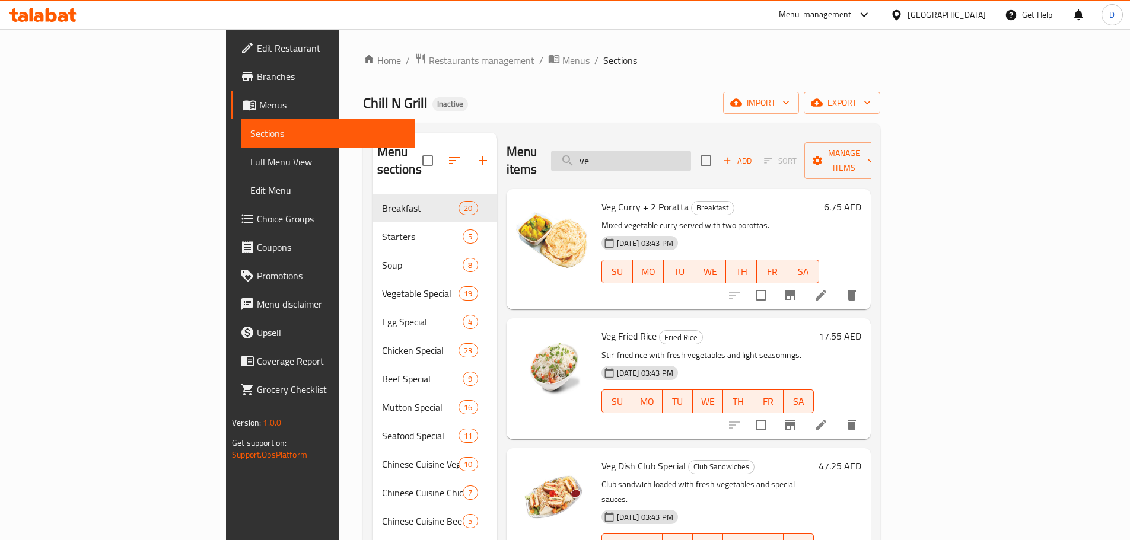
type input "v"
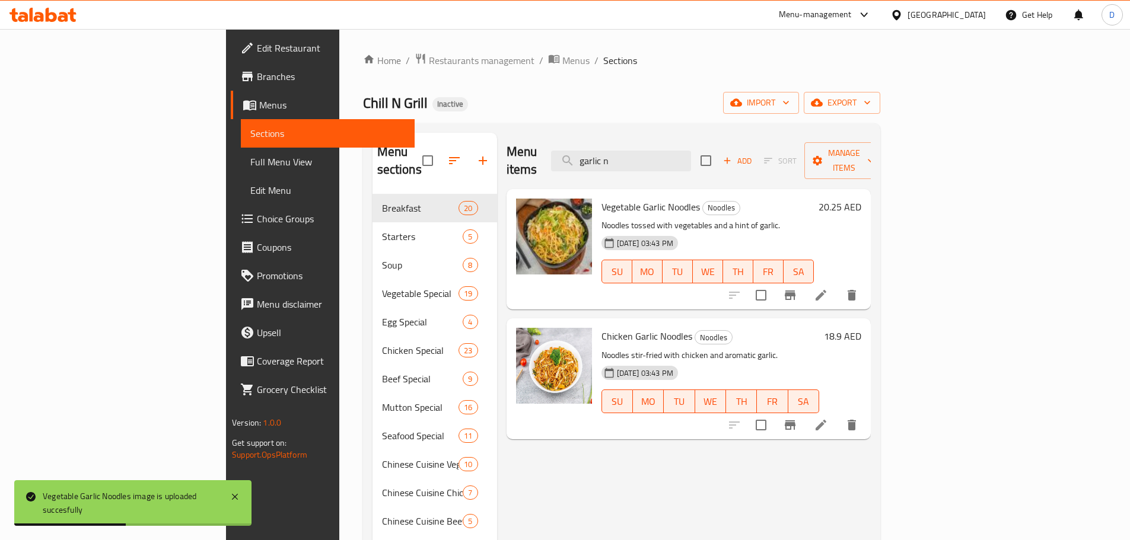
drag, startPoint x: 700, startPoint y: 146, endPoint x: 592, endPoint y: 155, distance: 108.9
click at [592, 155] on div "Menu items garlic n Add Sort Manage items" at bounding box center [688, 161] width 364 height 56
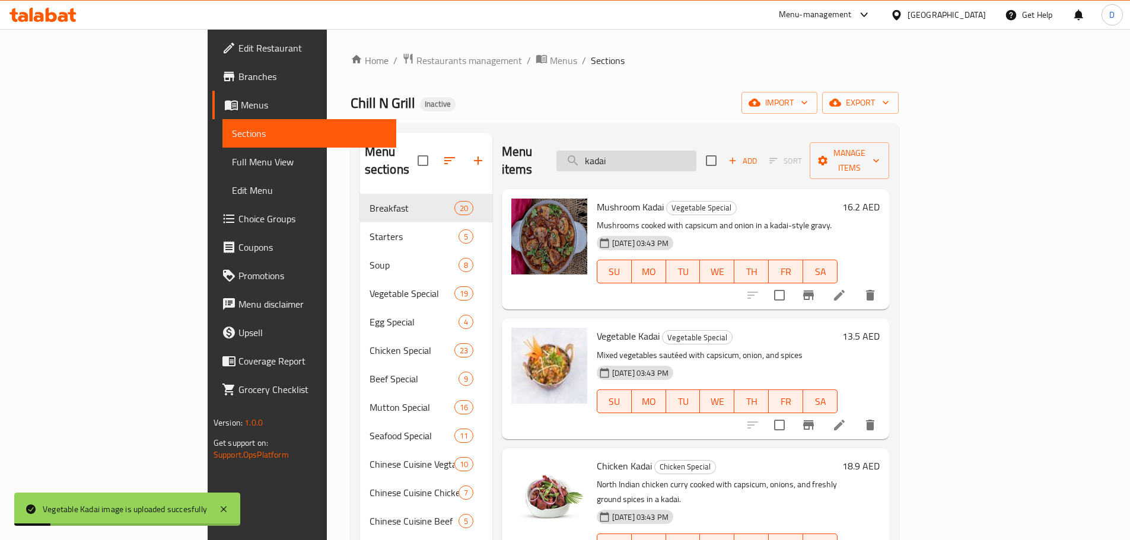
drag, startPoint x: 702, startPoint y: 162, endPoint x: 635, endPoint y: 161, distance: 66.4
click at [635, 161] on input "kadai" at bounding box center [626, 161] width 140 height 21
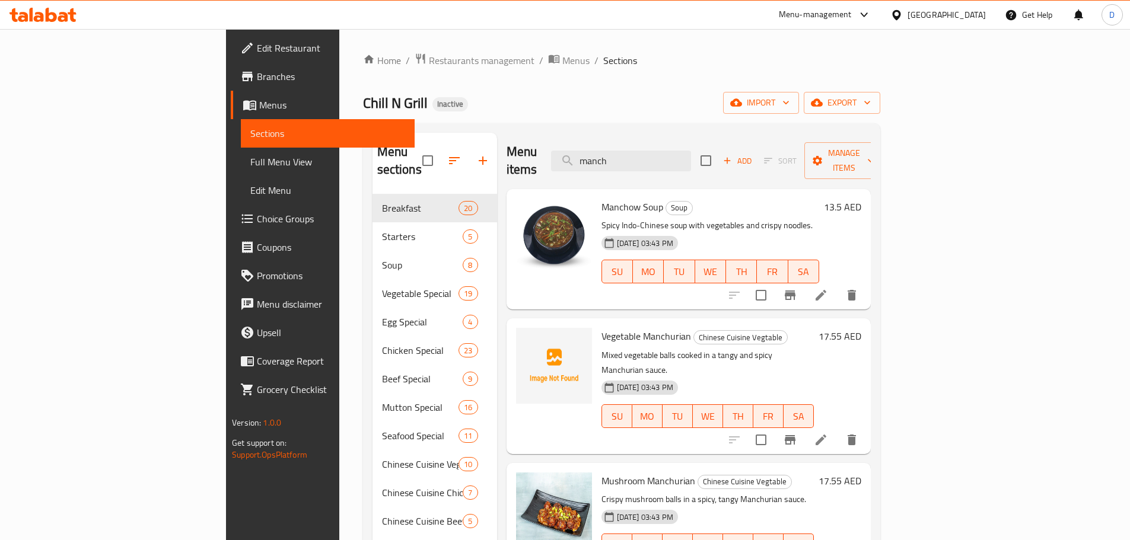
type input "manch"
click at [250, 161] on span "Full Menu View" at bounding box center [327, 162] width 155 height 14
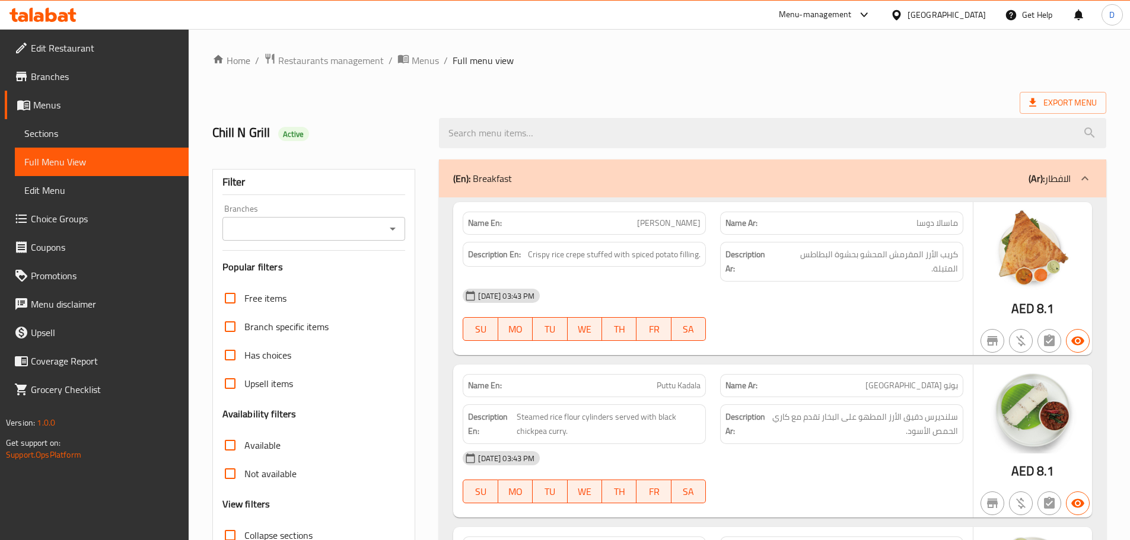
scroll to position [237, 0]
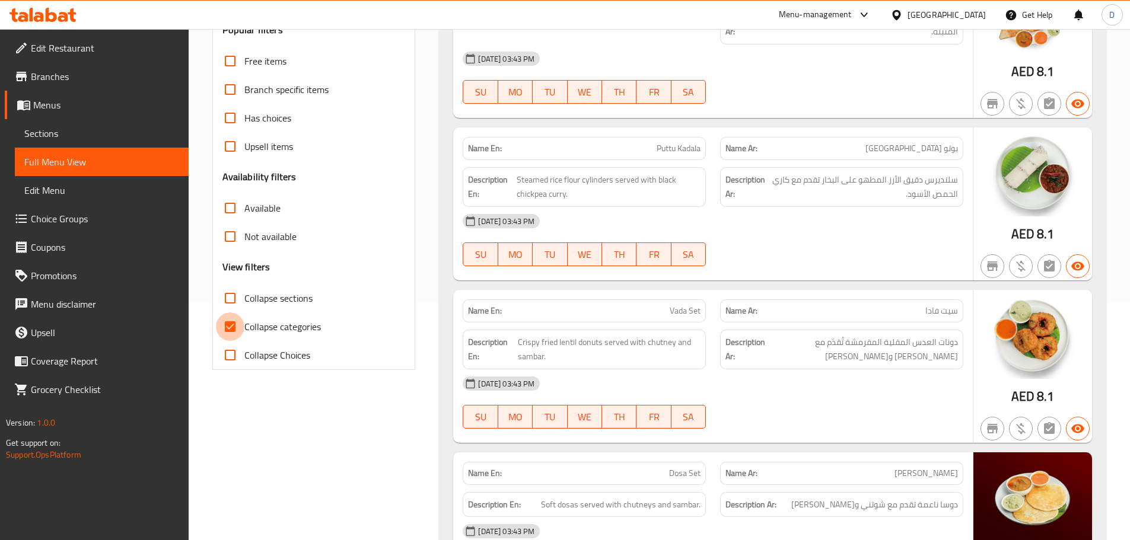
drag, startPoint x: 234, startPoint y: 324, endPoint x: 736, endPoint y: 294, distance: 502.6
click at [250, 327] on label "Collapse categories" at bounding box center [268, 327] width 105 height 28
click at [244, 327] on input "Collapse categories" at bounding box center [230, 327] width 28 height 28
checkbox input "false"
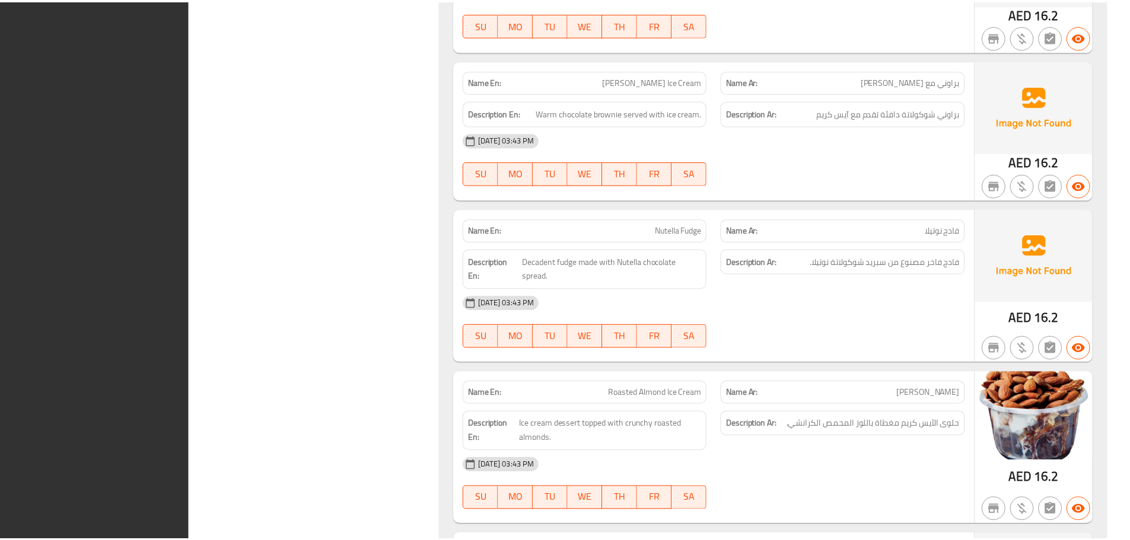
scroll to position [80411, 0]
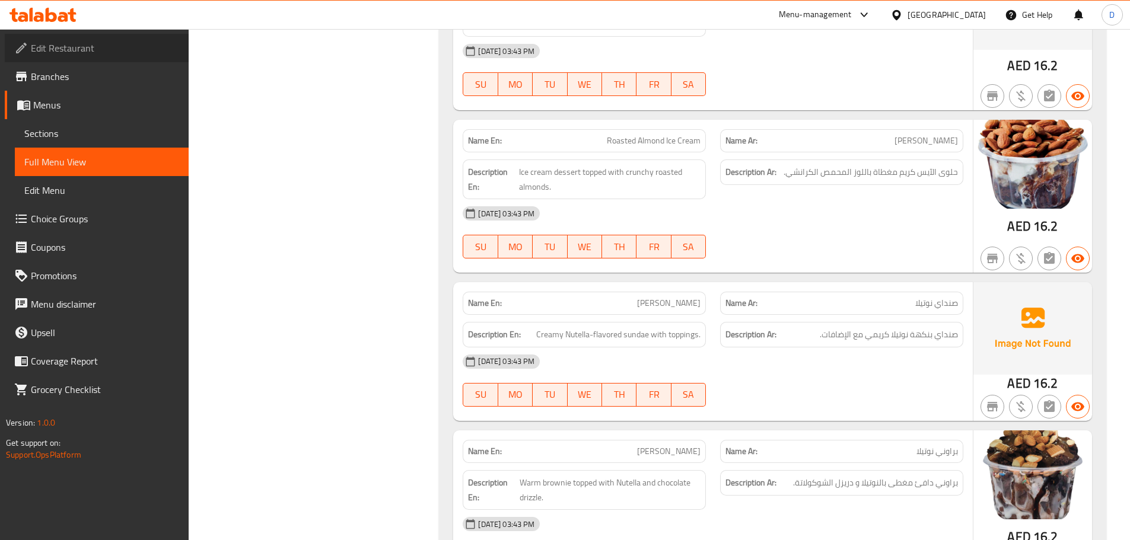
click at [57, 46] on span "Edit Restaurant" at bounding box center [105, 48] width 148 height 14
